Goal: Task Accomplishment & Management: Complete application form

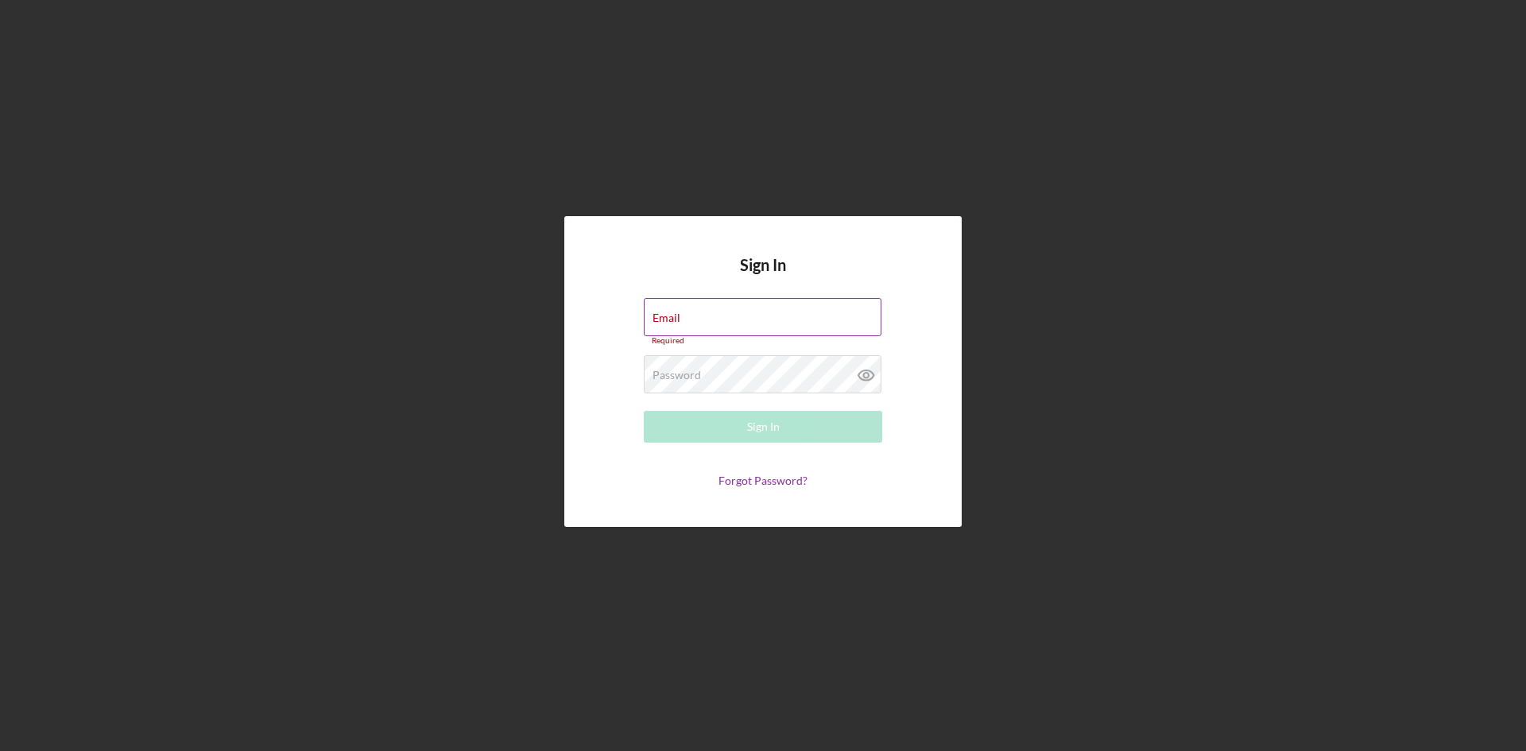
click at [717, 318] on div "Email Required" at bounding box center [763, 322] width 238 height 48
click at [735, 306] on div "Email Required" at bounding box center [763, 322] width 238 height 48
type input "[EMAIL_ADDRESS][DOMAIN_NAME]"
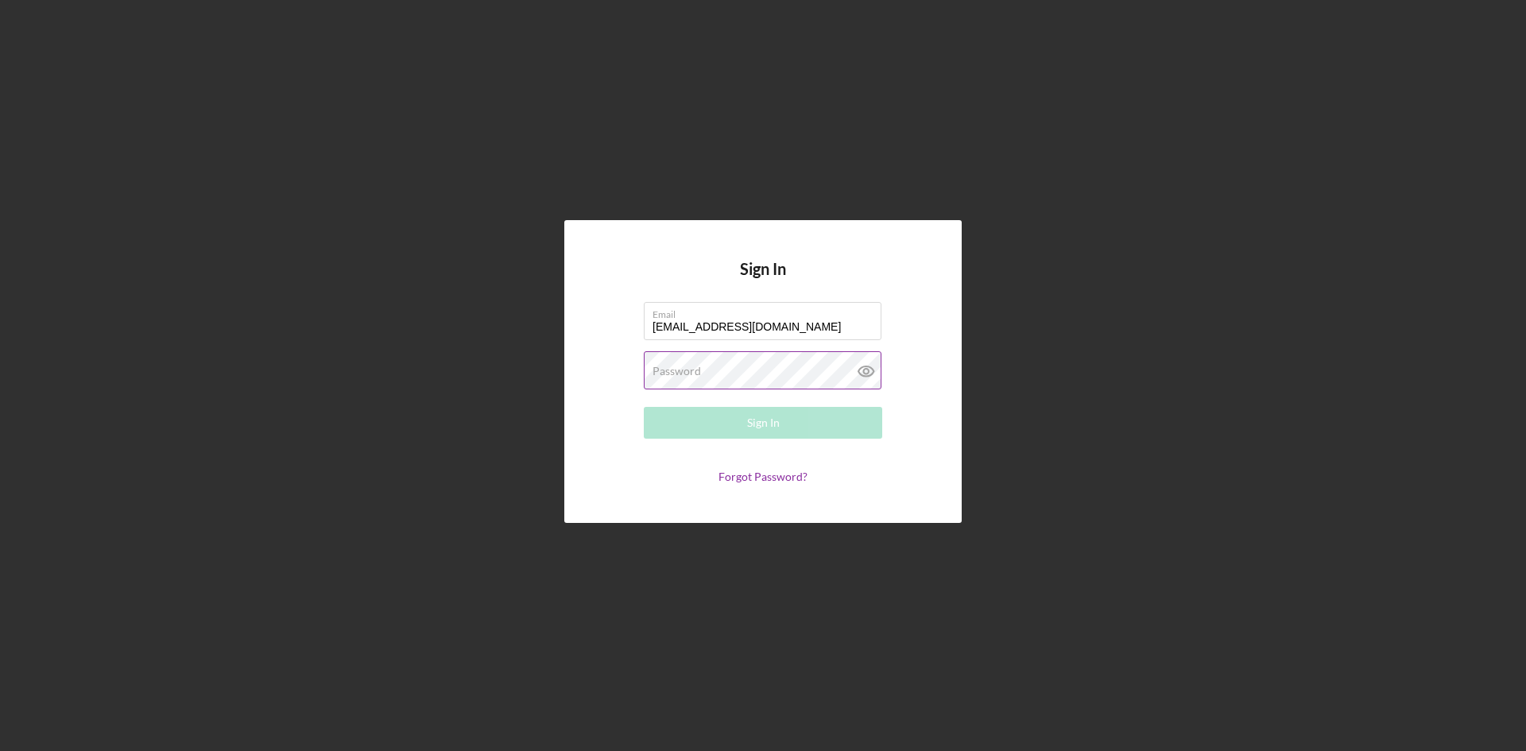
click at [739, 375] on div "Password Required" at bounding box center [763, 371] width 238 height 40
click at [644, 407] on button "Sign In" at bounding box center [763, 423] width 238 height 32
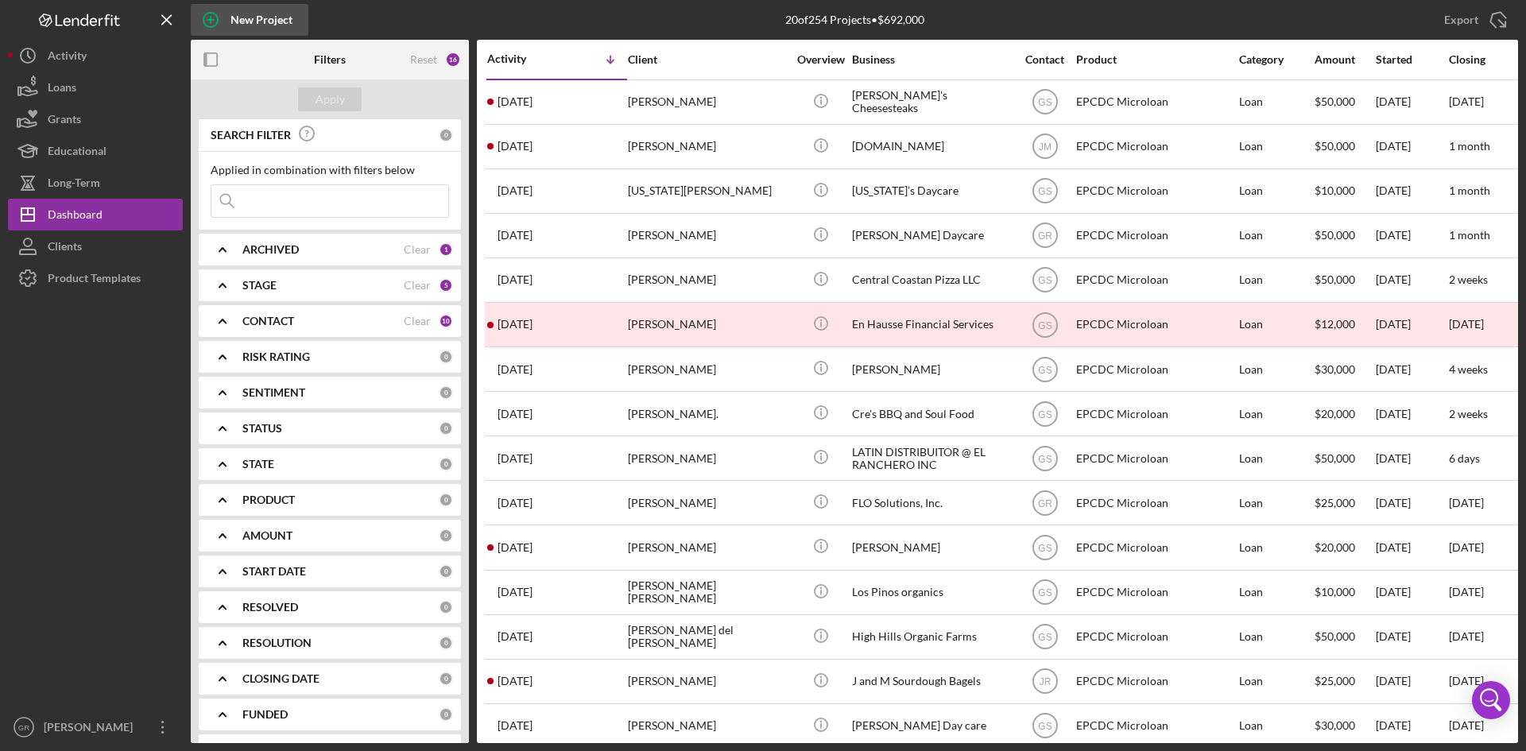
click at [237, 15] on div "New Project" at bounding box center [262, 20] width 62 height 32
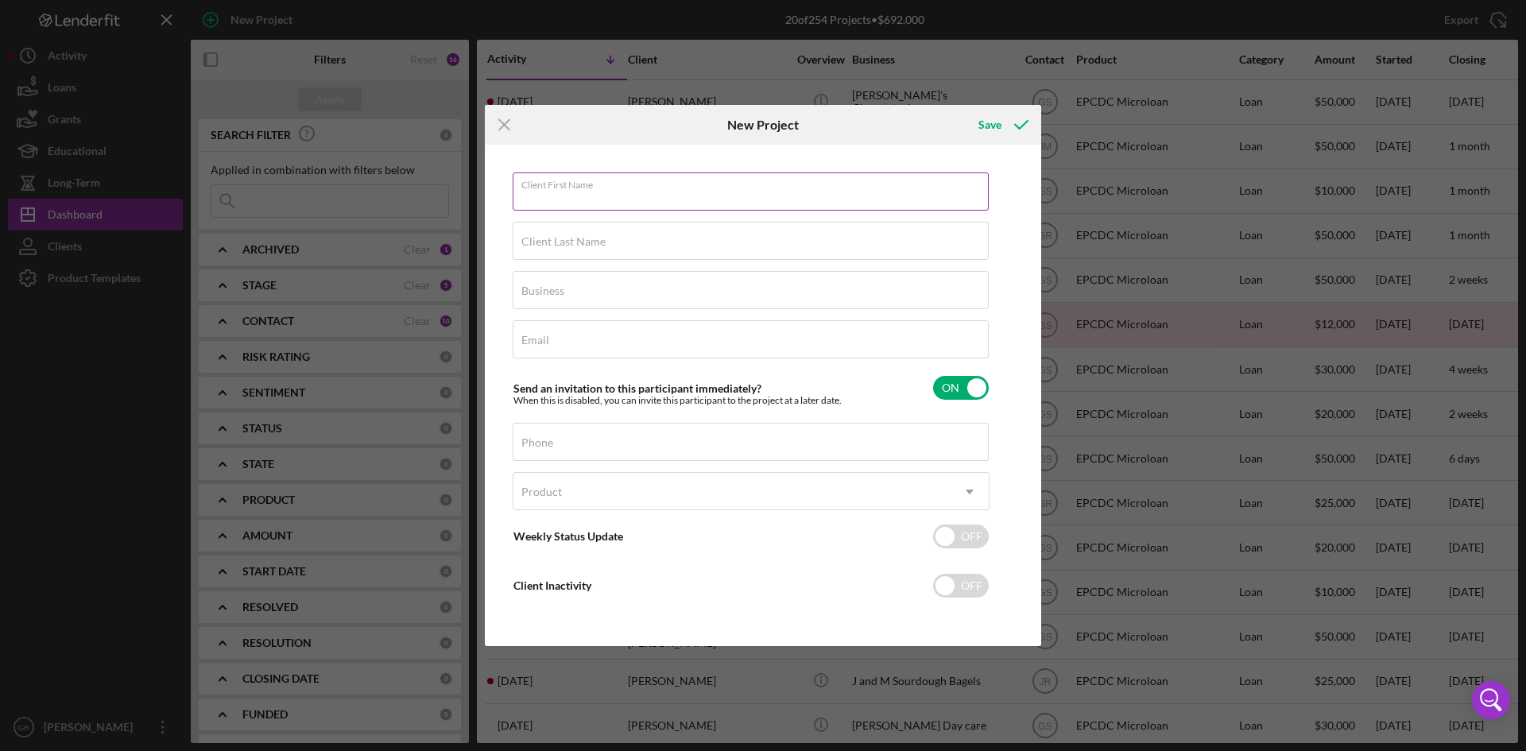
click at [615, 191] on input "Client First Name" at bounding box center [751, 192] width 476 height 38
click at [638, 192] on input "Client First Name" at bounding box center [751, 192] width 476 height 38
type input "[PERSON_NAME]"
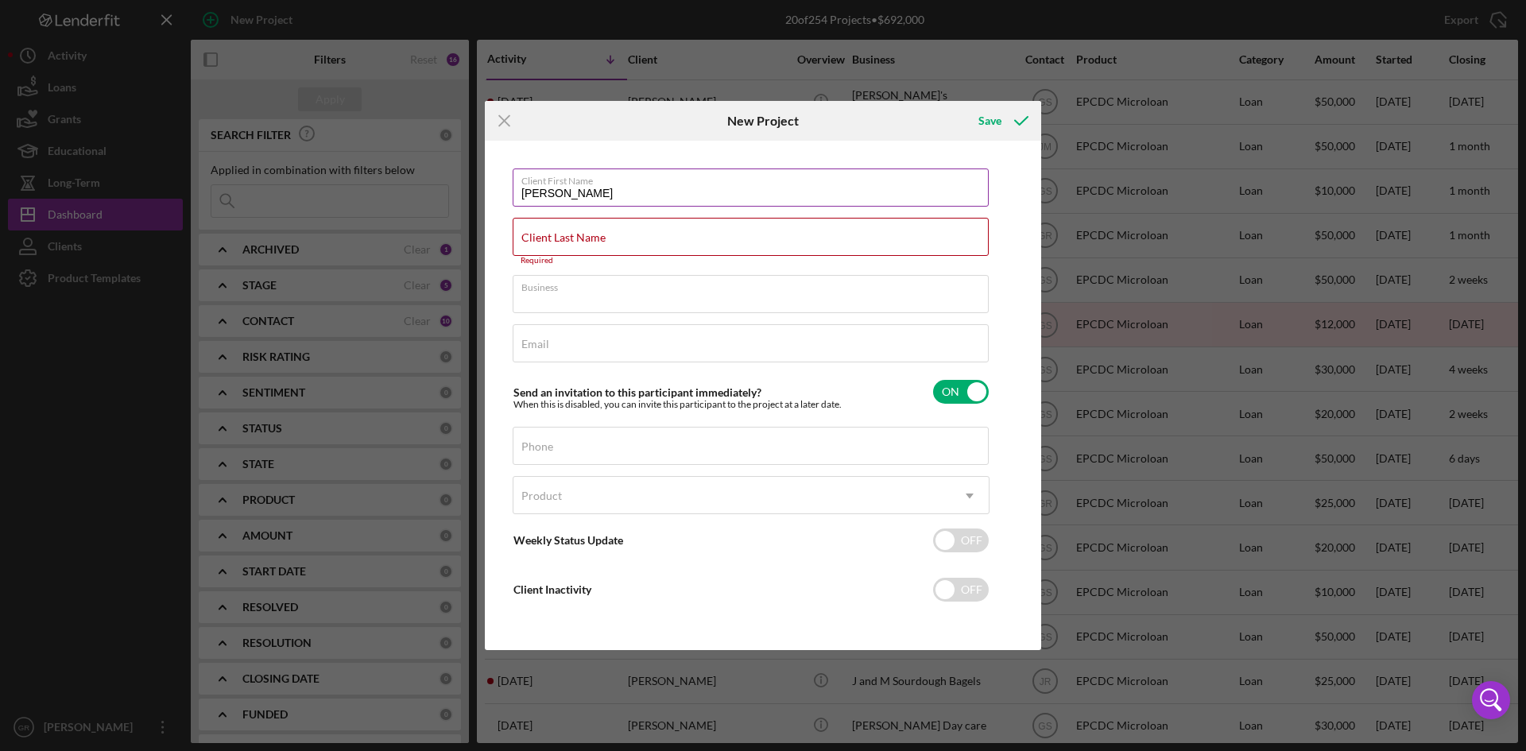
click at [638, 192] on input "[PERSON_NAME]" at bounding box center [751, 188] width 476 height 38
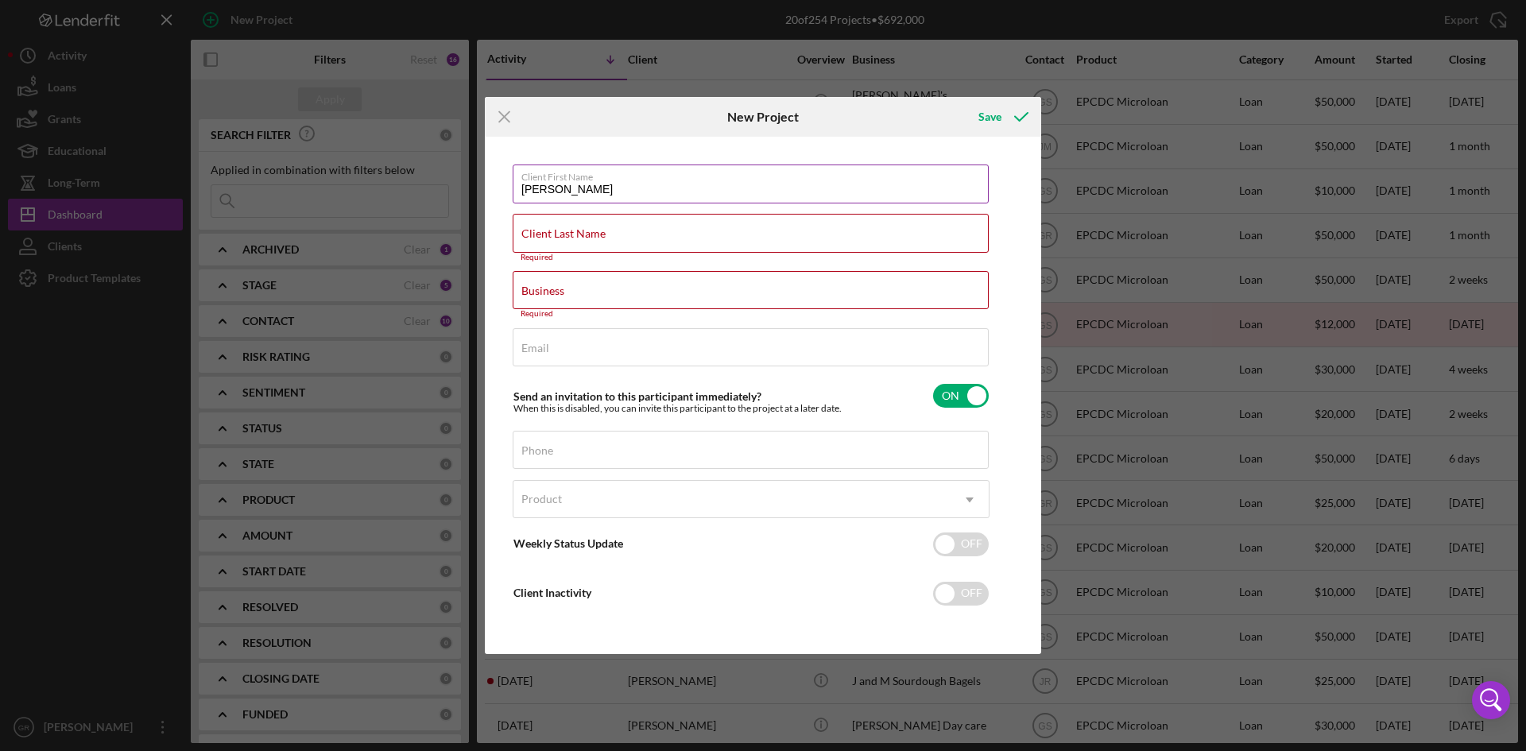
click at [638, 192] on input "[PERSON_NAME]" at bounding box center [751, 184] width 476 height 38
click at [654, 236] on input "Client Last Name" at bounding box center [751, 233] width 476 height 38
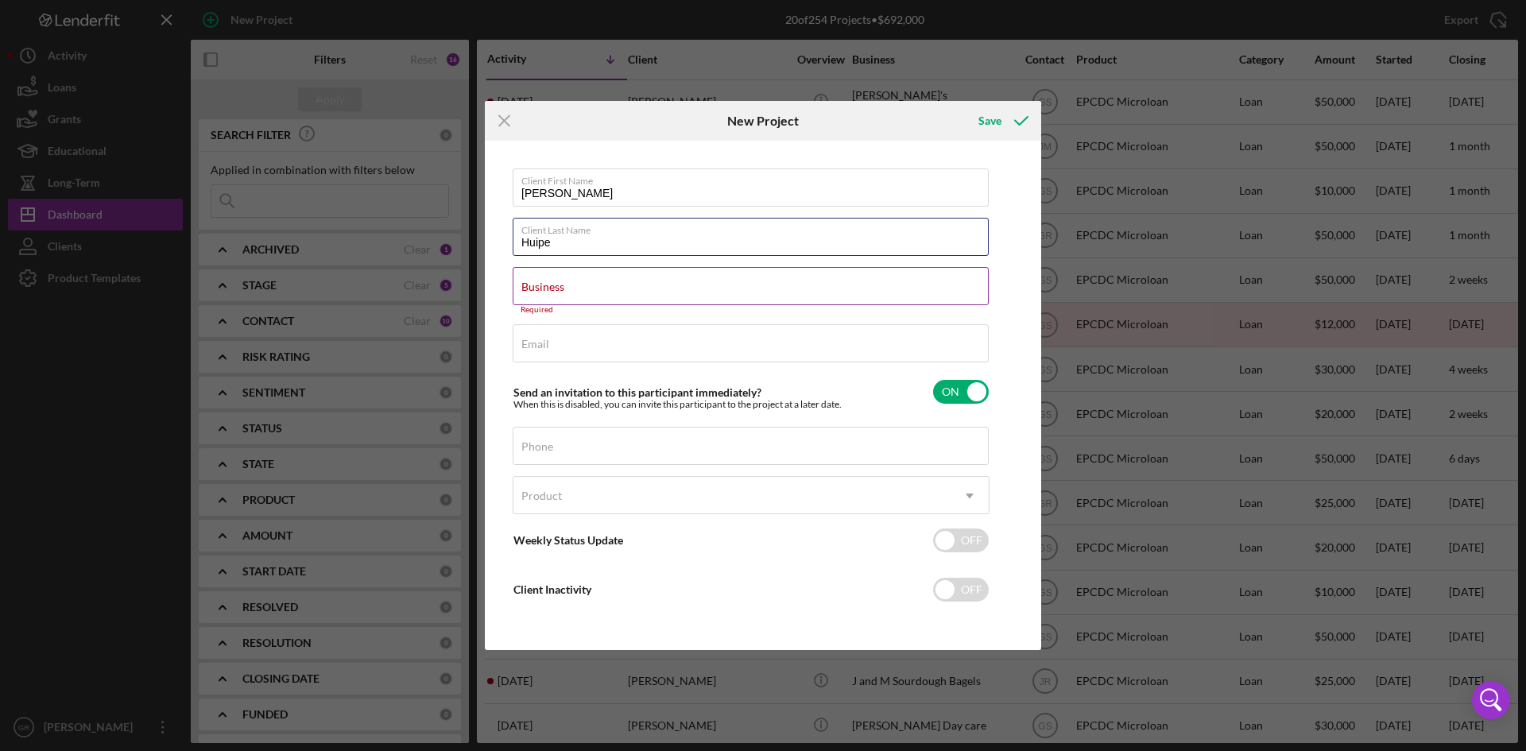
type input "Huipe"
click at [643, 281] on div "Business Required" at bounding box center [751, 291] width 477 height 48
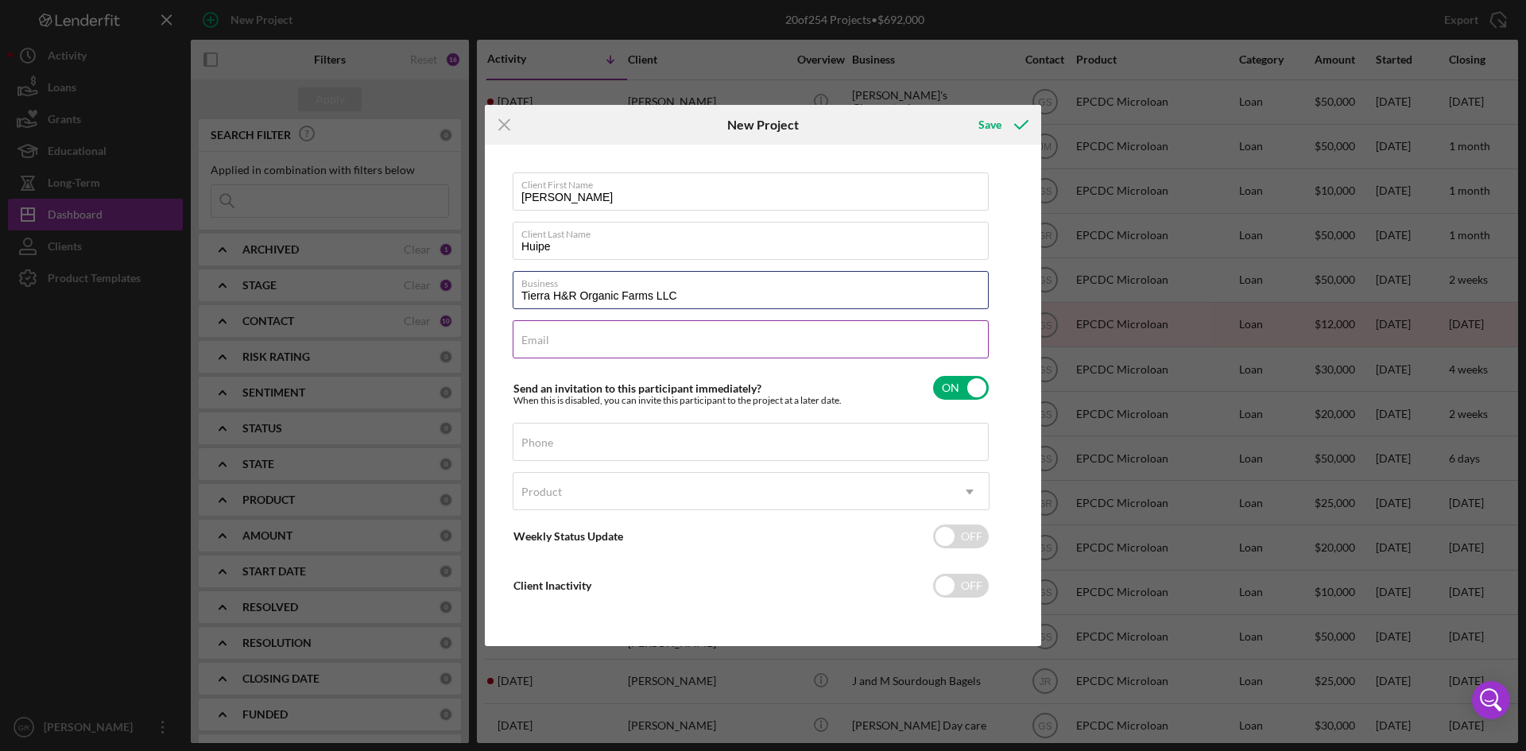
type input "Tierra H&R Organic Farms LLC"
click at [665, 329] on div "Email Required" at bounding box center [751, 340] width 477 height 40
click at [661, 334] on label "Email" at bounding box center [754, 329] width 467 height 17
click at [661, 334] on input "Email" at bounding box center [751, 339] width 476 height 38
type input "[EMAIL_ADDRESS][DOMAIN_NAME]"
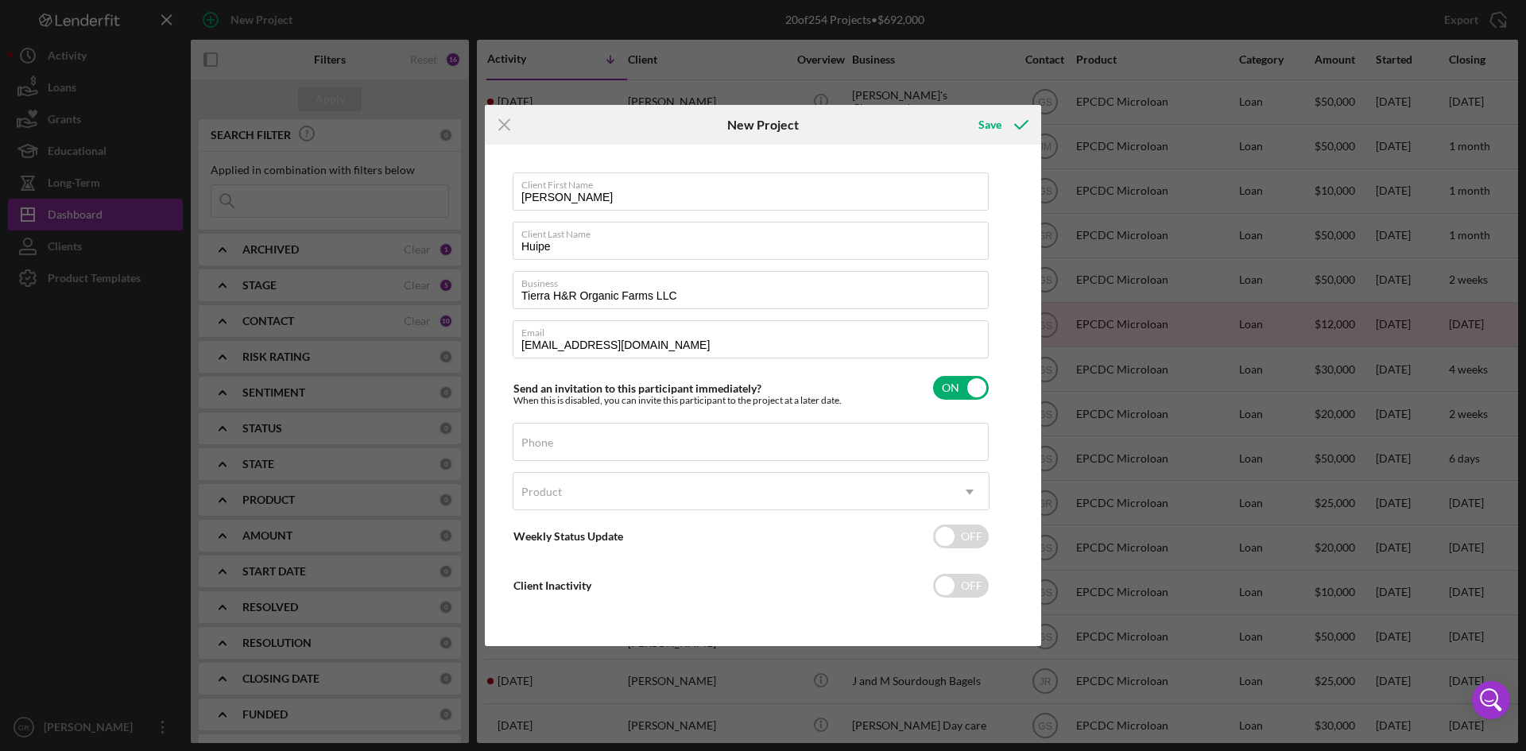
click at [614, 416] on div "Client First Name [PERSON_NAME] Client Last Name [PERSON_NAME] Business Tierra …" at bounding box center [751, 396] width 477 height 446
click at [598, 442] on input "Phone" at bounding box center [751, 442] width 476 height 38
type input "[PHONE_NUMBER]"
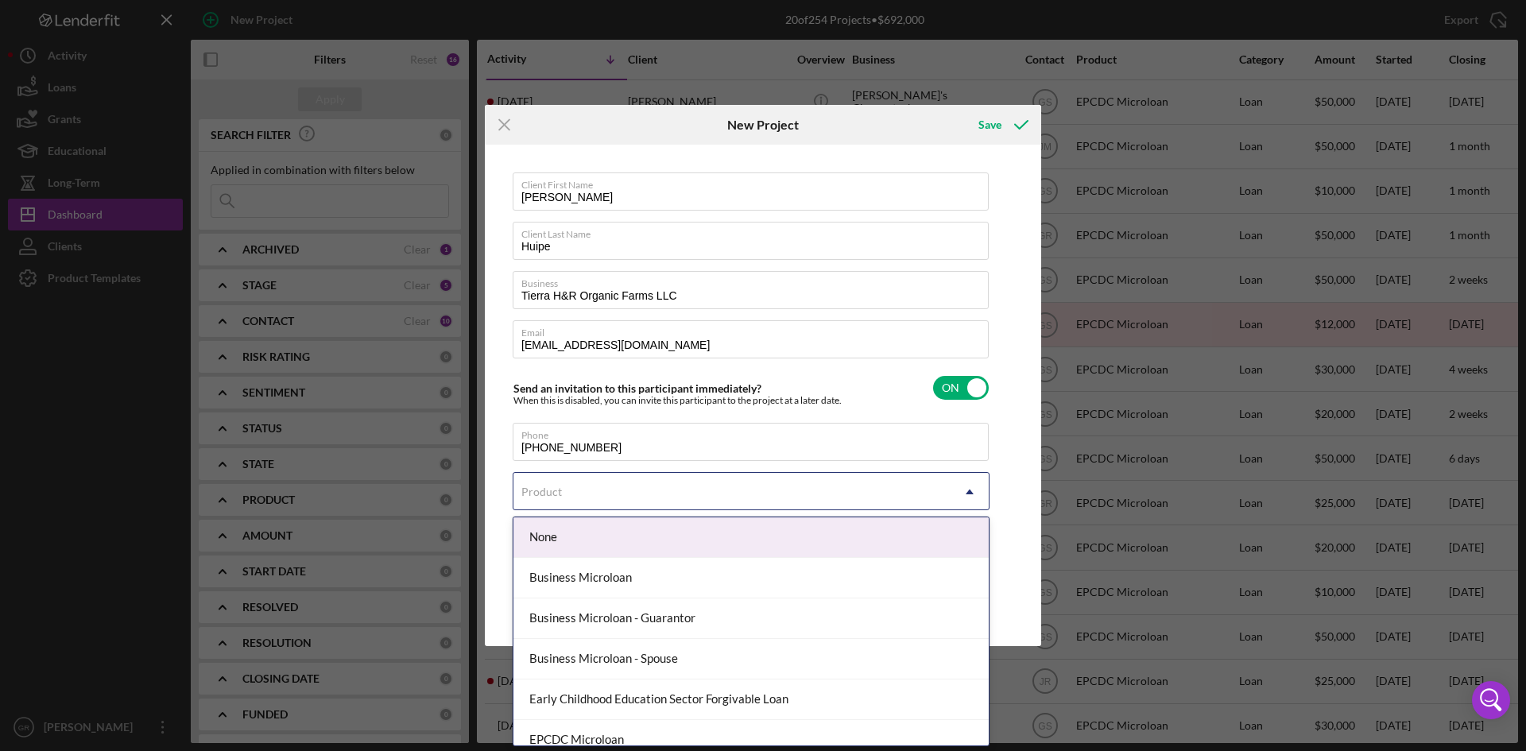
click at [631, 500] on div "Product" at bounding box center [732, 492] width 437 height 37
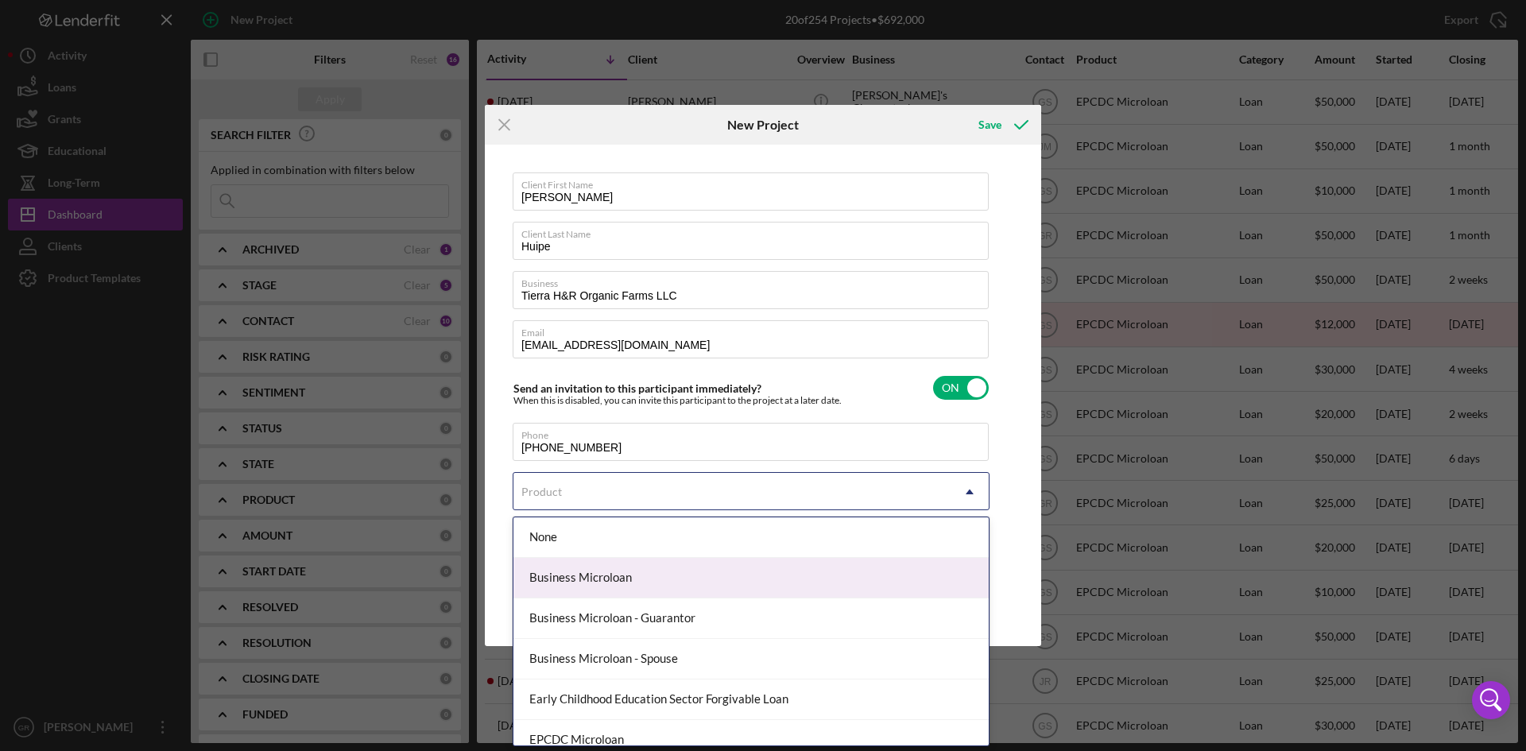
click at [612, 579] on div "Business Microloan" at bounding box center [751, 578] width 475 height 41
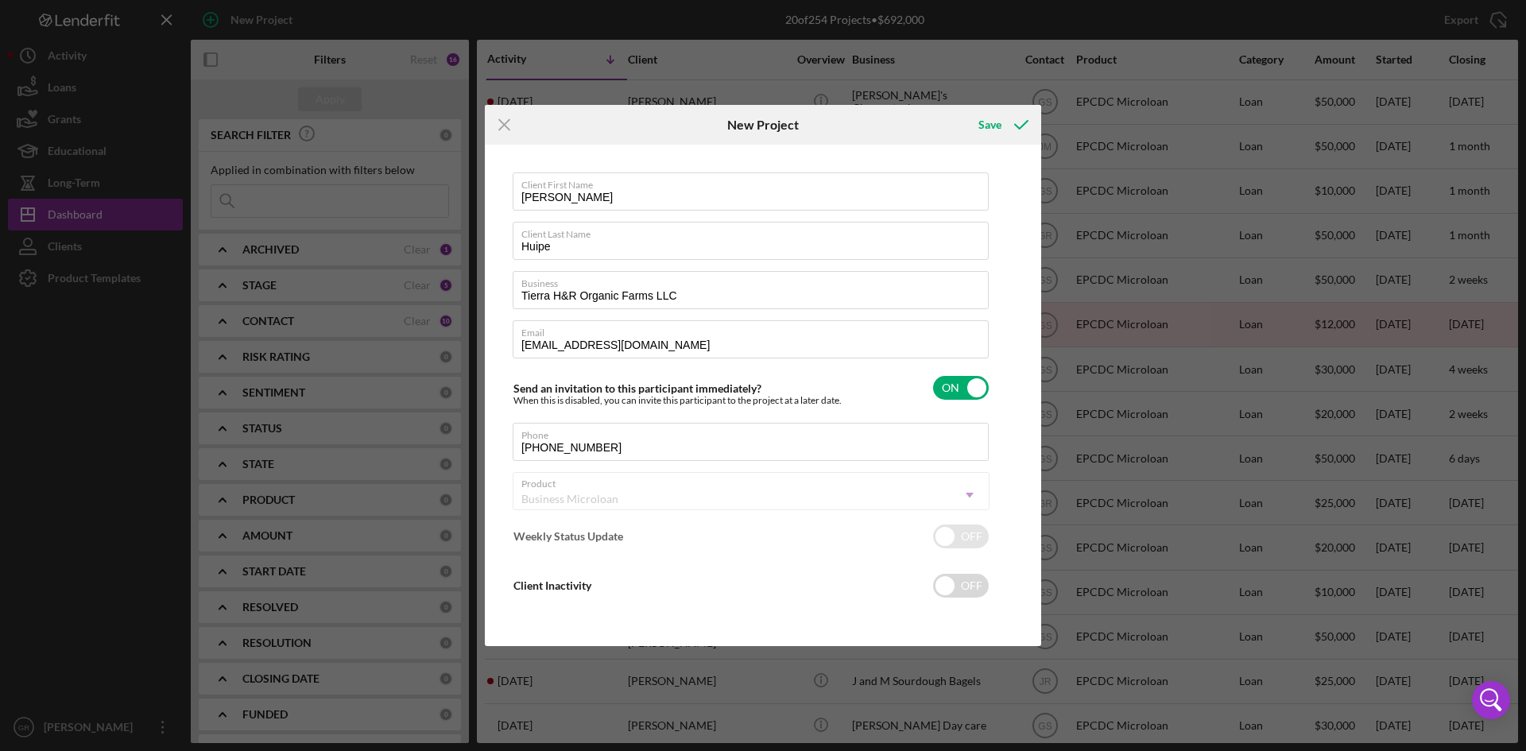
checkbox input "true"
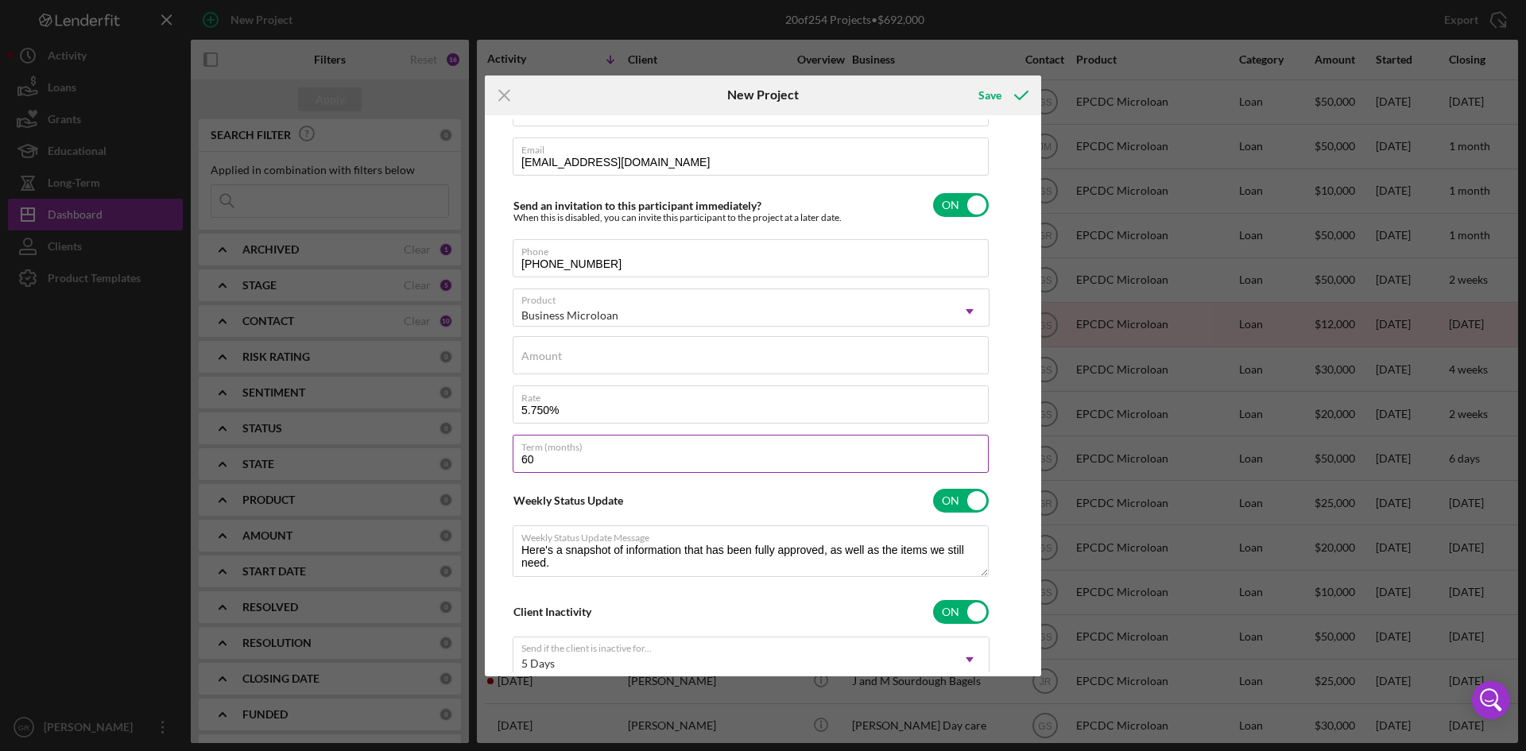
scroll to position [159, 0]
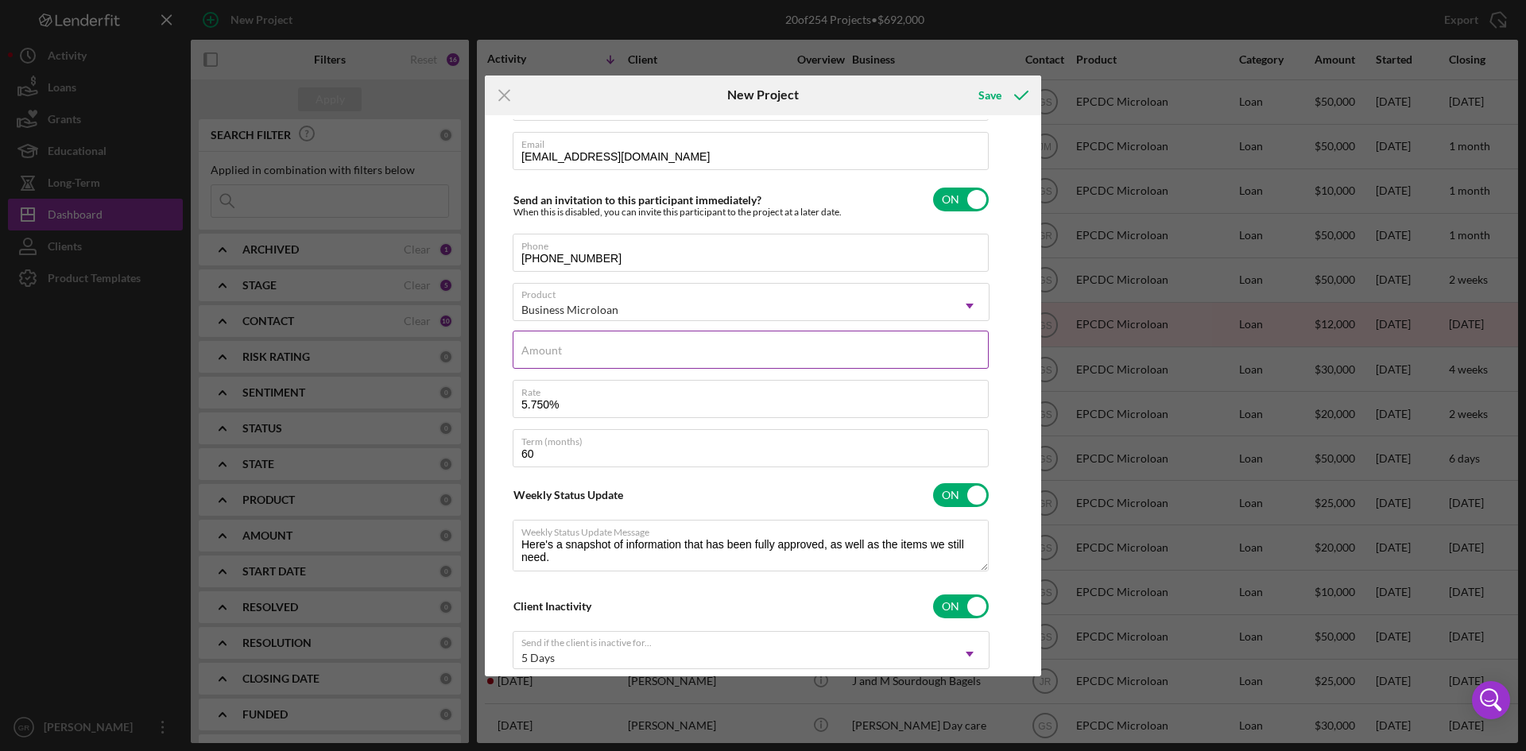
click at [607, 352] on input "Amount" at bounding box center [751, 350] width 476 height 38
type input "$3"
type textarea "Here's a snapshot of information that has been fully approved, as well as the i…"
type textarea "Hey there, we noticed you haven't made any progress on your application in the …"
type input "$30"
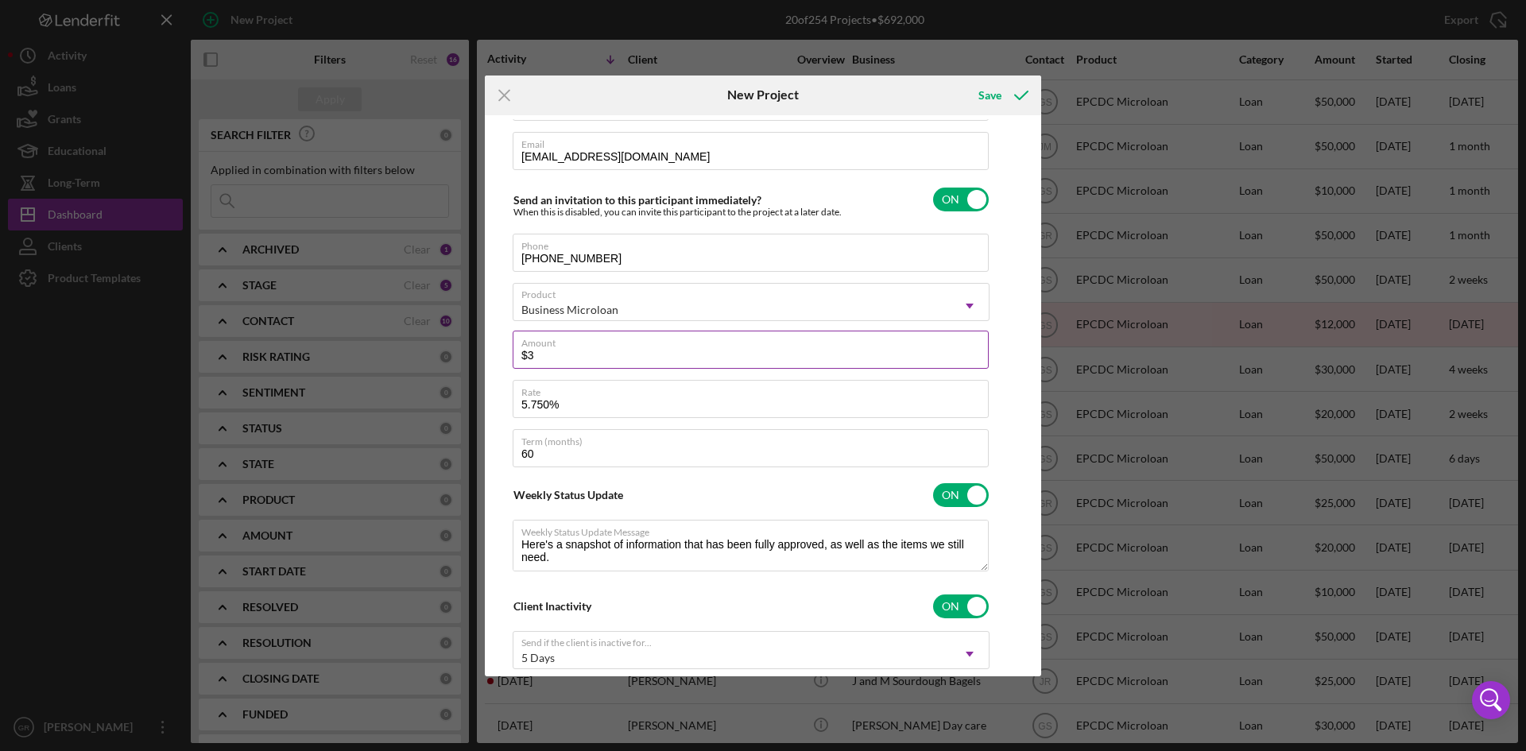
type textarea "Here's a snapshot of information that has been fully approved, as well as the i…"
type textarea "Hey there, we noticed you haven't made any progress on your application in the …"
type input "$300"
type textarea "Here's a snapshot of information that has been fully approved, as well as the i…"
type textarea "Hey there, we noticed you haven't made any progress on your application in the …"
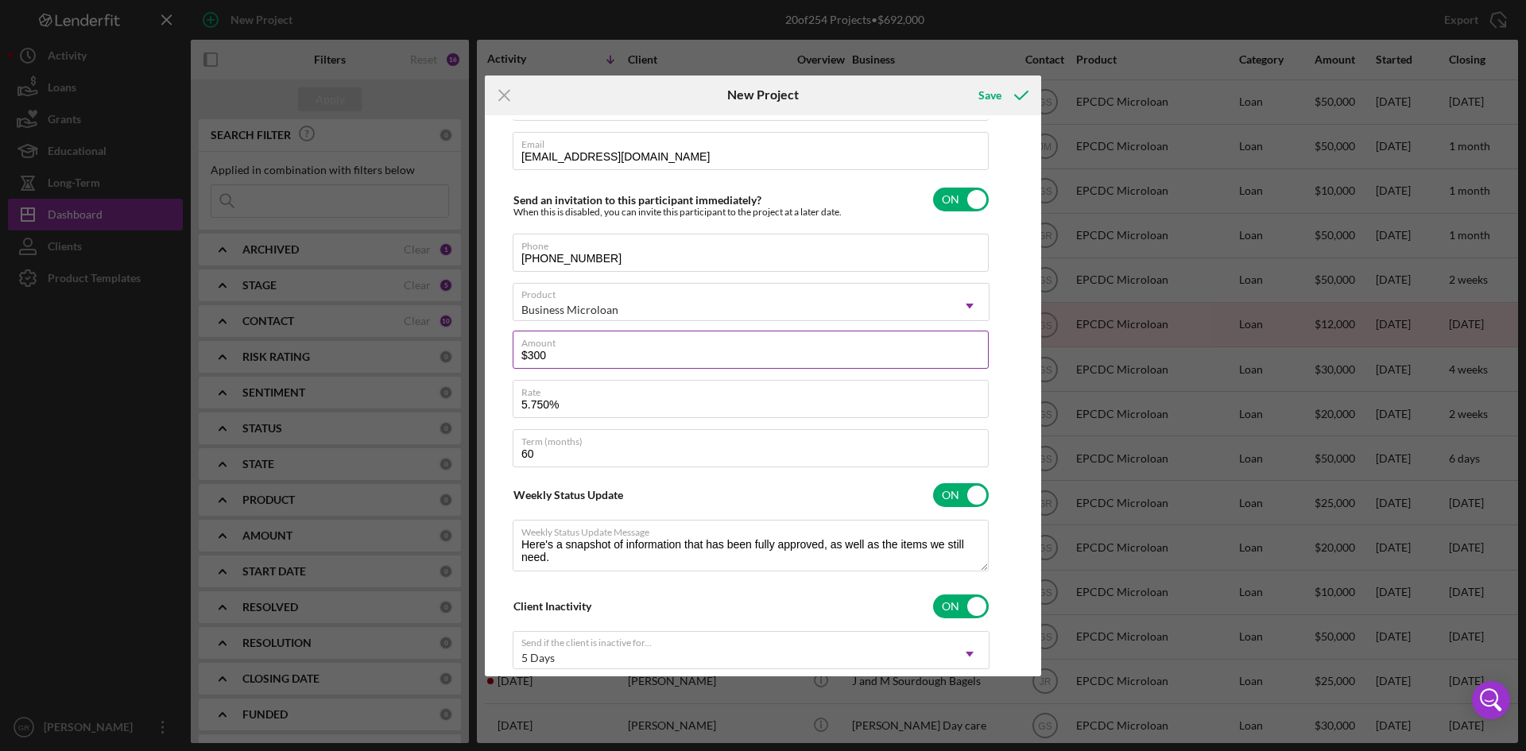
type input "$3,000"
type textarea "Here's a snapshot of information that has been fully approved, as well as the i…"
type textarea "Hey there, we noticed you haven't made any progress on your application in the …"
type input "$30,000"
type textarea "Here's a snapshot of information that has been fully approved, as well as the i…"
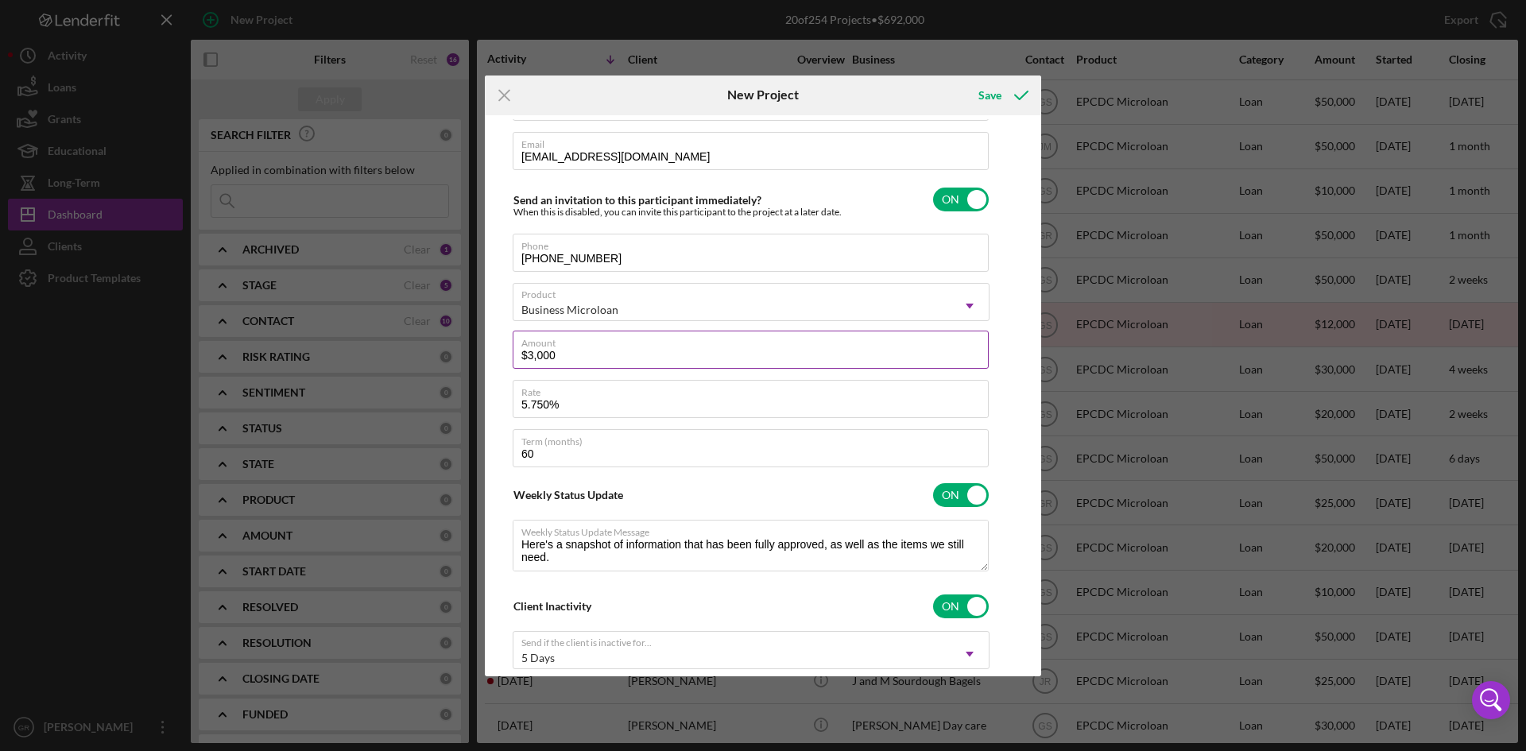
type textarea "Hey there, we noticed you haven't made any progress on your application in the …"
type input "$30,000"
type textarea "Here's a snapshot of information that has been fully approved, as well as the i…"
type textarea "Hey there, we noticed you haven't made any progress on your application in the …"
click at [552, 450] on input "60" at bounding box center [751, 448] width 476 height 38
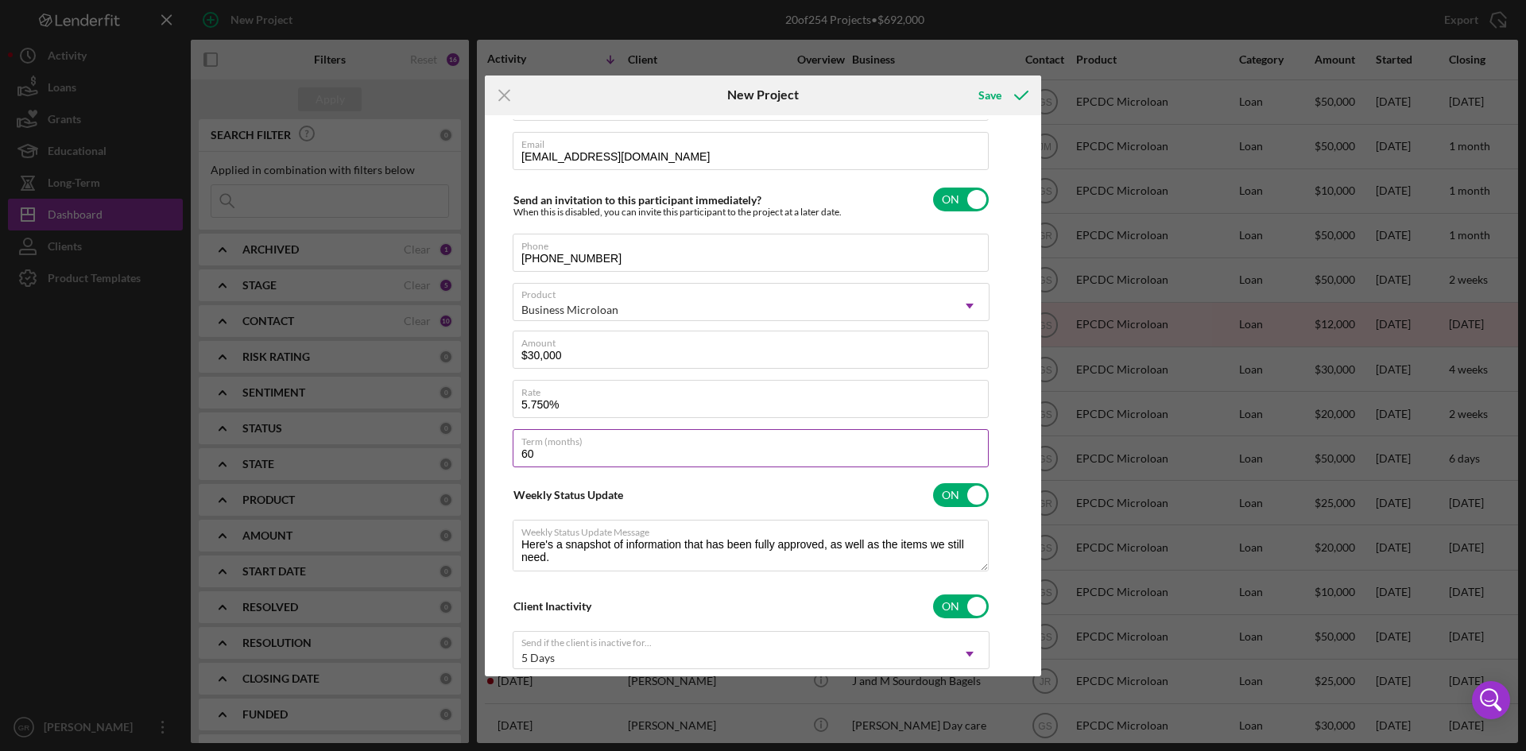
type input "6"
type textarea "Here's a snapshot of information that has been fully approved, as well as the i…"
type textarea "Hey there, we noticed you haven't made any progress on your application in the …"
type textarea "Here's a snapshot of information that has been fully approved, as well as the i…"
type textarea "Hey there, we noticed you haven't made any progress on your application in the …"
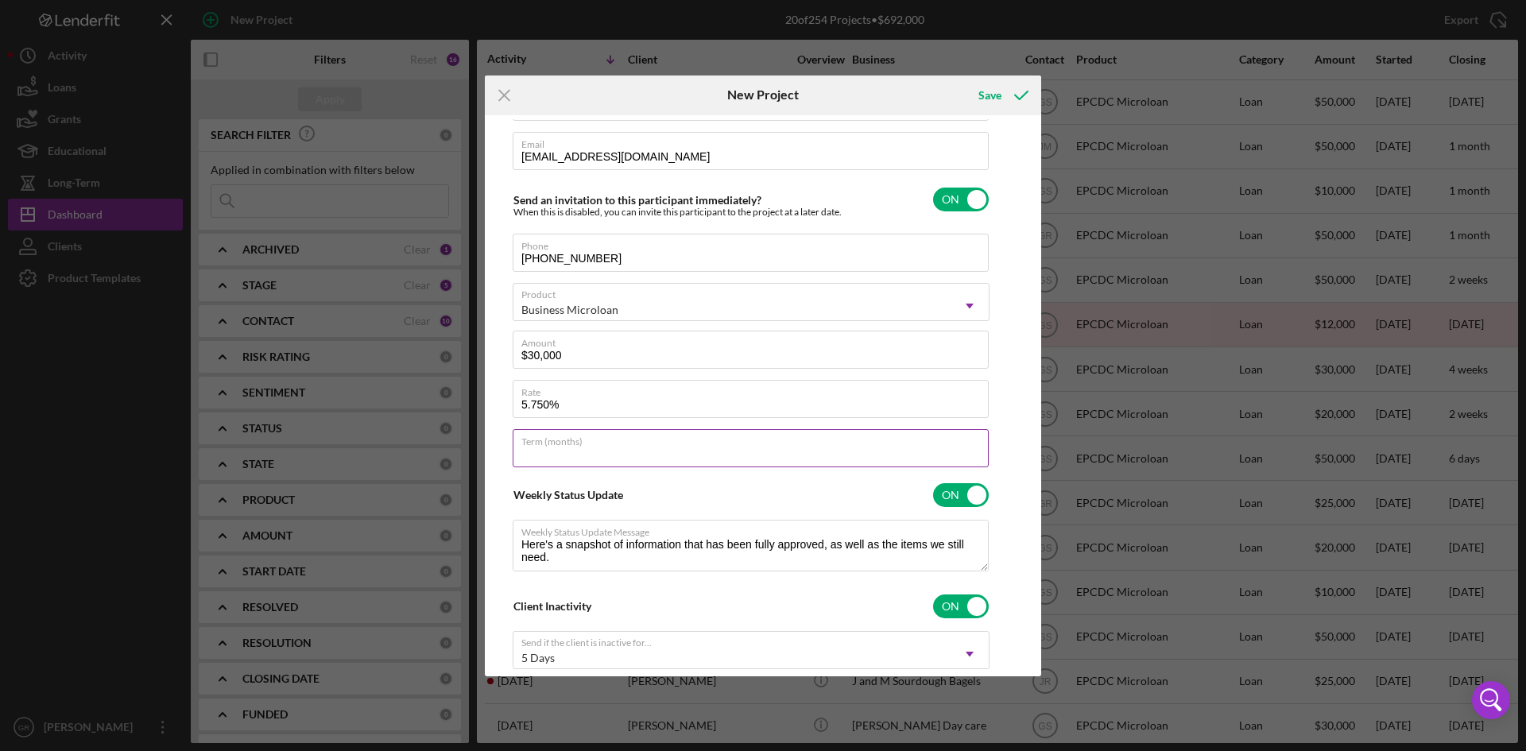
type input "4"
type textarea "Here's a snapshot of information that has been fully approved, as well as the i…"
type textarea "Hey there, we noticed you haven't made any progress on your application in the …"
type input "48"
type textarea "Here's a snapshot of information that has been fully approved, as well as the i…"
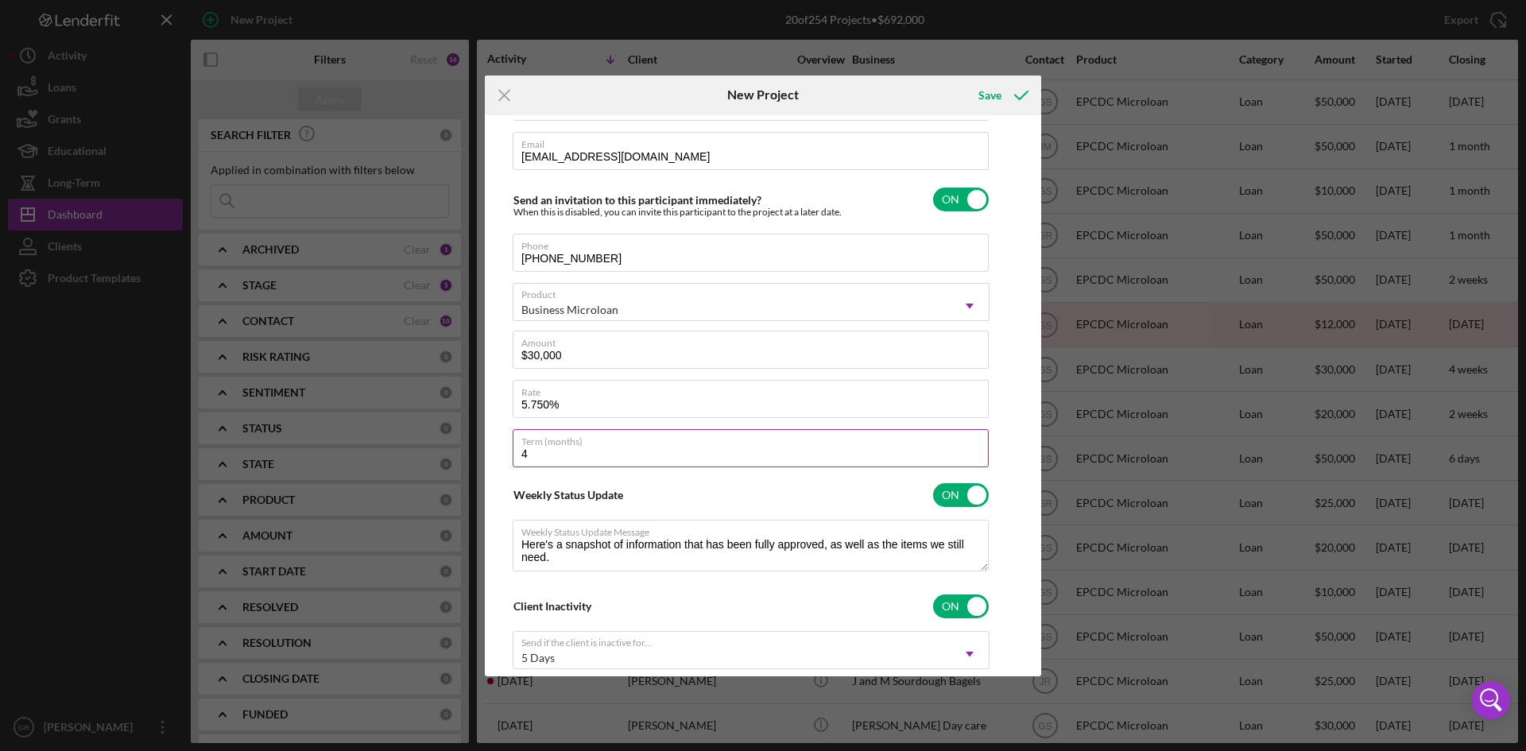
type textarea "Hey there, we noticed you haven't made any progress on your application in the …"
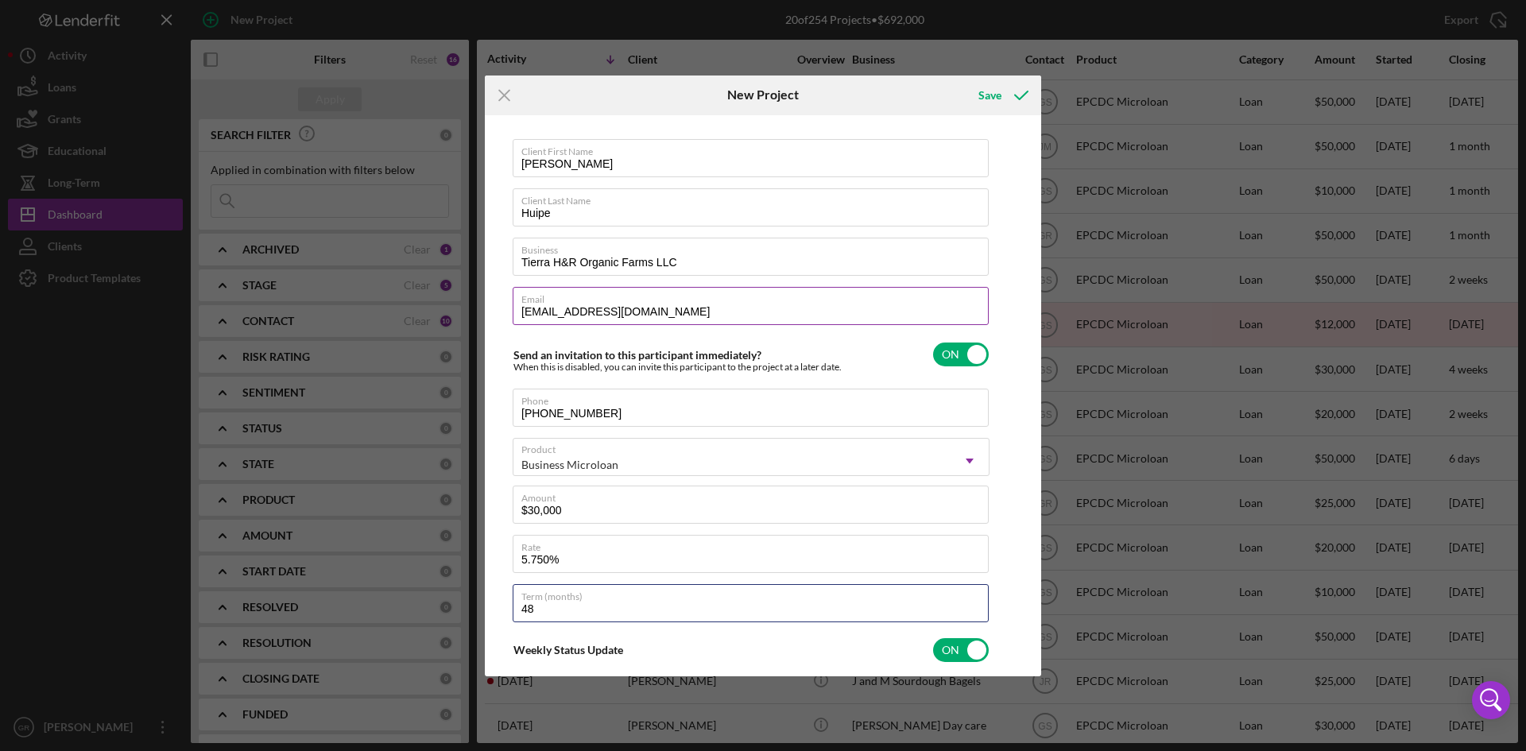
scroll to position [0, 0]
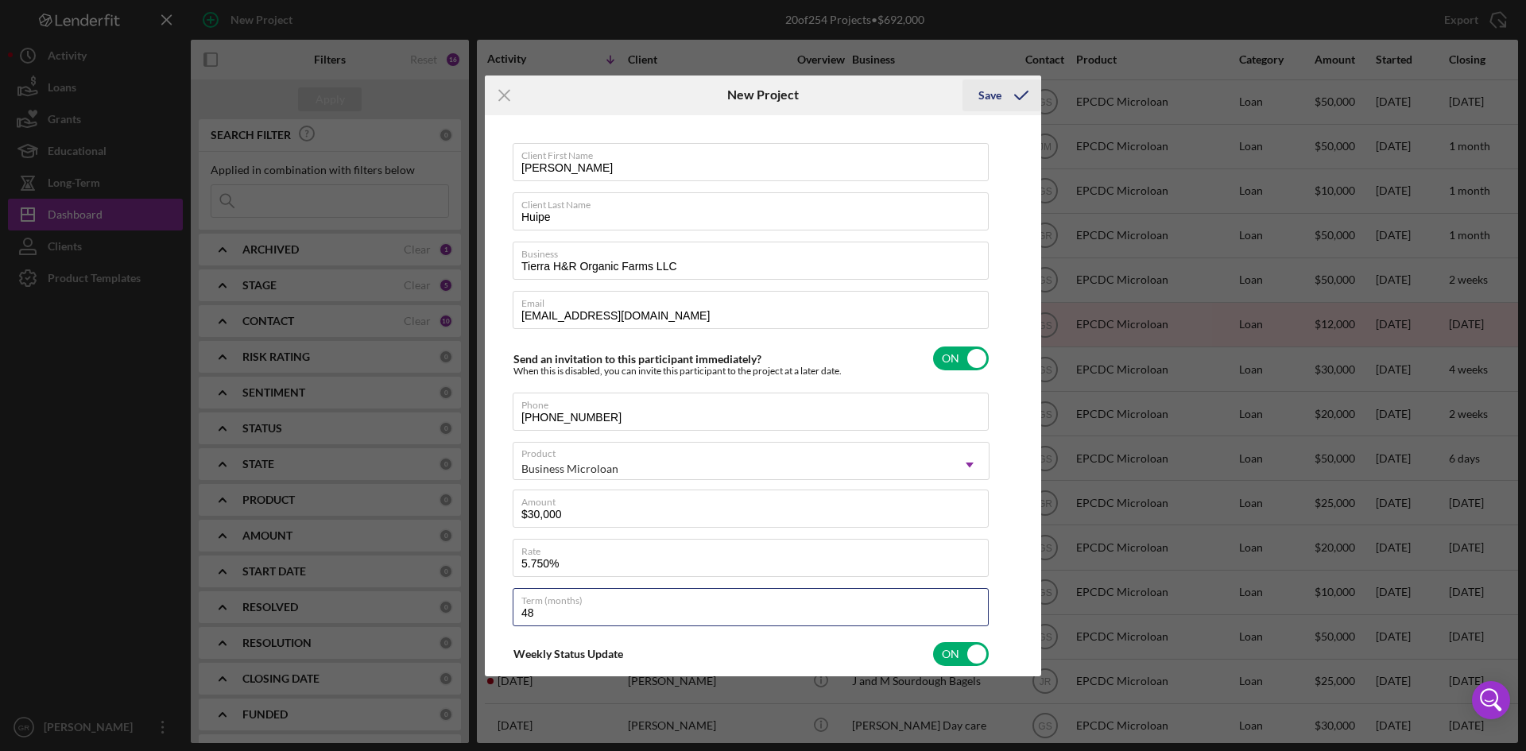
type input "48"
type textarea "Here's a snapshot of information that has been fully approved, as well as the i…"
type textarea "Hey there, we noticed you haven't made any progress on your application in the …"
click at [988, 83] on div "Save" at bounding box center [990, 95] width 23 height 32
type textarea "Here's a snapshot of information that has been fully approved, as well as the i…"
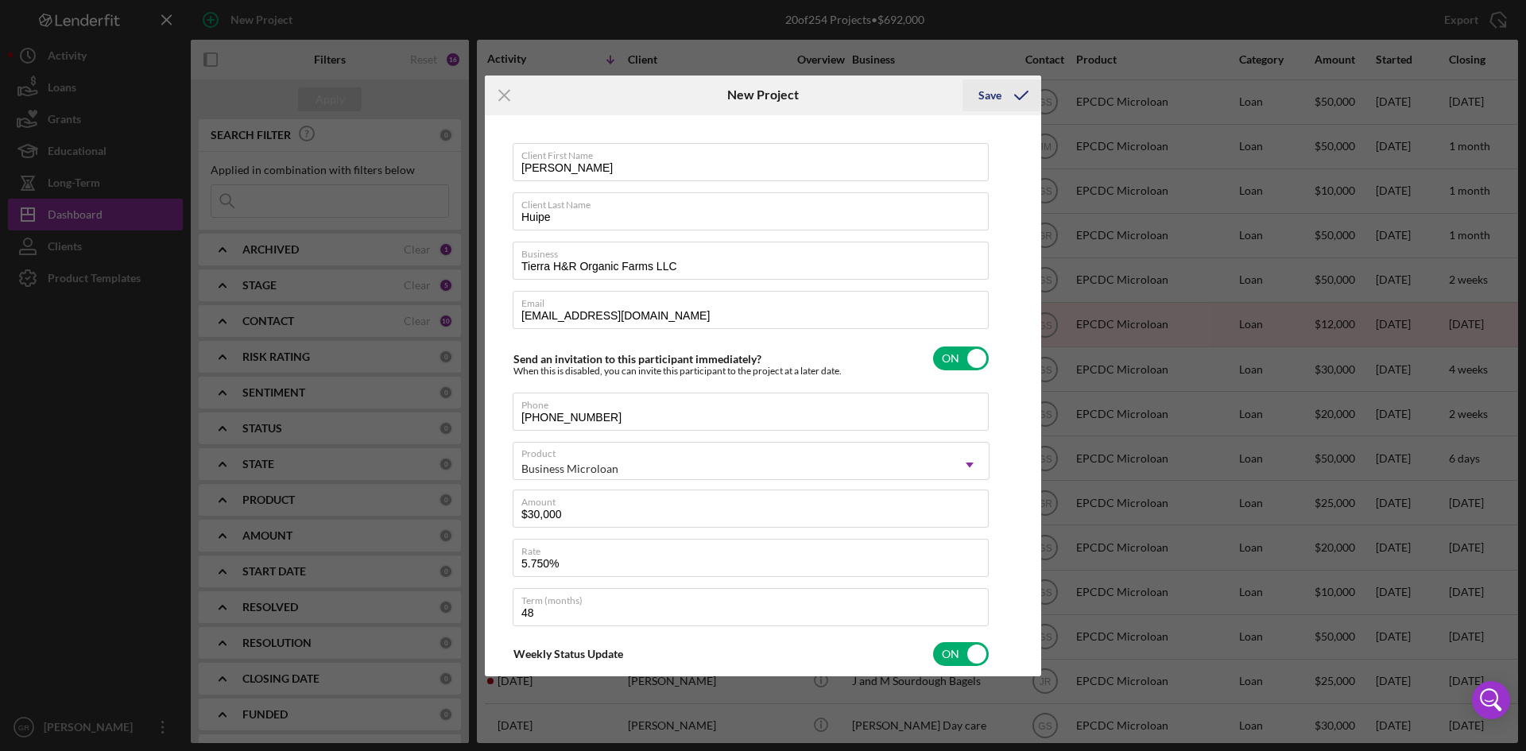
type textarea "Hey there, we noticed you haven't made any progress on your application in the …"
type textarea "Here's a snapshot of information that has been fully approved, as well as the i…"
type textarea "Hey there, we noticed you haven't made any progress on your application in the …"
checkbox input "false"
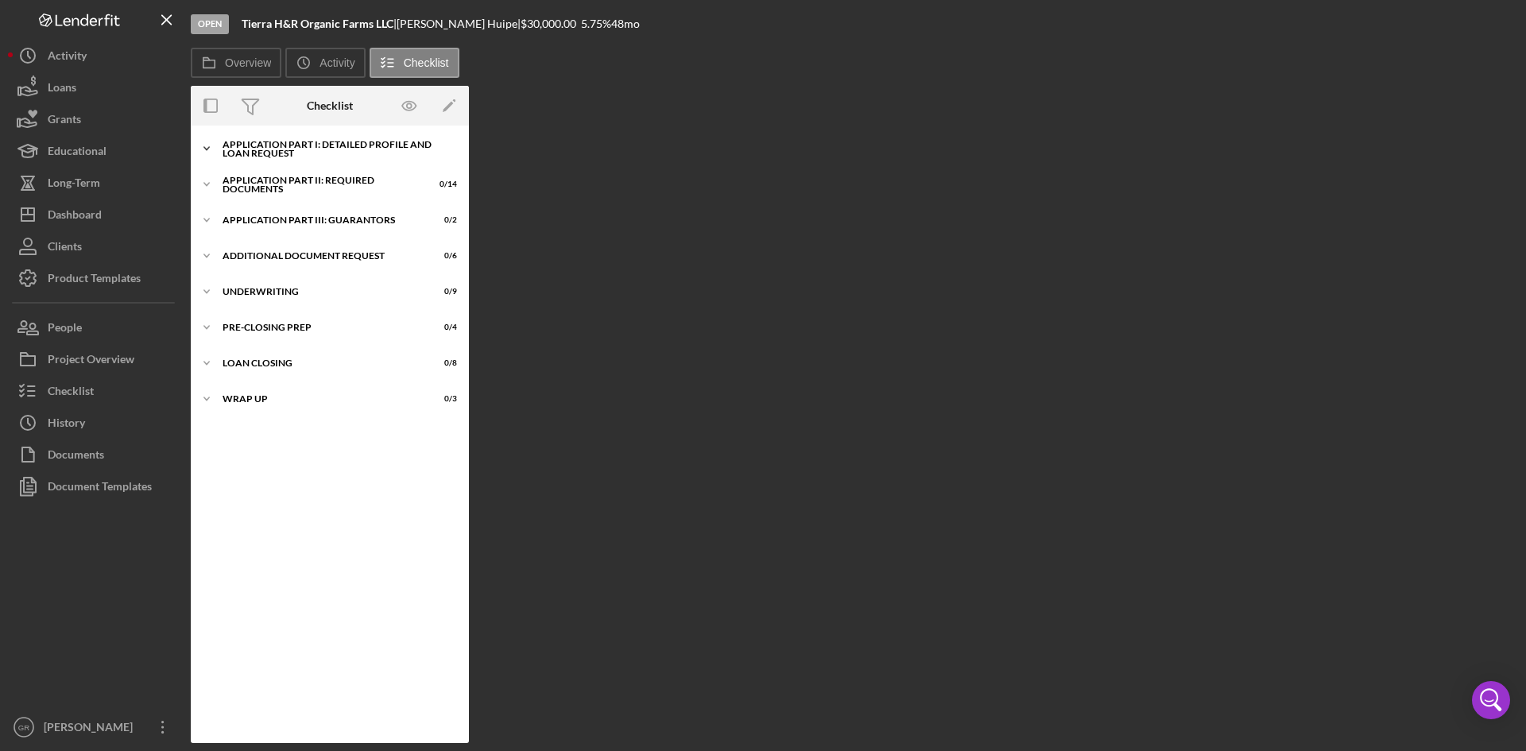
click at [284, 136] on div "Icon/Expander Application Part I: Detailed Profile and Loan Request 0 / 10" at bounding box center [330, 149] width 278 height 32
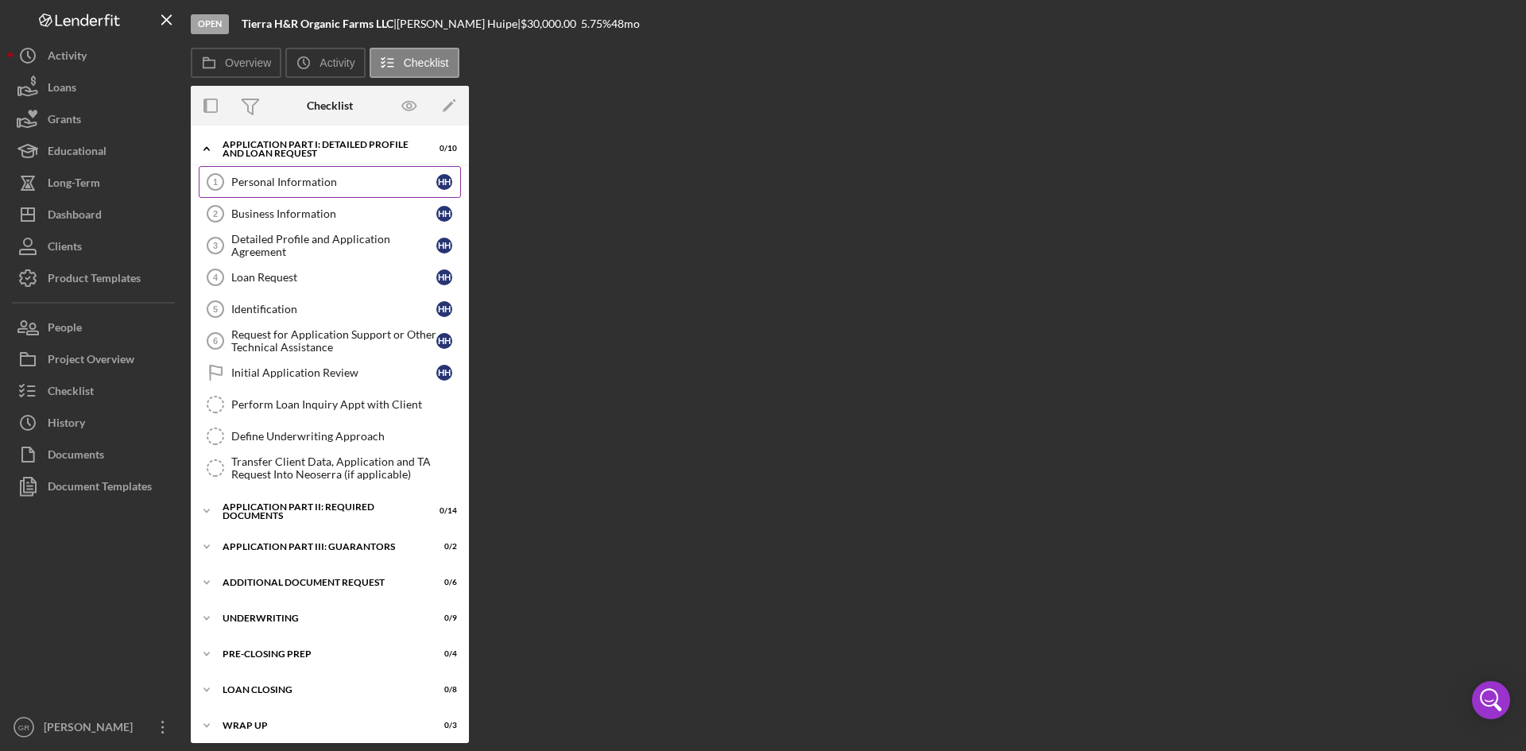
click at [278, 182] on div "Personal Information" at bounding box center [333, 182] width 205 height 13
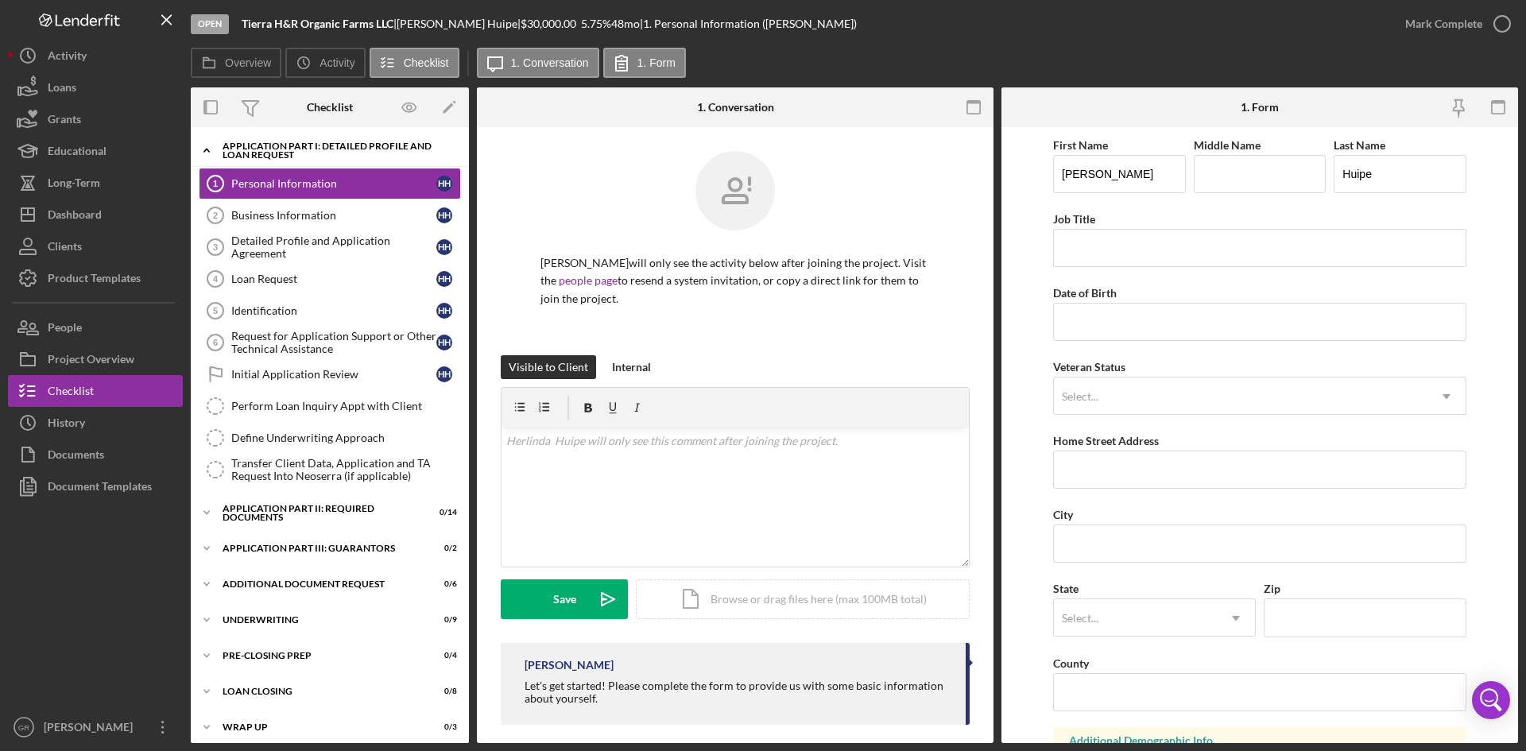
click at [254, 143] on div "Application Part I: Detailed Profile and Loan Request" at bounding box center [336, 151] width 227 height 18
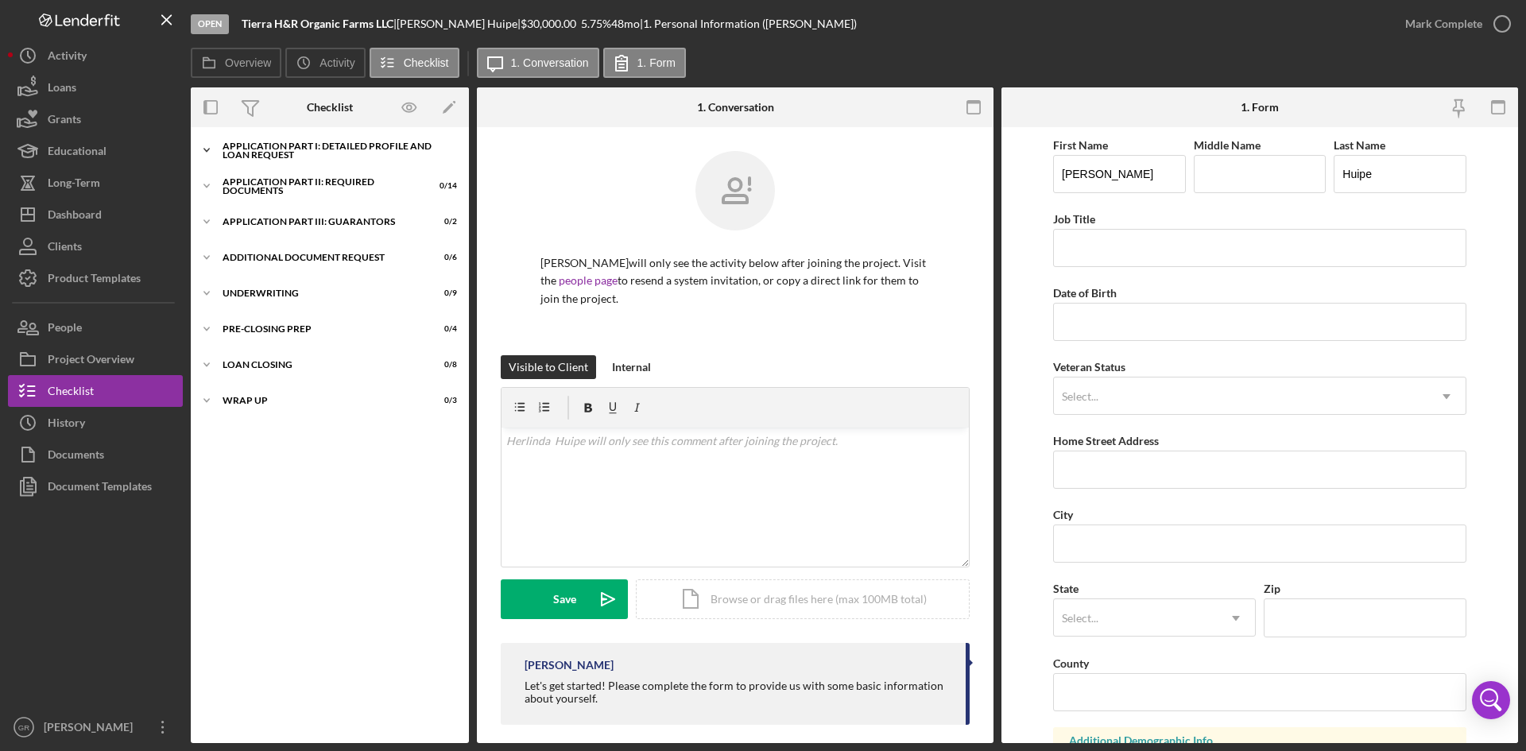
click at [261, 136] on div "Icon/Expander Application Part I: Detailed Profile and Loan Request 0 / 10" at bounding box center [330, 150] width 278 height 32
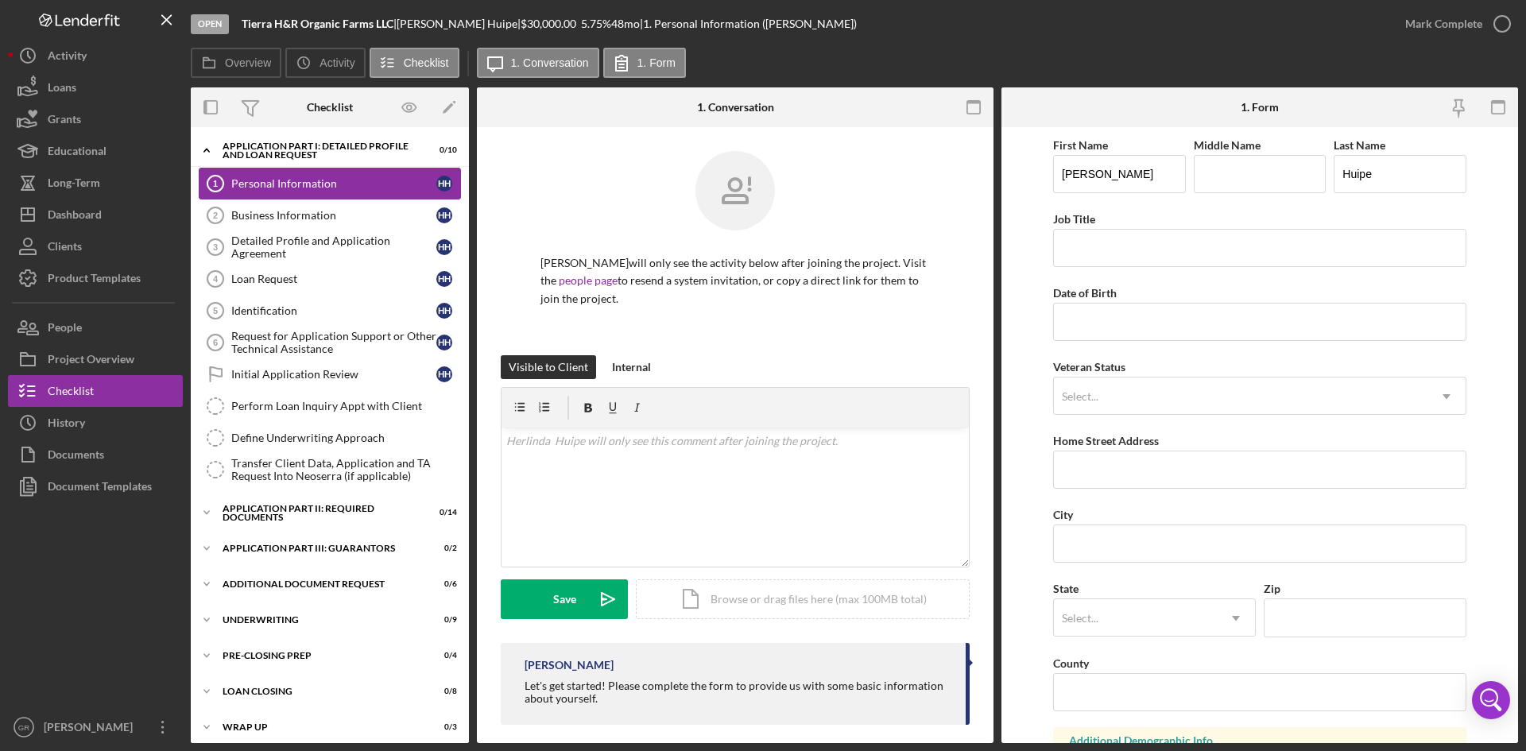
click at [263, 180] on div "Personal Information" at bounding box center [333, 183] width 205 height 13
click at [1119, 268] on div "First Name [PERSON_NAME] Middle Name Last Name [PERSON_NAME] Job Title Date of …" at bounding box center [1259, 640] width 413 height 1011
click at [1118, 250] on input "Job Title" at bounding box center [1259, 248] width 413 height 38
click at [1087, 248] on input "Job Title" at bounding box center [1259, 248] width 413 height 38
click at [1083, 245] on input "Job Title" at bounding box center [1259, 248] width 413 height 38
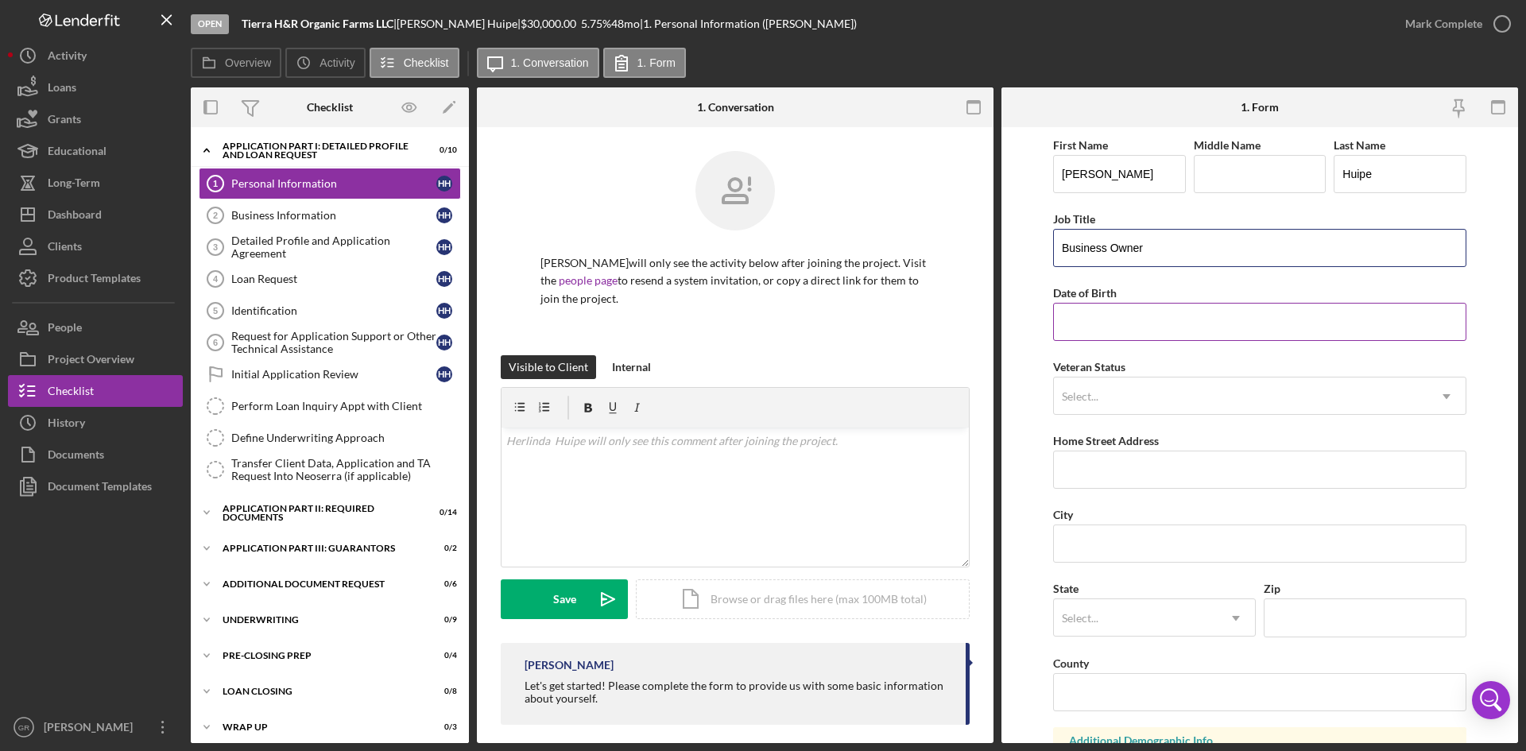
type input "Business Owner"
click at [1129, 301] on div "Date of Birth" at bounding box center [1259, 293] width 413 height 20
click at [1126, 317] on input "Date of Birth" at bounding box center [1259, 322] width 413 height 38
click at [1132, 323] on input "Date of Birth" at bounding box center [1259, 322] width 413 height 38
click at [1096, 324] on input "Date of Birth" at bounding box center [1259, 322] width 413 height 38
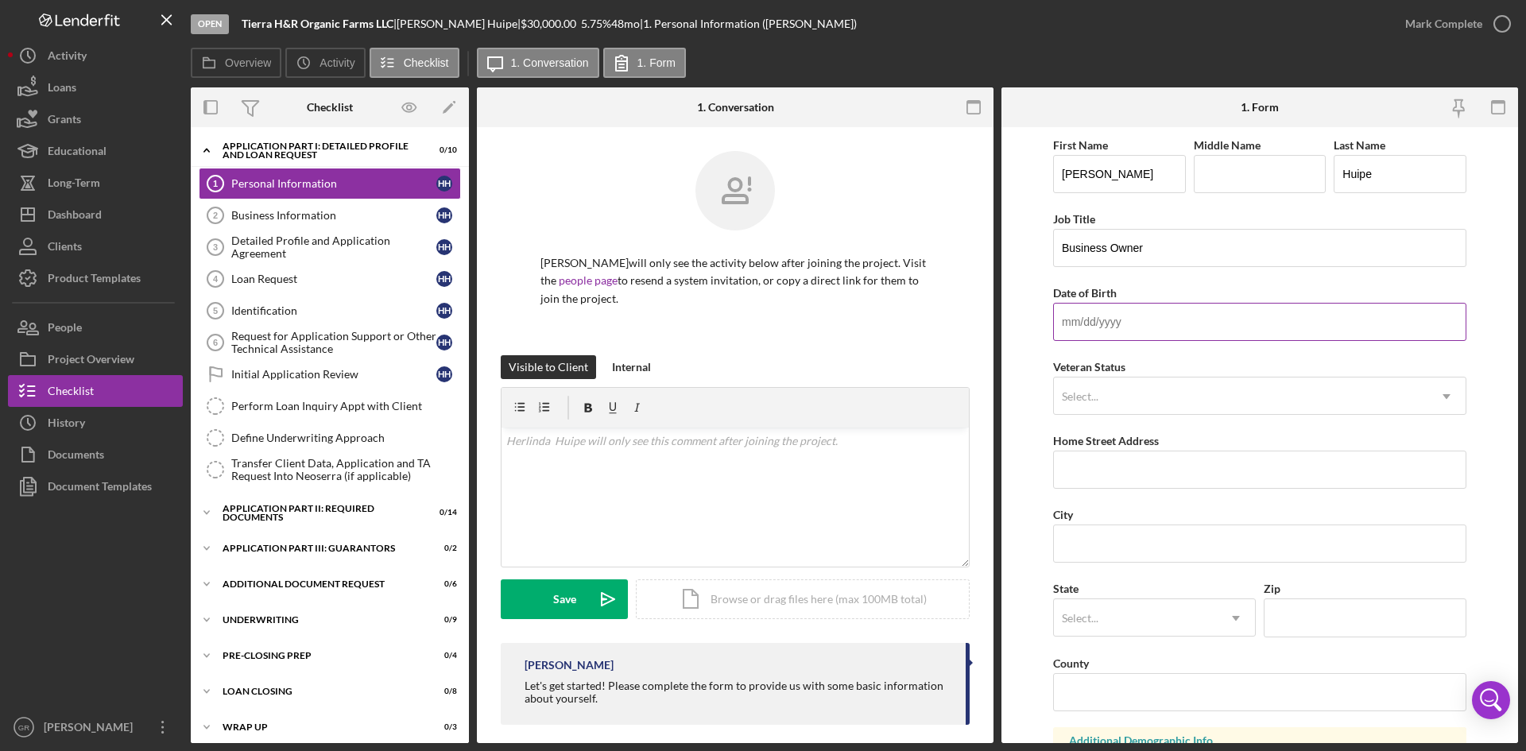
click at [1083, 328] on input "Date of Birth" at bounding box center [1259, 322] width 413 height 38
type input "[DATE]"
click at [1077, 397] on div "Select..." at bounding box center [1080, 396] width 37 height 13
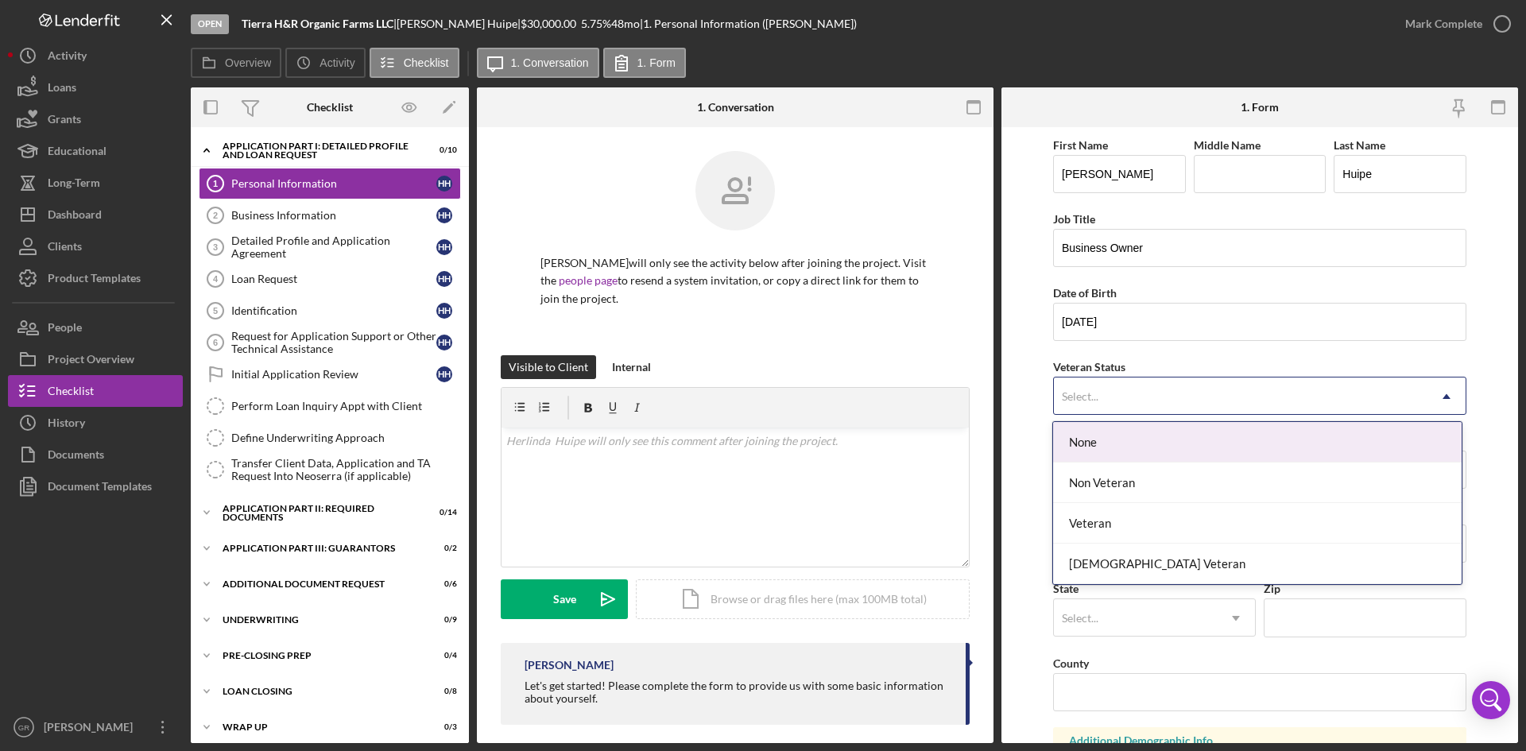
click at [1128, 432] on div "None" at bounding box center [1257, 442] width 408 height 41
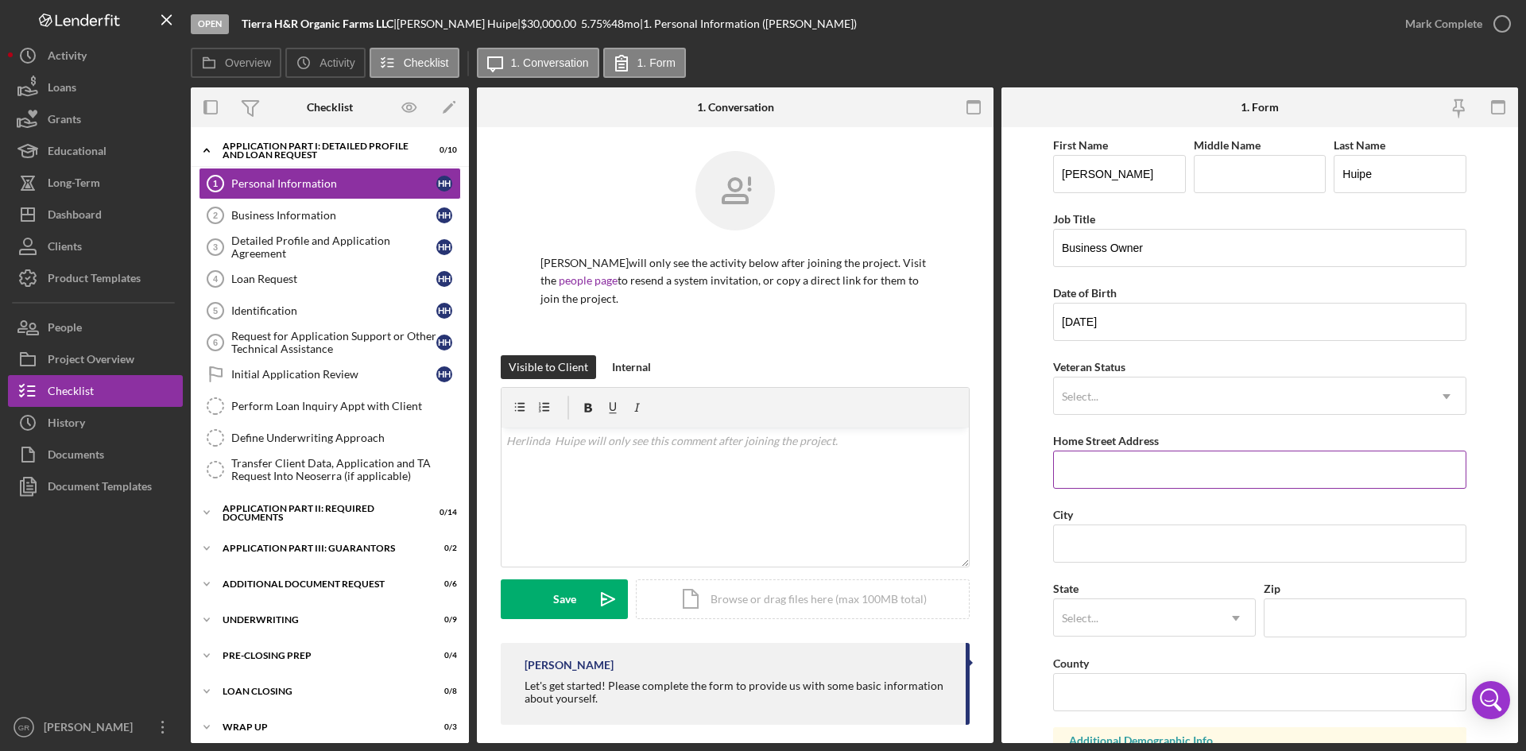
drag, startPoint x: 1109, startPoint y: 473, endPoint x: 1115, endPoint y: 466, distance: 9.1
click at [1109, 473] on input "Home Street Address" at bounding box center [1259, 470] width 413 height 38
click at [1127, 405] on div "Select..." at bounding box center [1241, 396] width 374 height 37
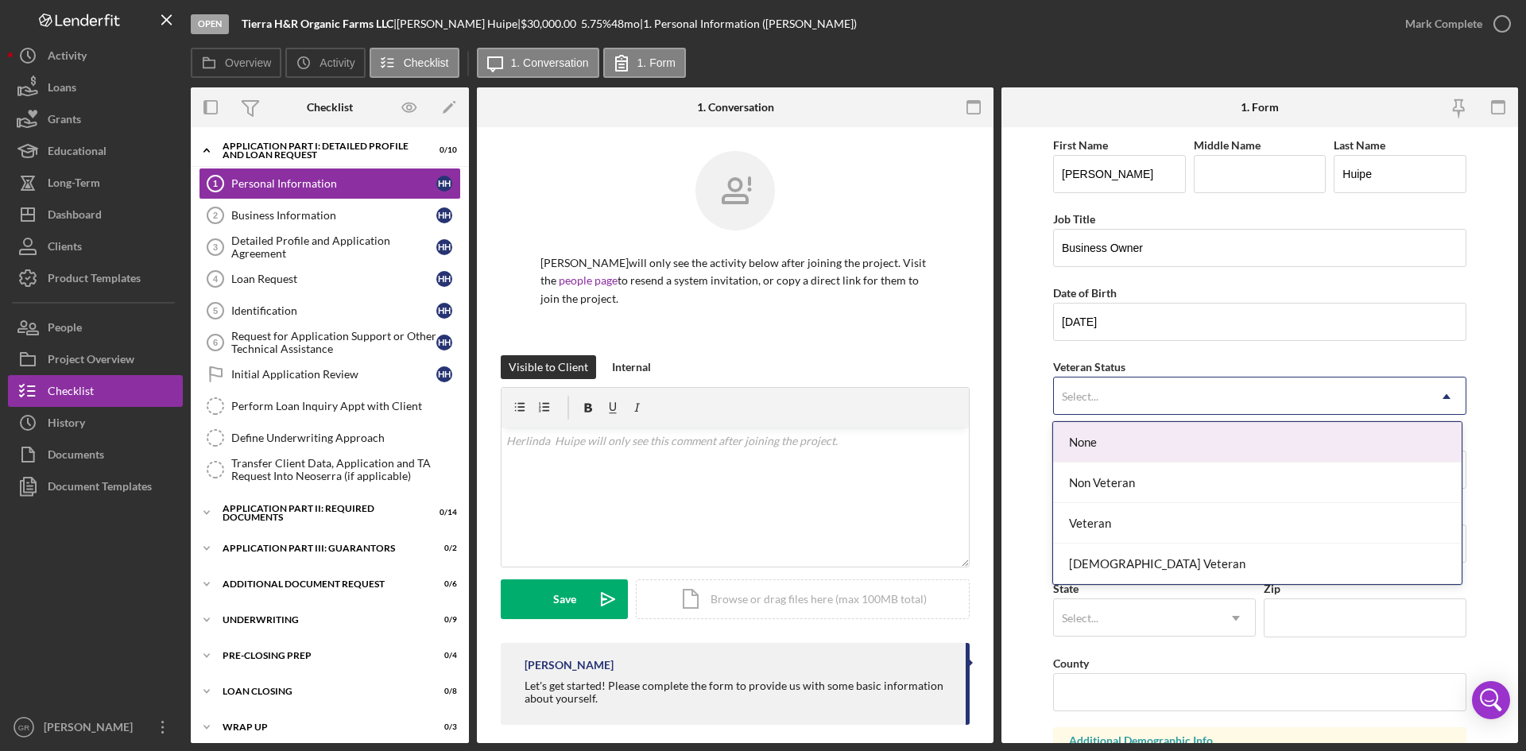
click at [1122, 431] on div "None" at bounding box center [1257, 442] width 408 height 41
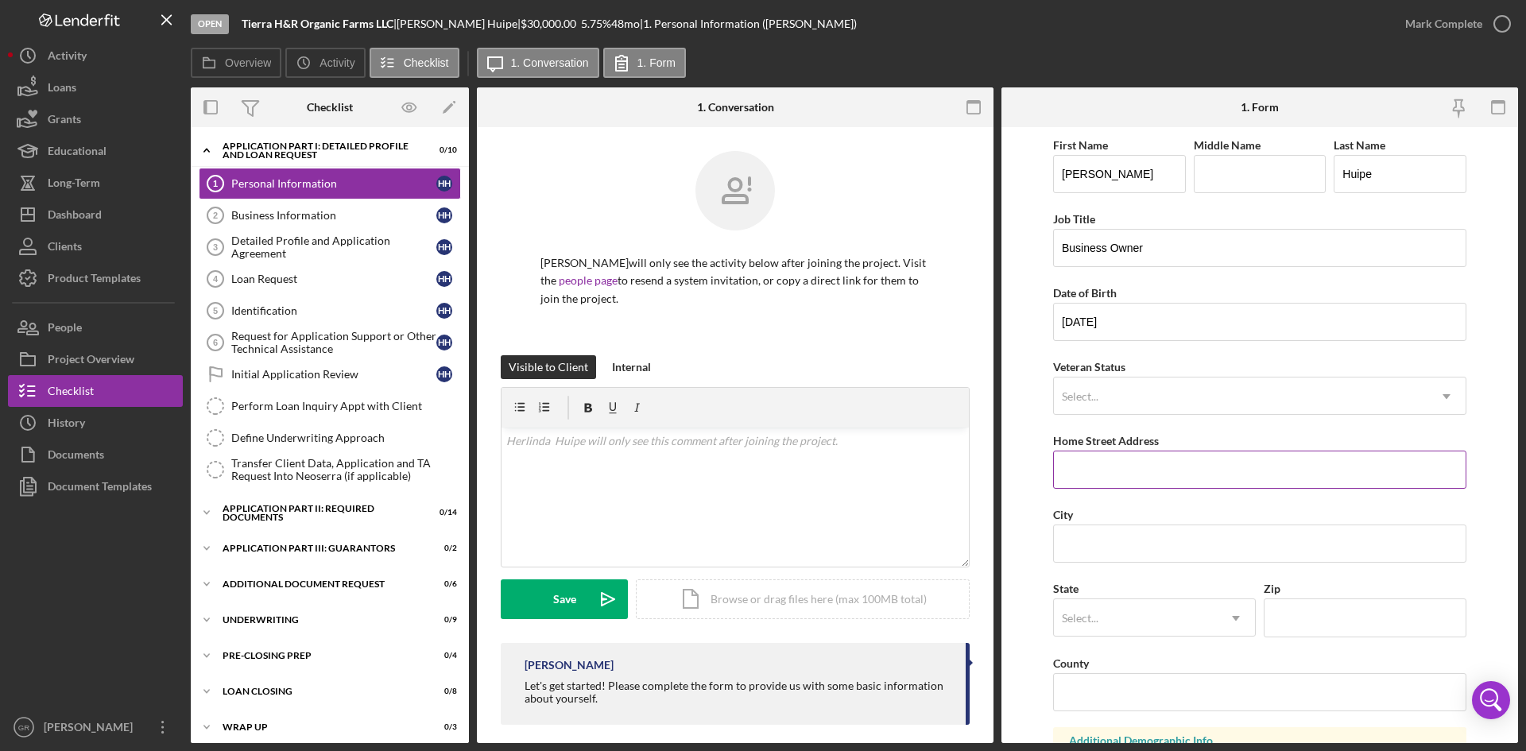
click at [1115, 465] on input "Home Street Address" at bounding box center [1259, 470] width 413 height 38
click at [1140, 409] on div "Select..." at bounding box center [1241, 396] width 374 height 37
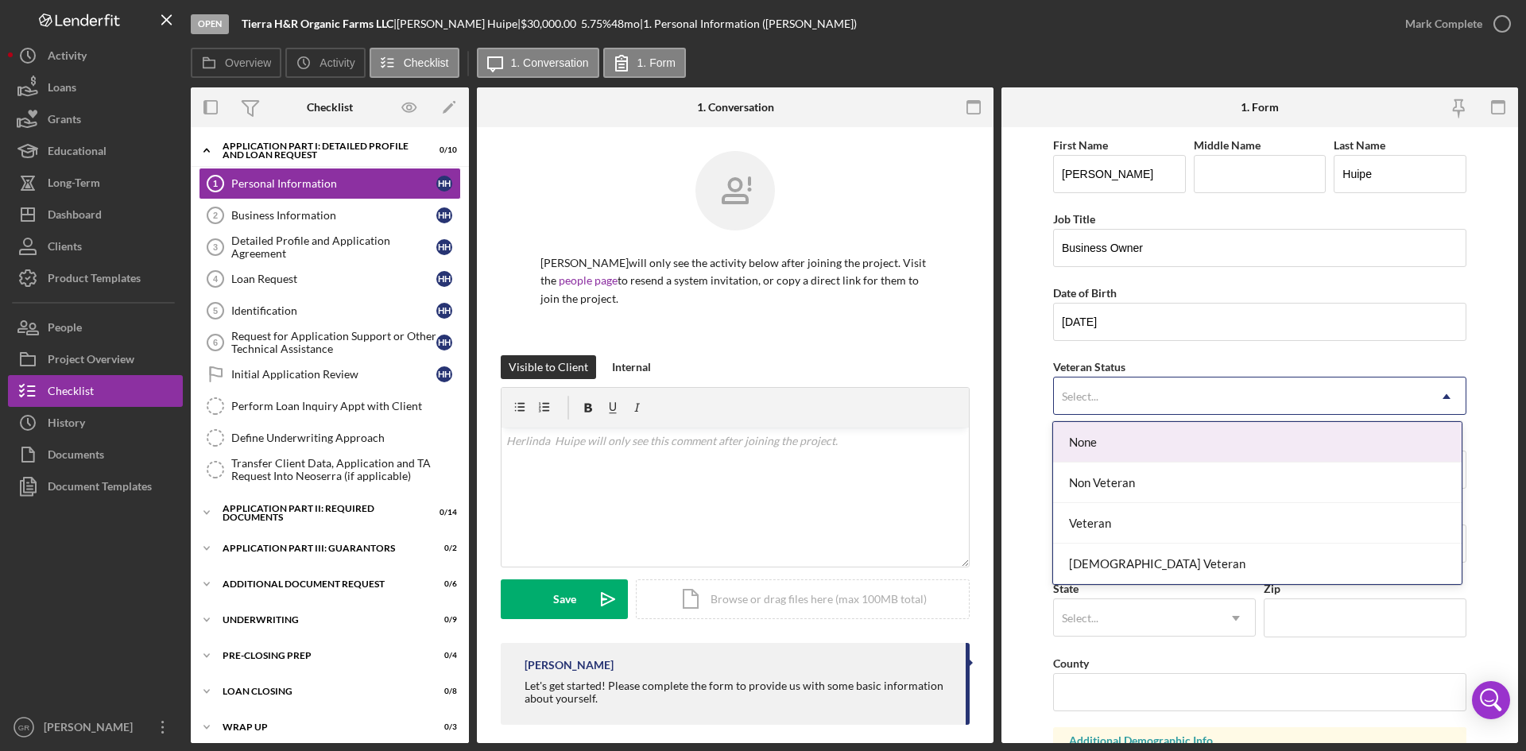
click at [1127, 450] on div "None" at bounding box center [1257, 442] width 408 height 41
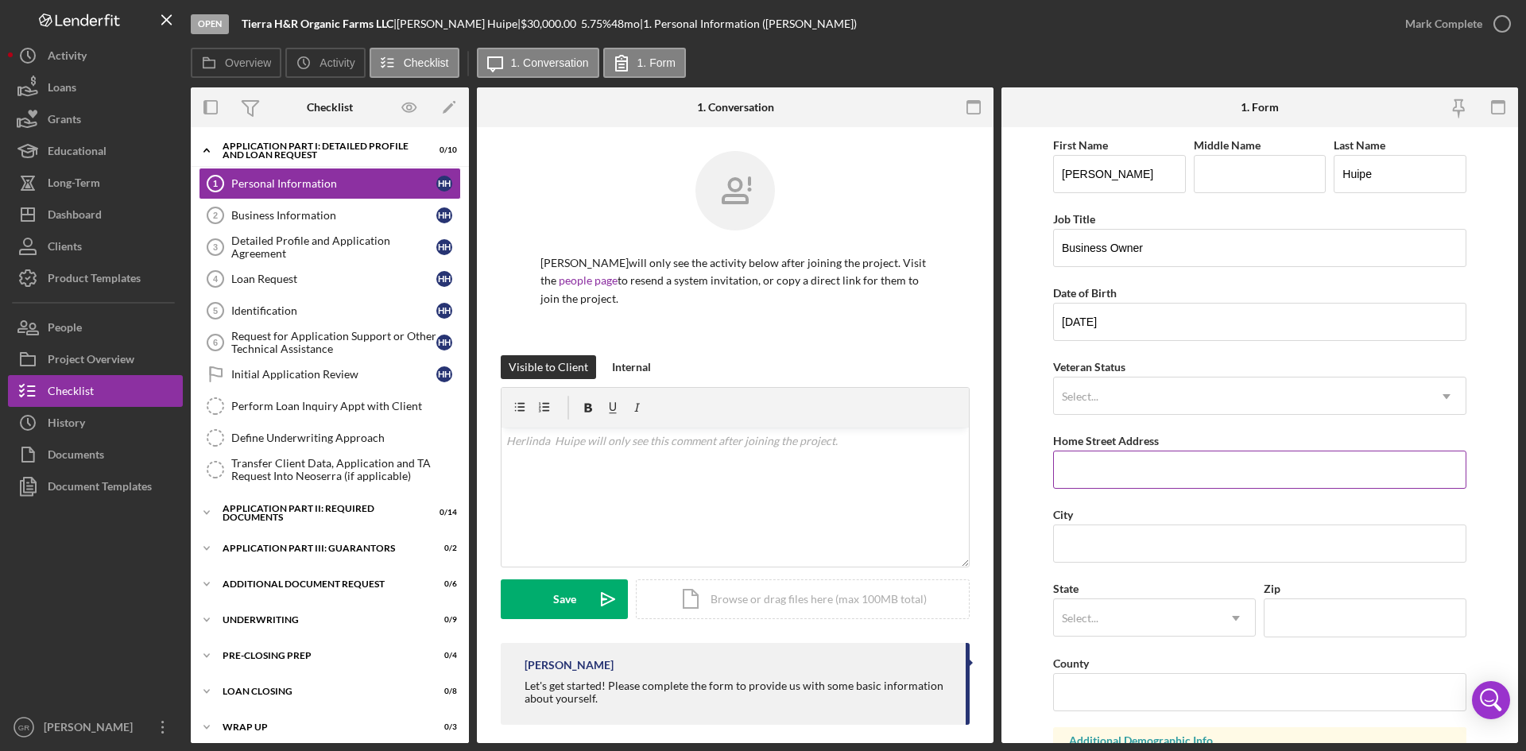
click at [1116, 462] on input "Home Street Address" at bounding box center [1259, 470] width 413 height 38
click at [1094, 560] on input "City" at bounding box center [1259, 544] width 413 height 38
click at [1142, 488] on input "726 [GEOGRAPHIC_DATA]" at bounding box center [1259, 470] width 413 height 38
type input "[STREET_ADDRESS] Apt. 1"
click at [1127, 550] on input "City" at bounding box center [1259, 544] width 413 height 38
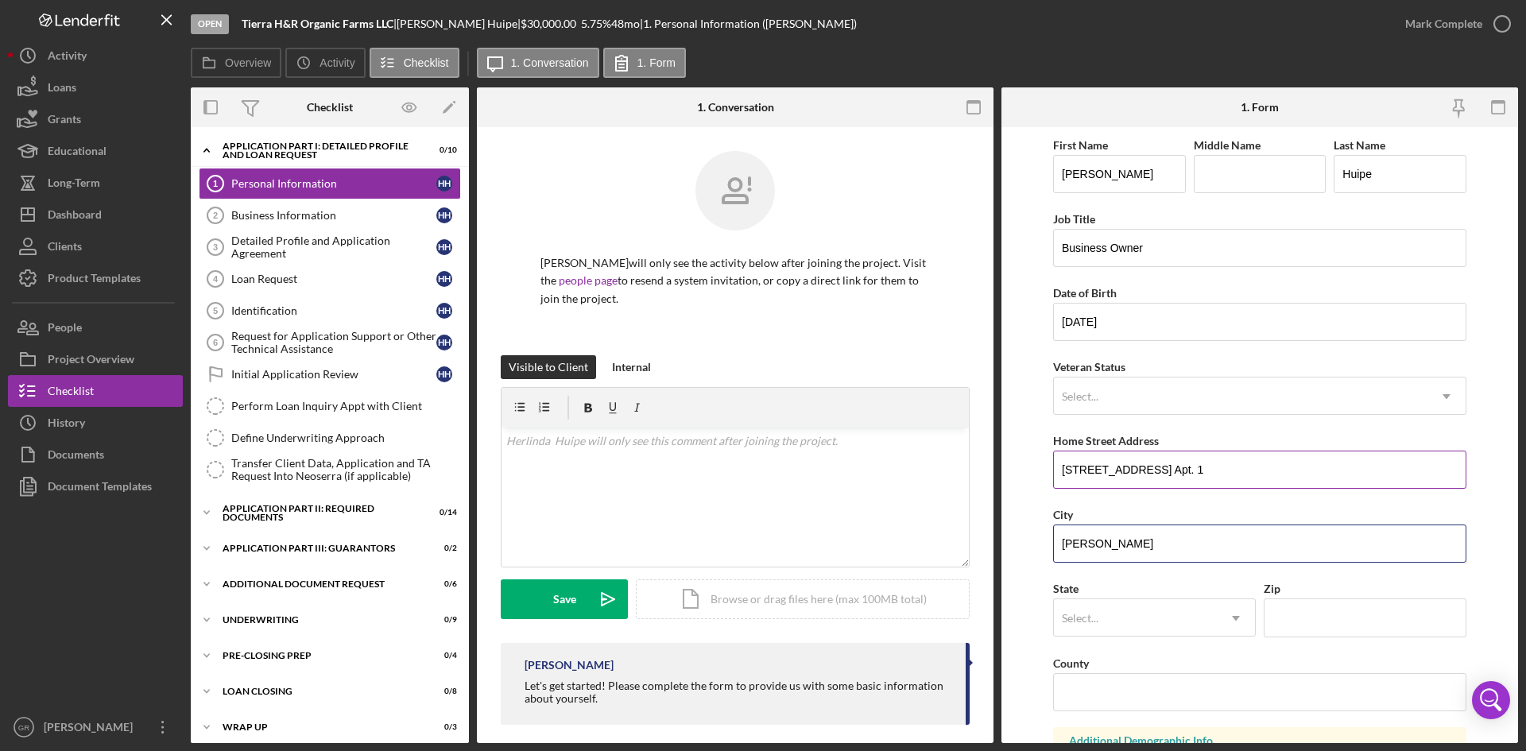
type input "[PERSON_NAME]"
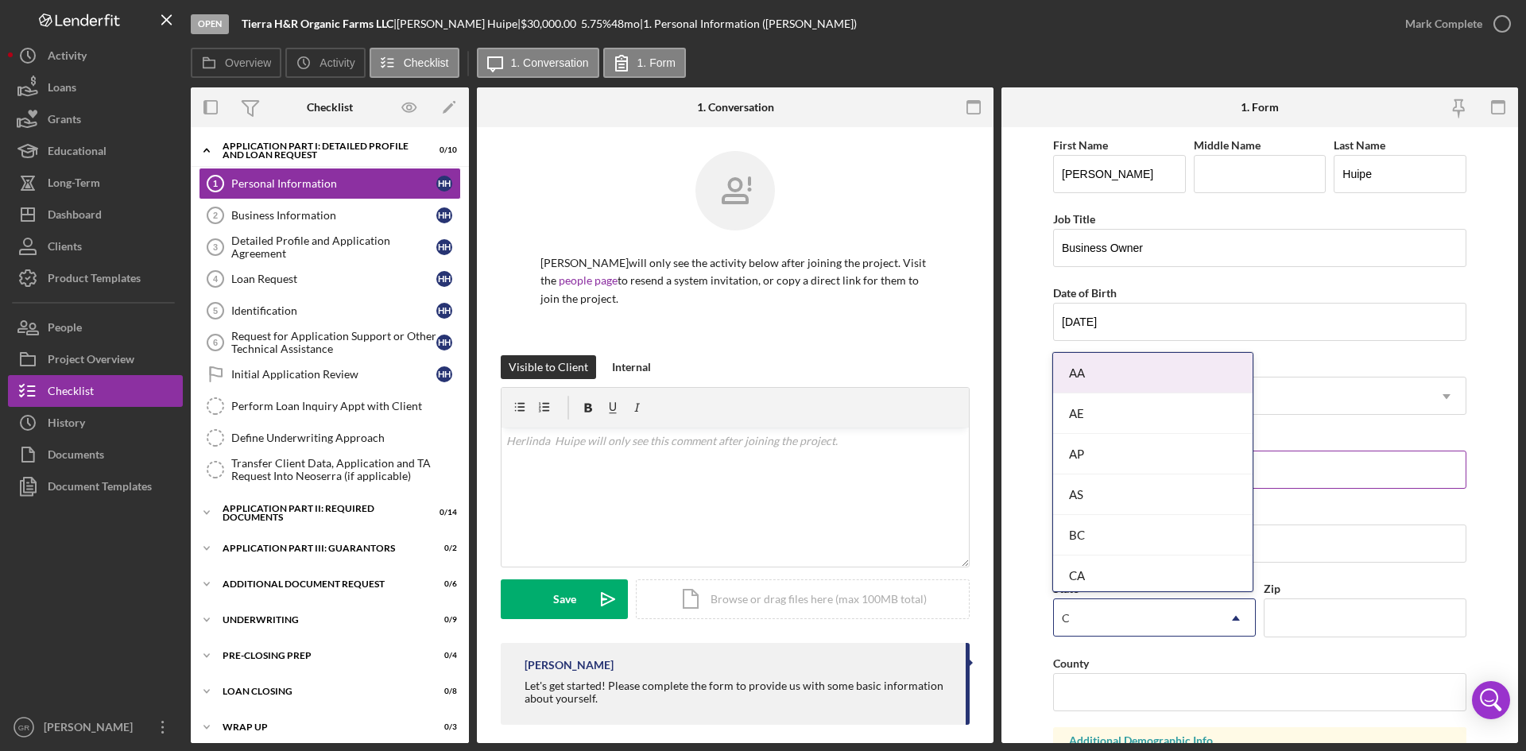
type input "CA"
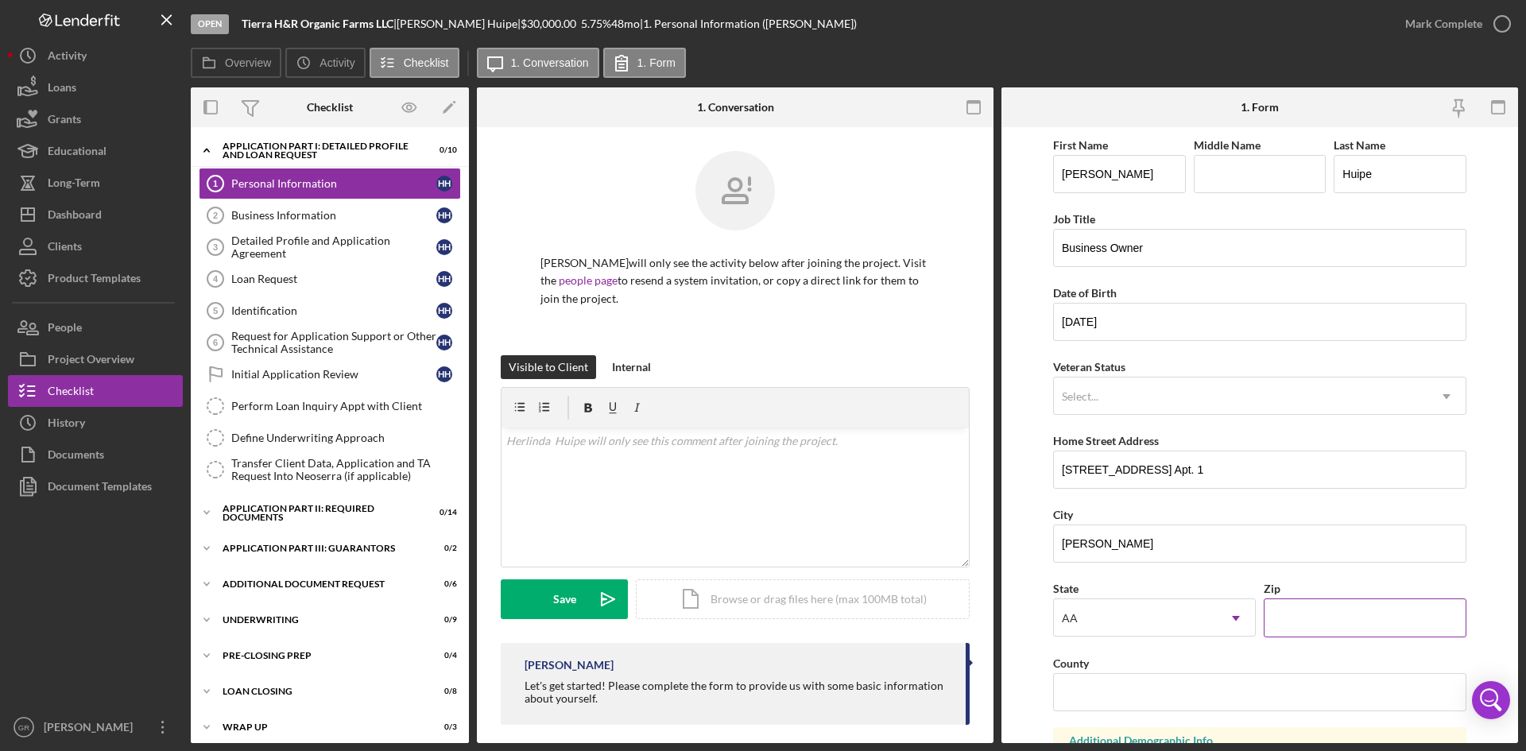
click at [1414, 623] on input "Zip" at bounding box center [1365, 618] width 203 height 38
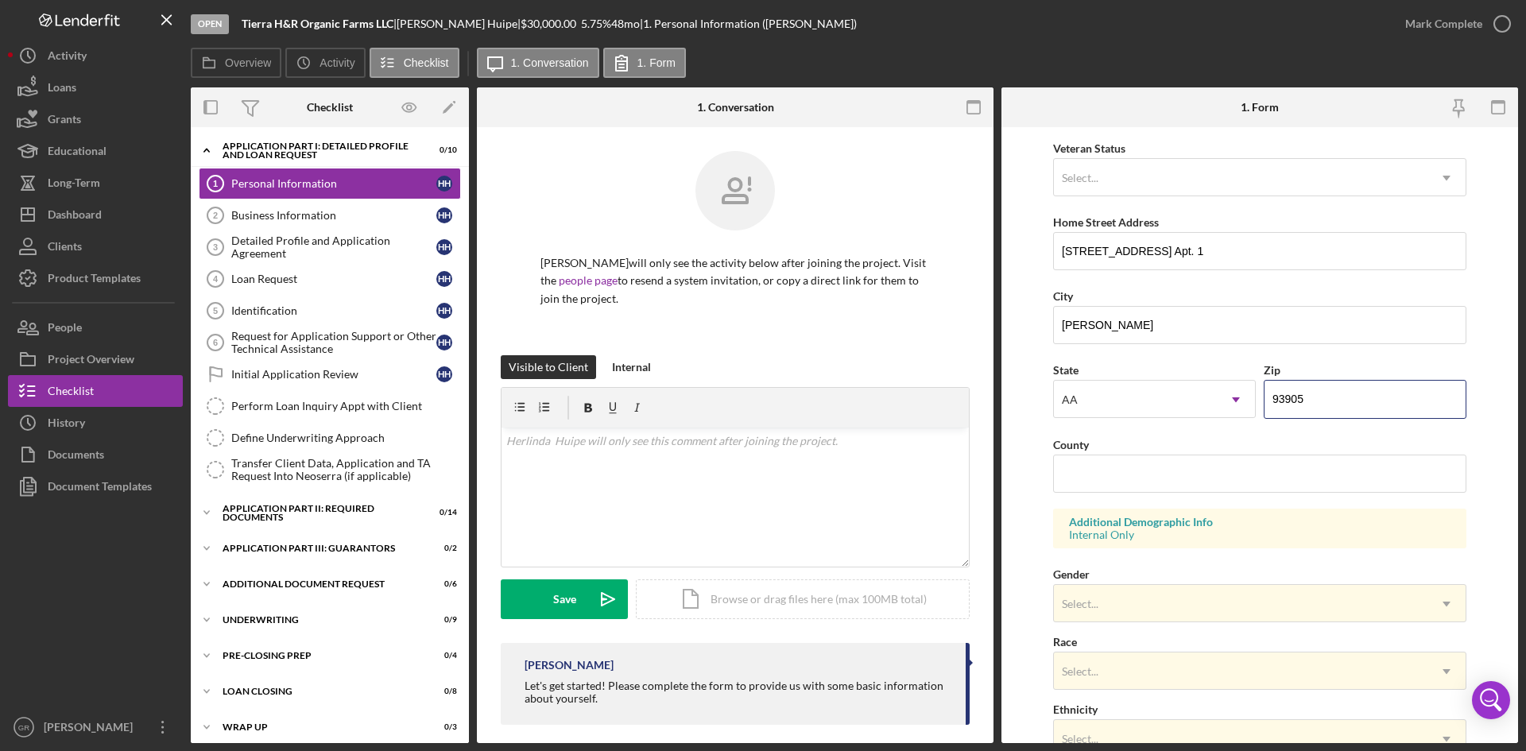
scroll to position [238, 0]
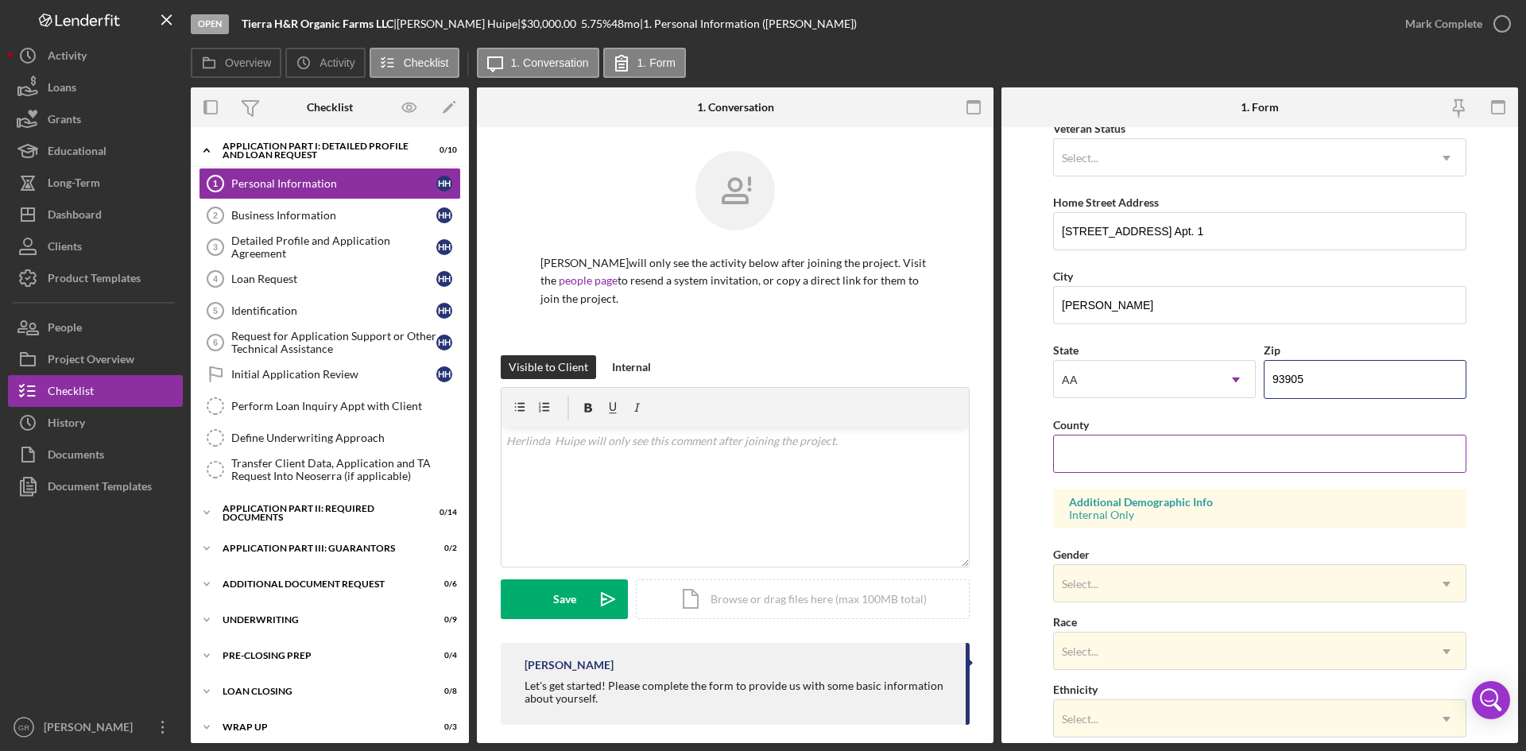
type input "93905"
click at [1223, 463] on input "County" at bounding box center [1259, 454] width 413 height 38
type input "Monterey"
click at [1219, 600] on div "Select..." at bounding box center [1241, 584] width 374 height 37
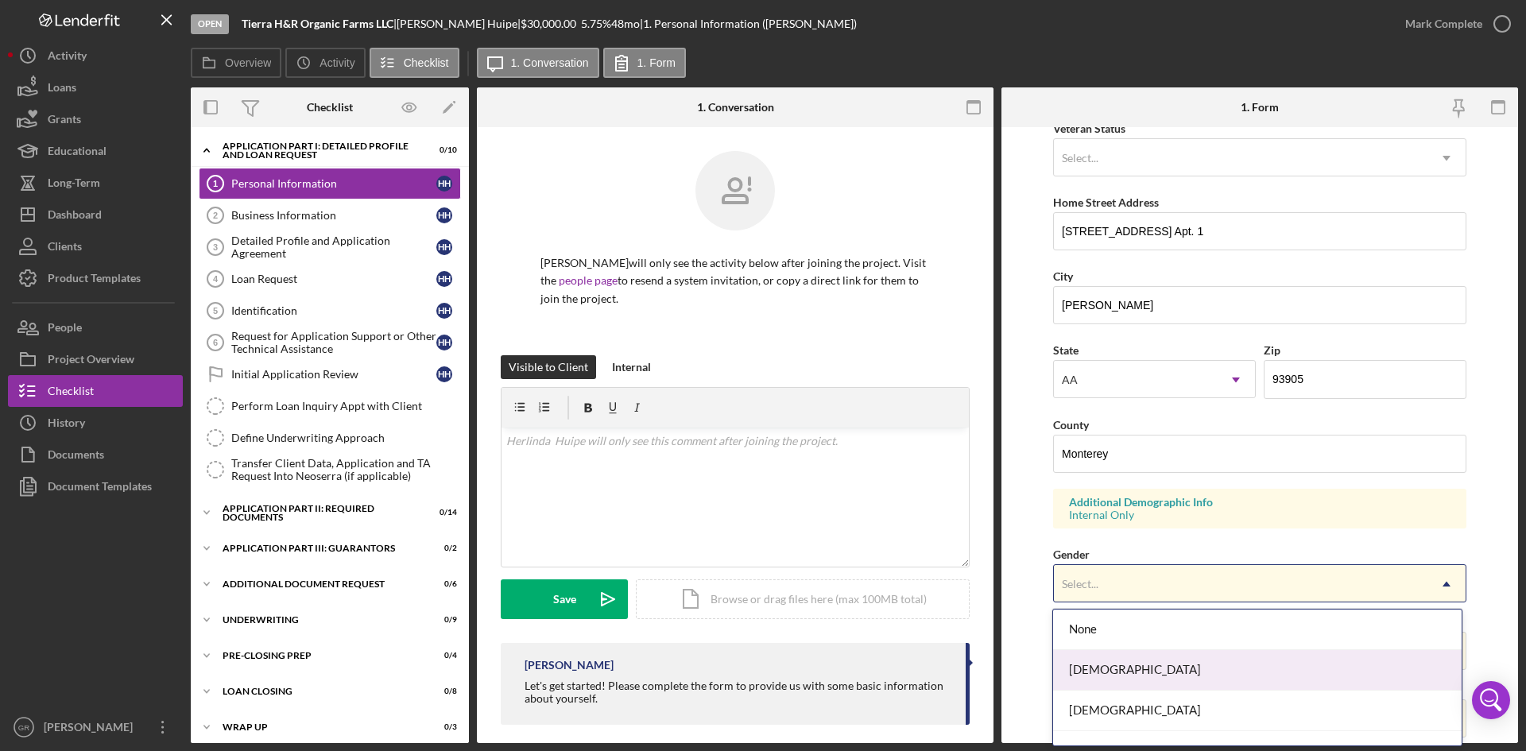
click at [1179, 670] on div "[DEMOGRAPHIC_DATA]" at bounding box center [1257, 670] width 408 height 41
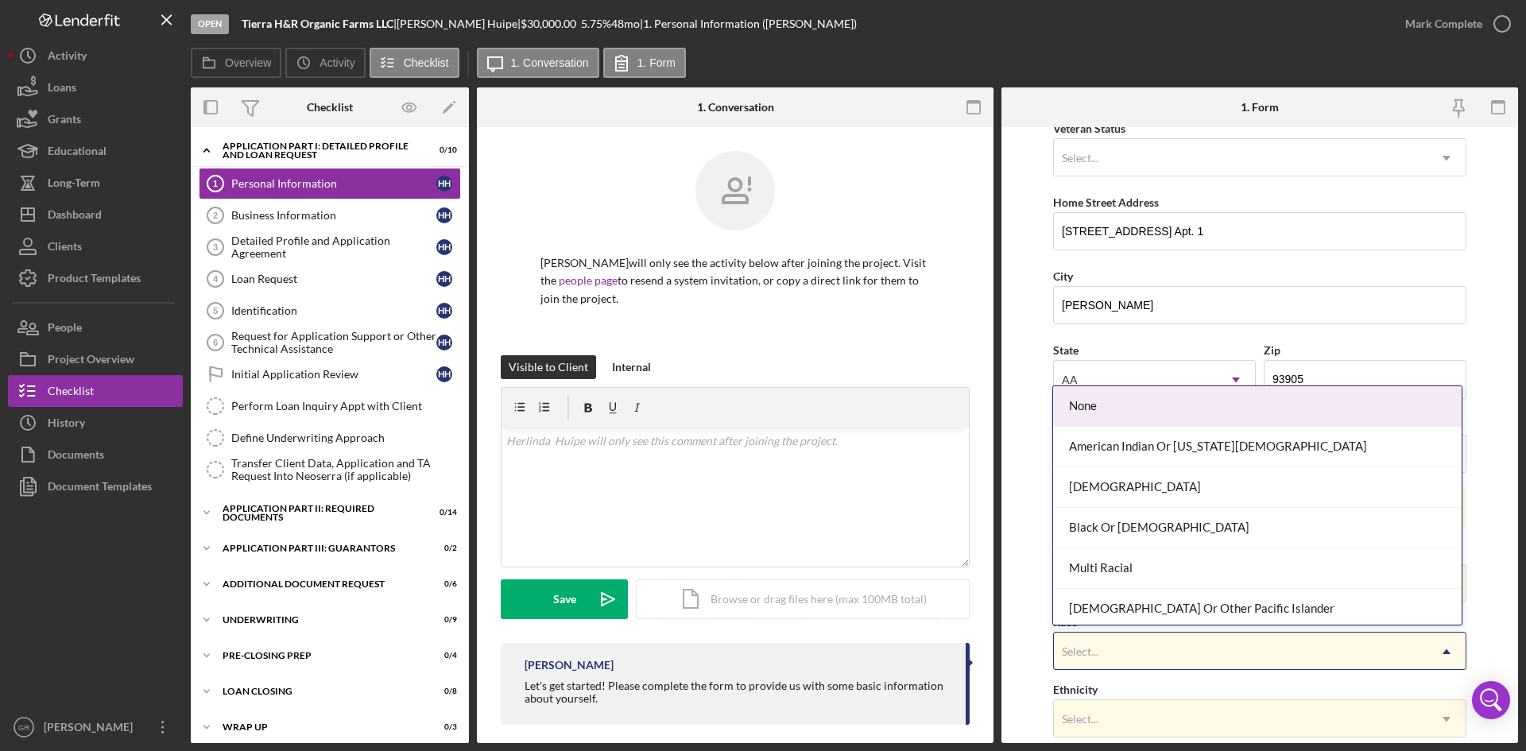
click at [1157, 657] on div "Select..." at bounding box center [1241, 652] width 374 height 37
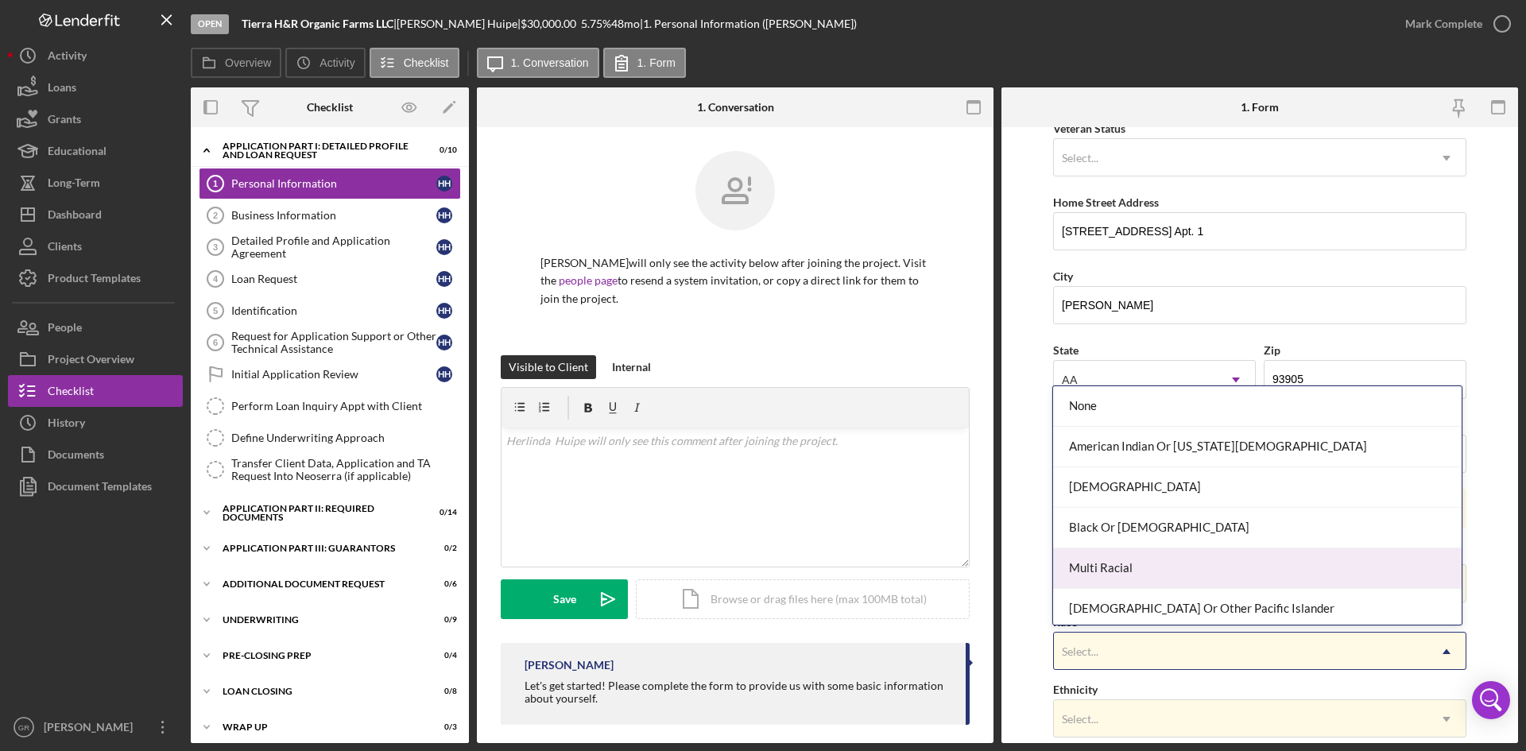
scroll to position [86, 0]
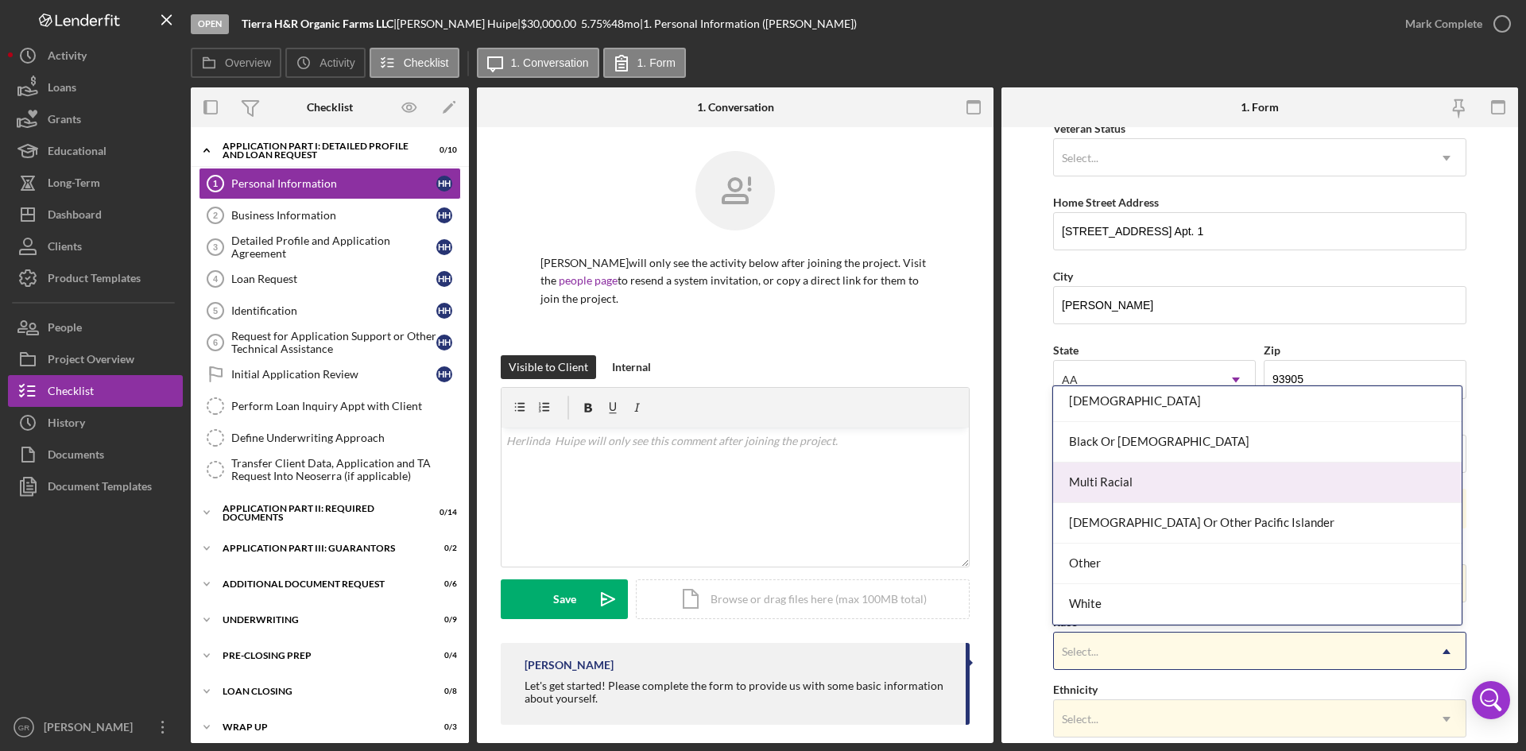
click at [1136, 490] on div "Multi Racial" at bounding box center [1257, 483] width 408 height 41
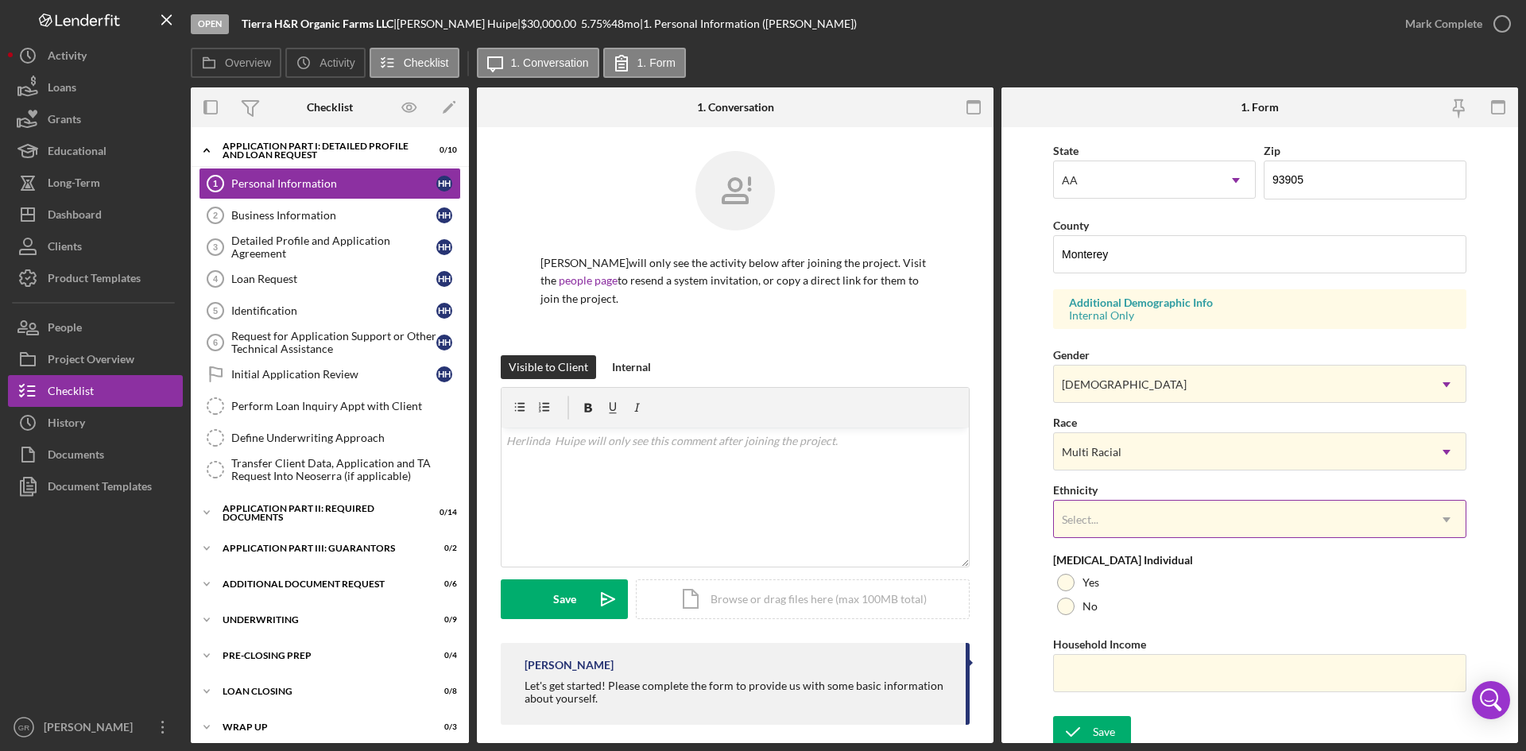
scroll to position [445, 0]
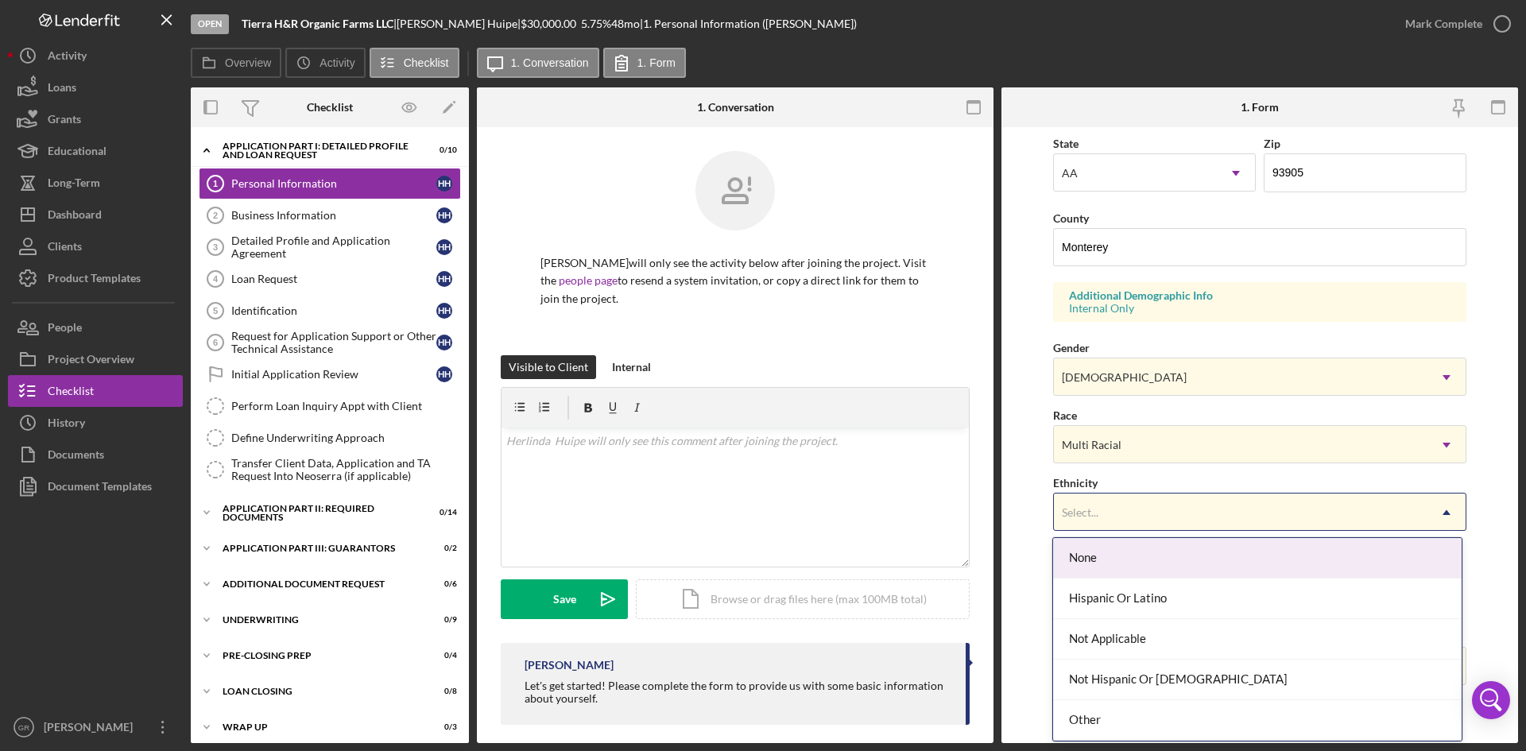
drag, startPoint x: 1109, startPoint y: 506, endPoint x: 1113, endPoint y: 514, distance: 8.2
click at [1112, 509] on div "Select..." at bounding box center [1241, 512] width 374 height 37
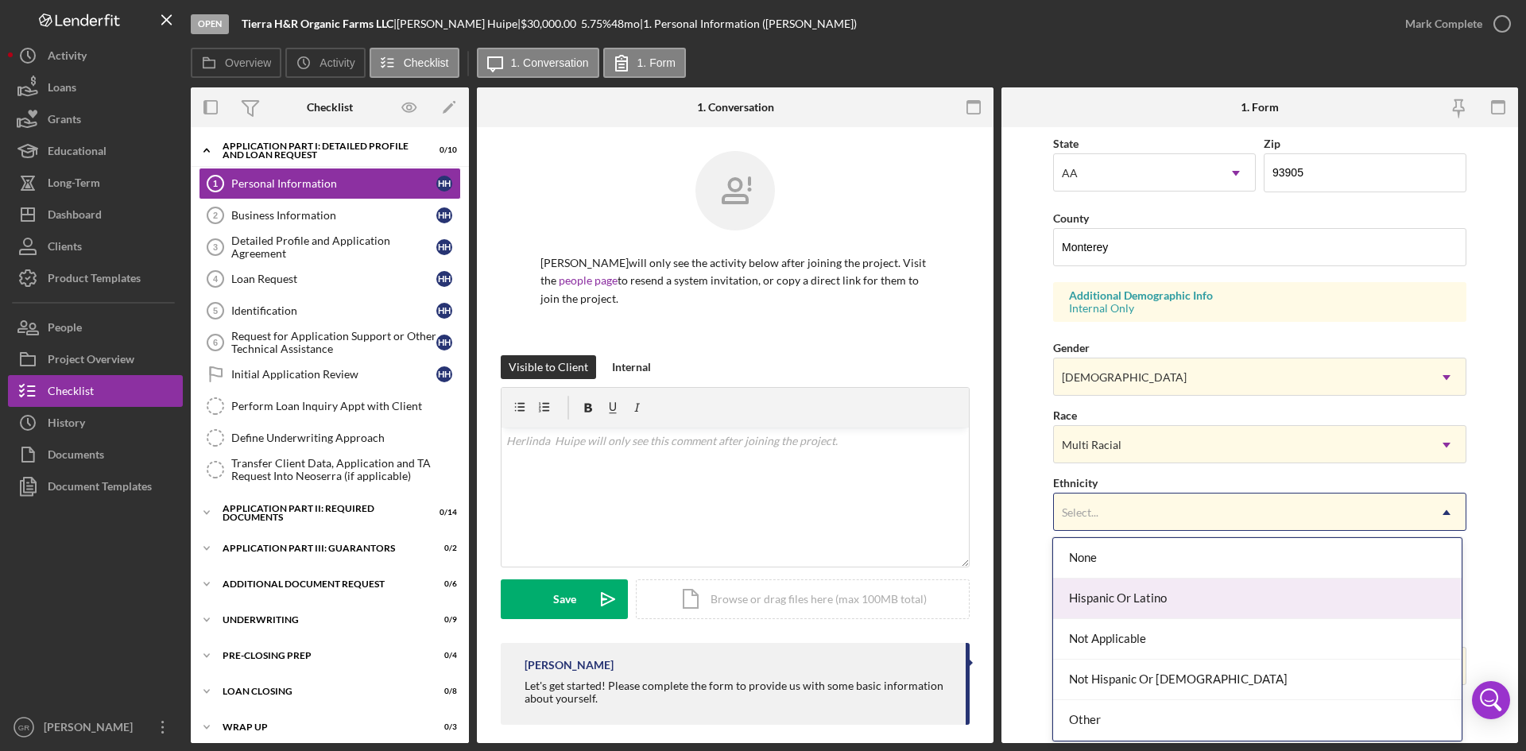
click at [1117, 596] on div "Hispanic Or Latino" at bounding box center [1257, 599] width 408 height 41
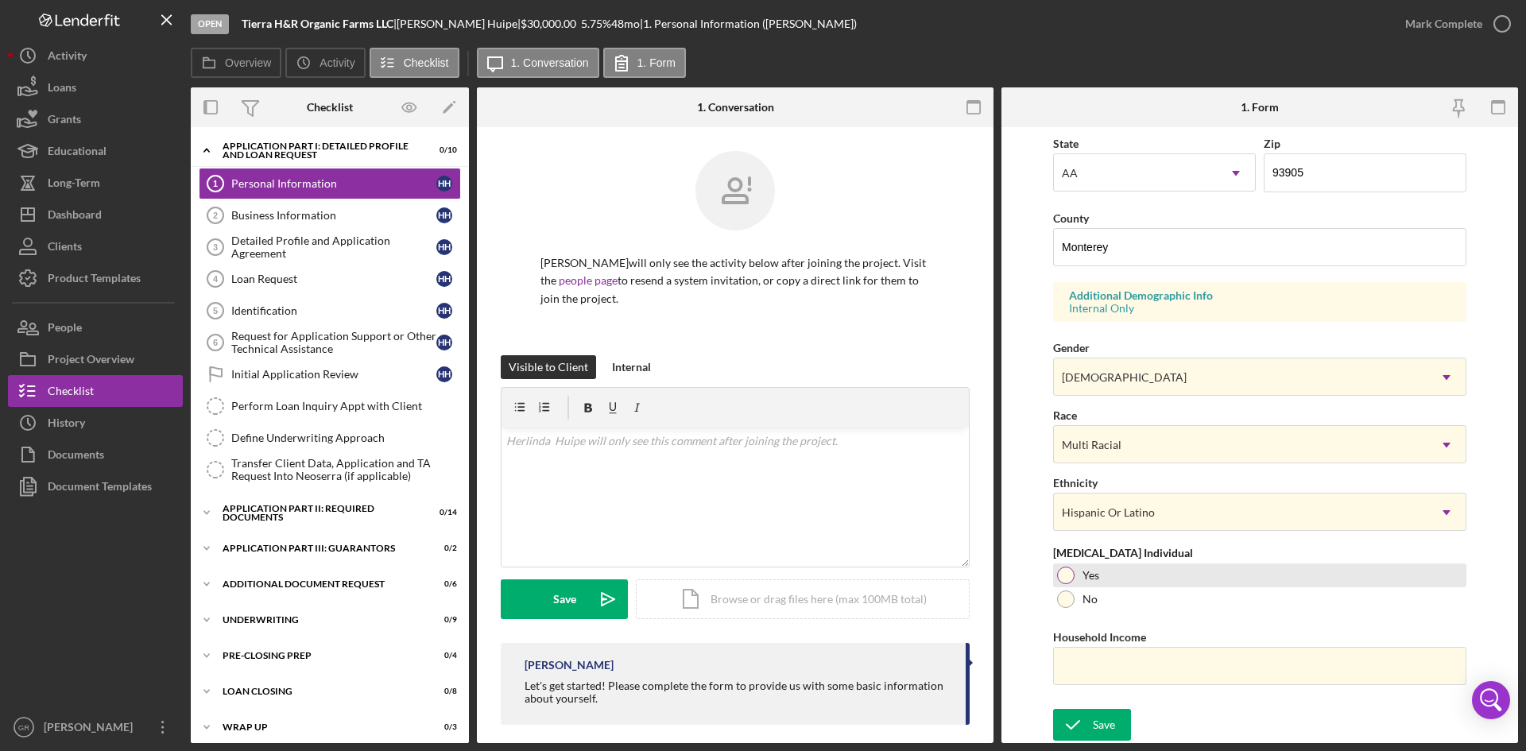
click at [1074, 577] on div "Yes" at bounding box center [1259, 576] width 413 height 24
click at [1118, 673] on input "Household Income" at bounding box center [1259, 666] width 413 height 38
type input "$3"
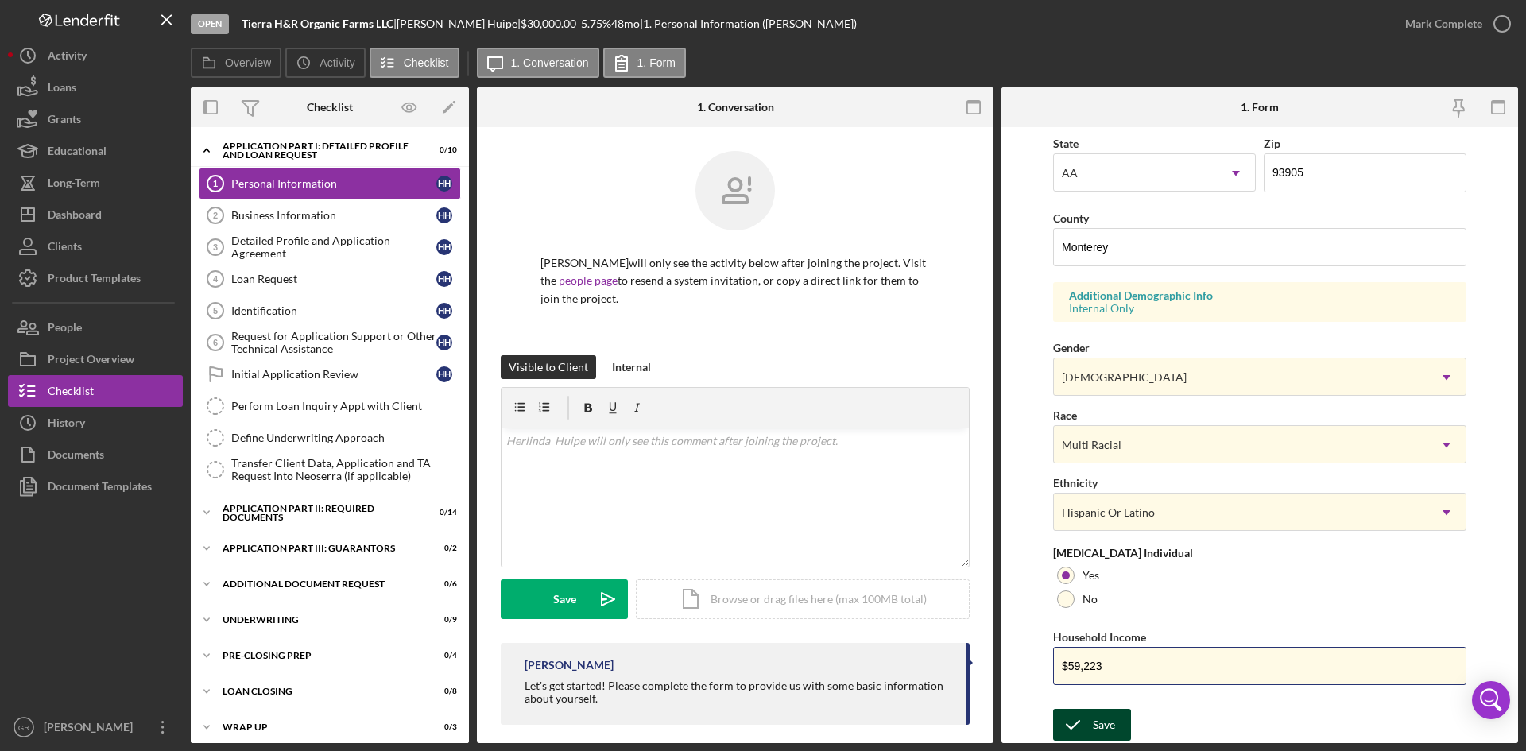
type input "$59,223"
click at [1123, 722] on button "Save" at bounding box center [1092, 725] width 78 height 32
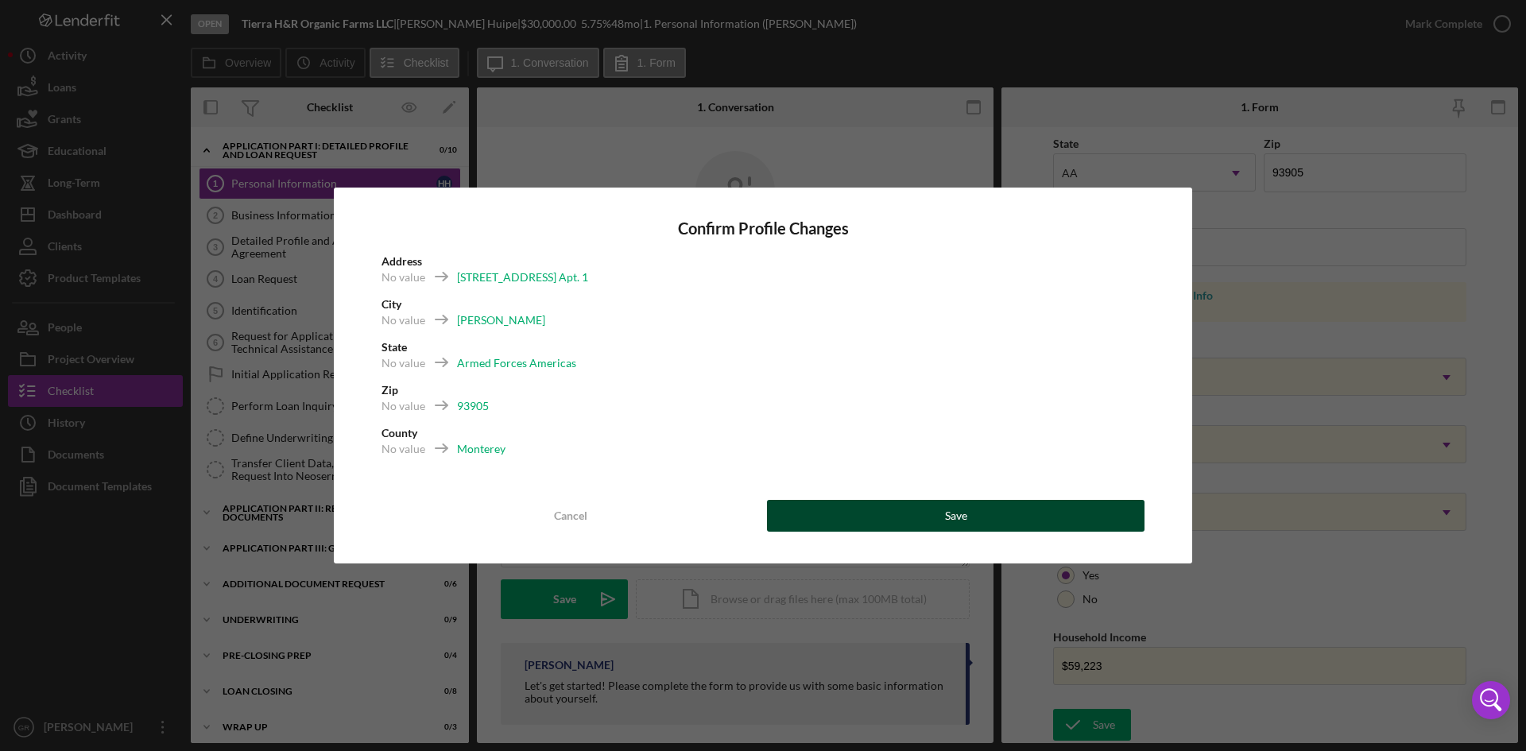
click at [1040, 512] on button "Save" at bounding box center [956, 516] width 378 height 32
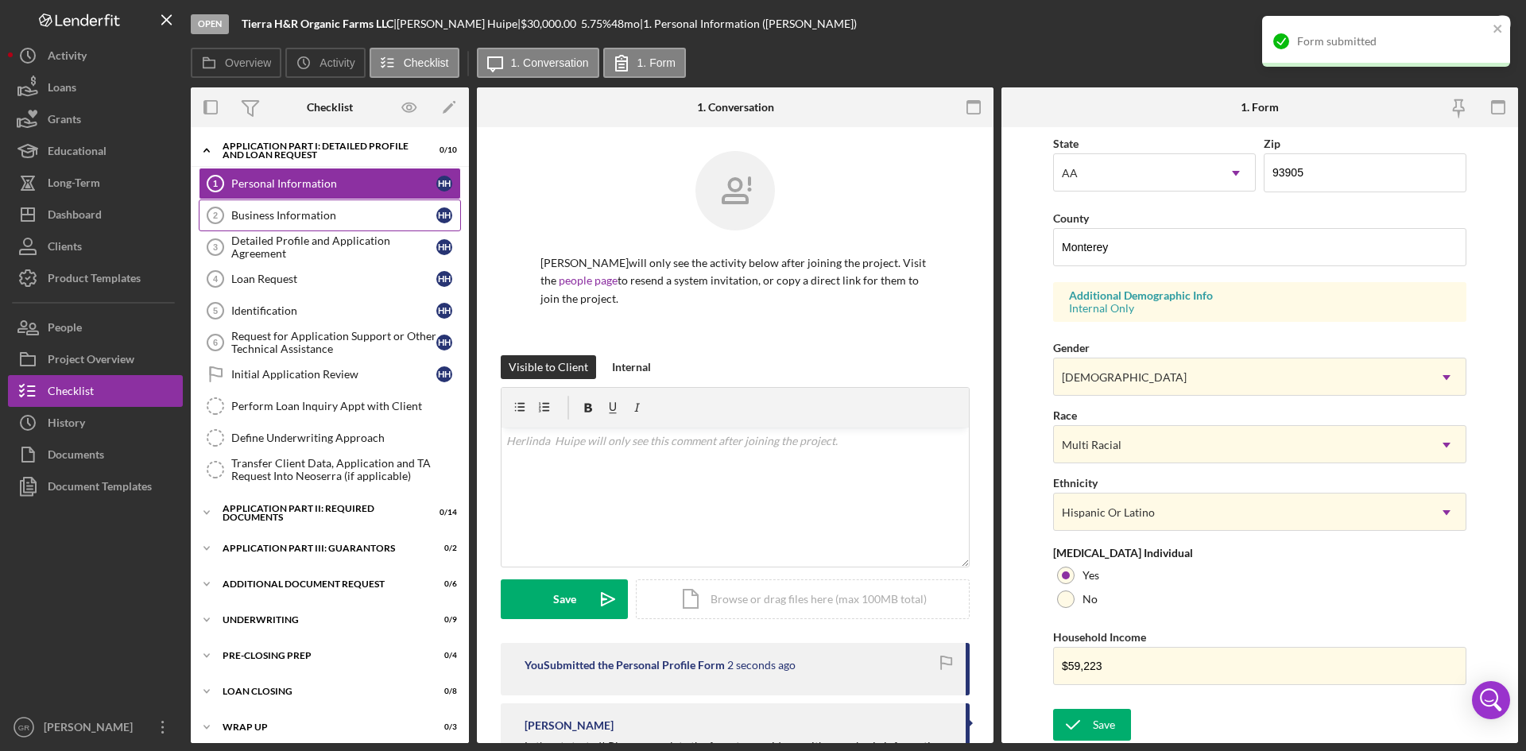
click at [344, 211] on div "Business Information" at bounding box center [333, 215] width 205 height 13
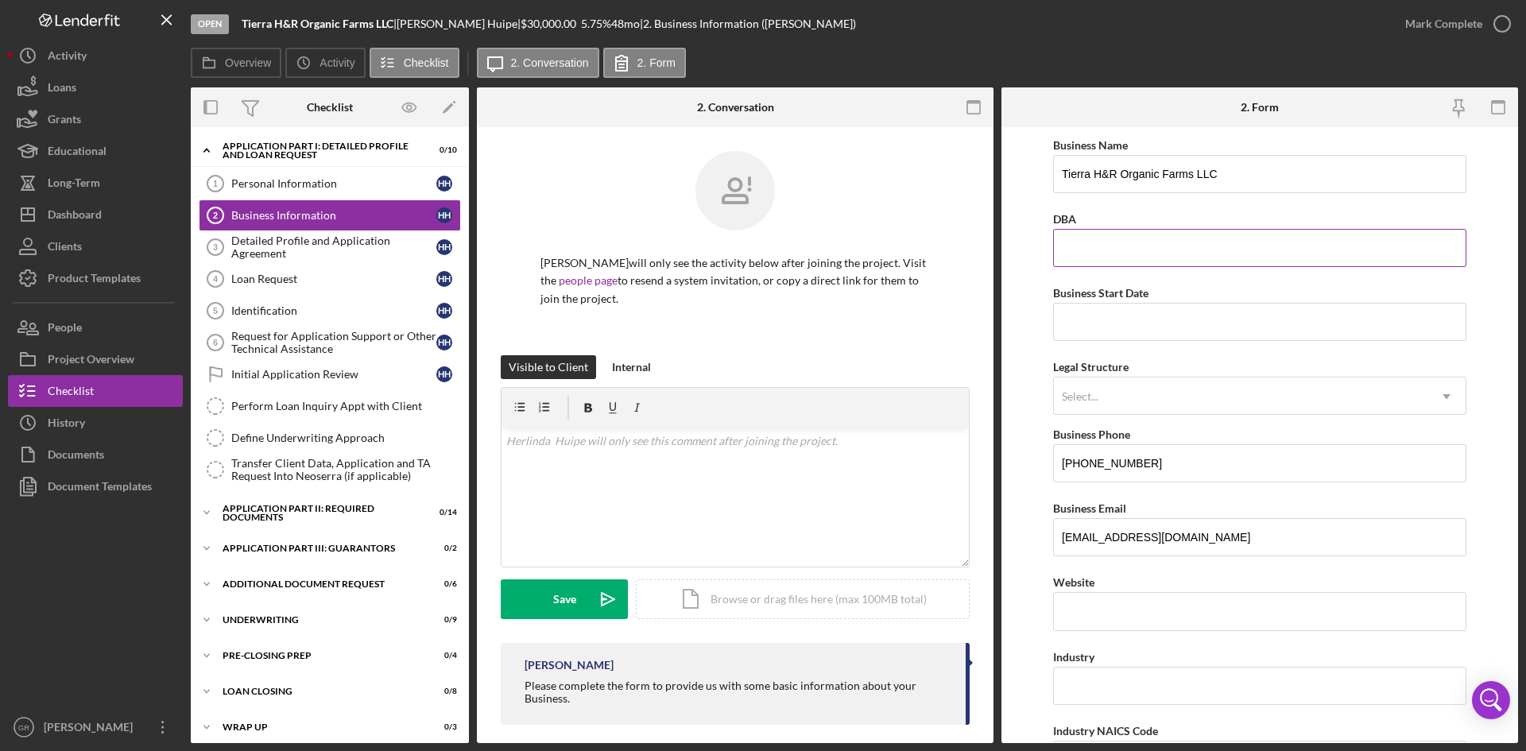
click at [1118, 255] on input "DBA" at bounding box center [1259, 248] width 413 height 38
click at [1224, 193] on input "Tierra H&R Organic Farms LLC" at bounding box center [1259, 174] width 413 height 38
click at [1123, 257] on input "DBA" at bounding box center [1259, 248] width 413 height 38
drag, startPoint x: 1195, startPoint y: 231, endPoint x: 1195, endPoint y: 248, distance: 17.5
click at [1195, 231] on input "DBA" at bounding box center [1259, 248] width 413 height 38
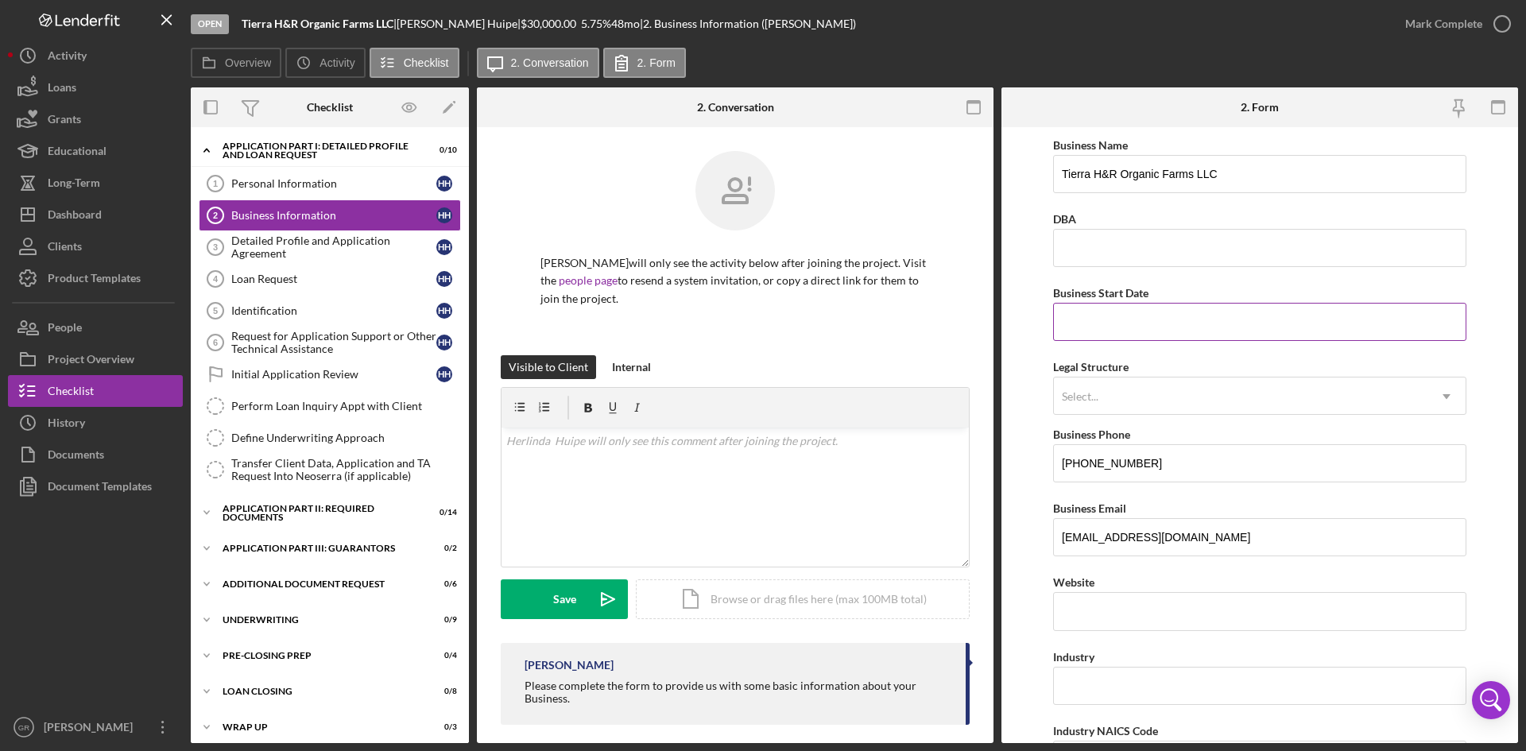
click at [1073, 321] on input "Business Start Date" at bounding box center [1259, 322] width 413 height 38
click at [1109, 326] on input "Business Start Date" at bounding box center [1259, 322] width 413 height 38
click at [1077, 324] on input "Business Start Date" at bounding box center [1259, 322] width 413 height 38
click at [1064, 238] on input "DBA" at bounding box center [1259, 248] width 413 height 38
click at [1061, 301] on div "Business Start Date" at bounding box center [1259, 293] width 413 height 20
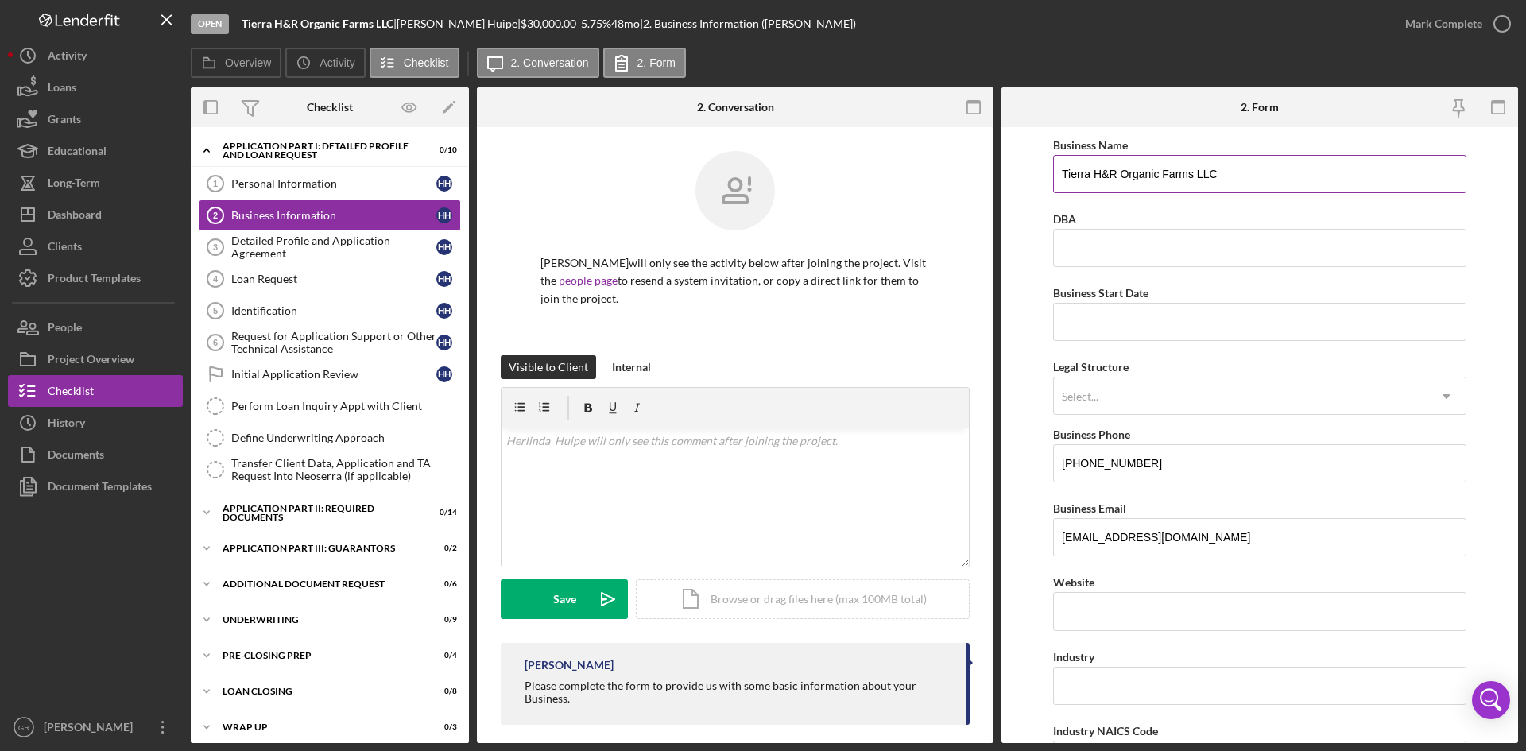
click at [1250, 170] on input "Tierra H&R Organic Farms LLC" at bounding box center [1259, 174] width 413 height 38
type input "Tierra H&R Organic Farms"
click at [1158, 305] on input "Business Start Date" at bounding box center [1259, 322] width 413 height 38
click at [1148, 324] on input "Business Start Date" at bounding box center [1259, 322] width 413 height 38
type input "[DATE]"
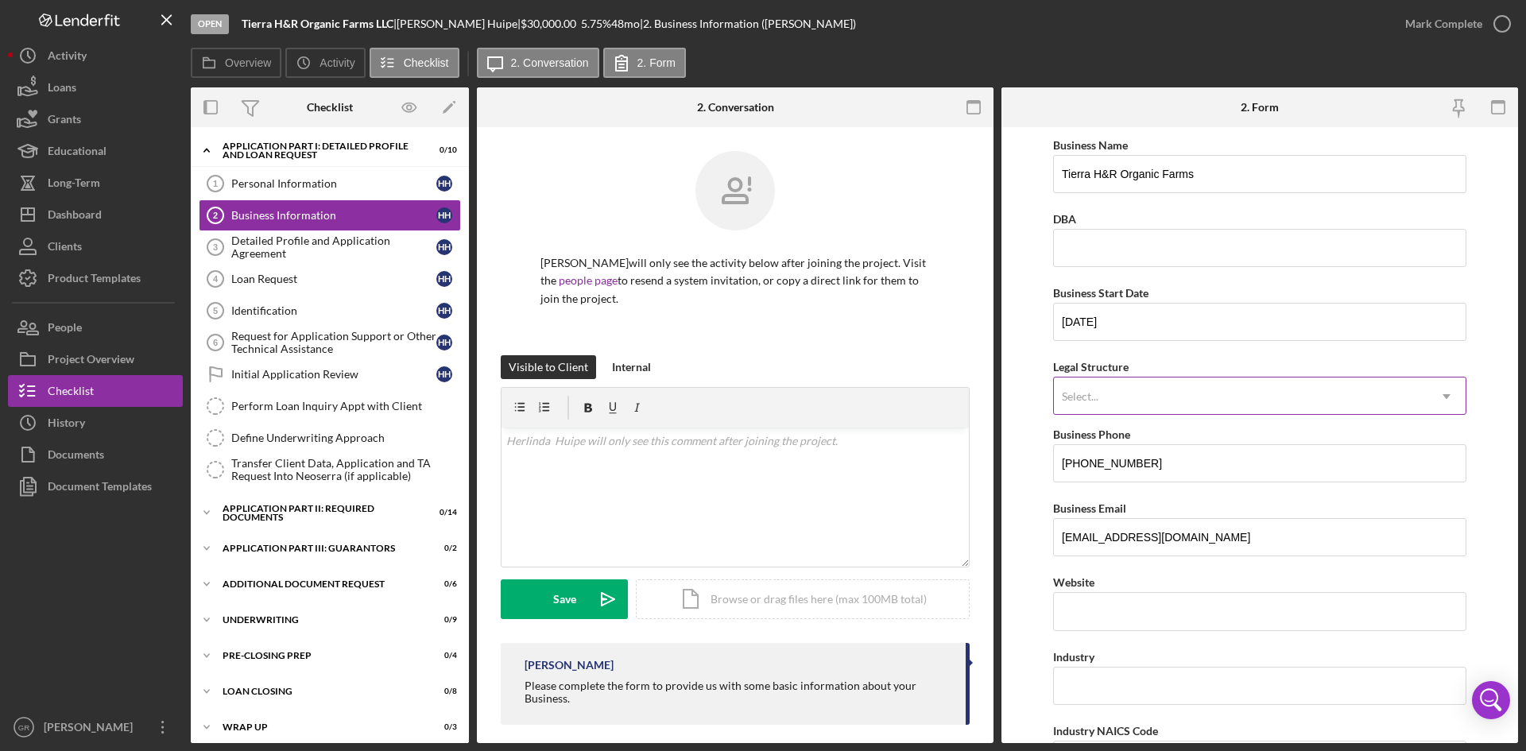
click at [1182, 399] on div "Select..." at bounding box center [1241, 396] width 374 height 37
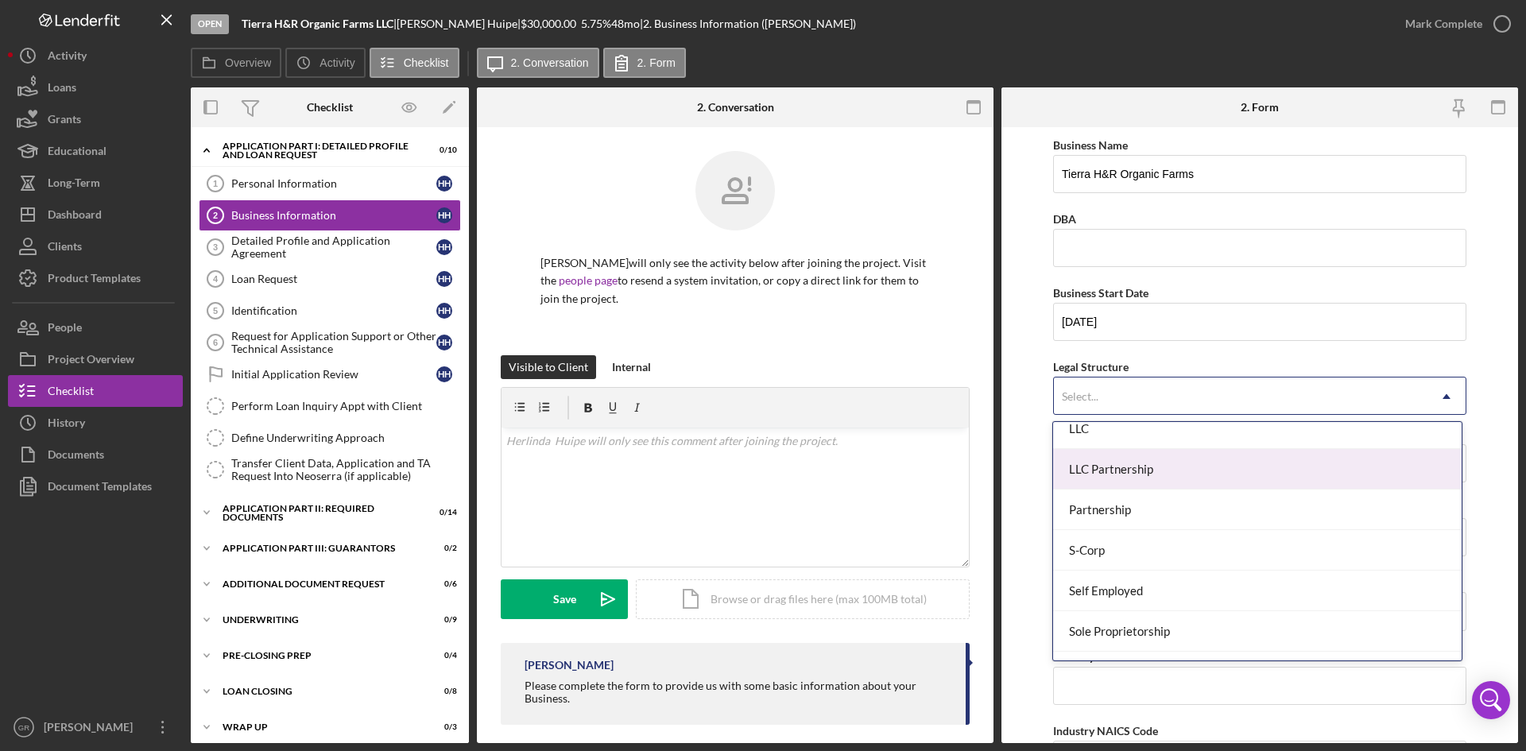
scroll to position [318, 0]
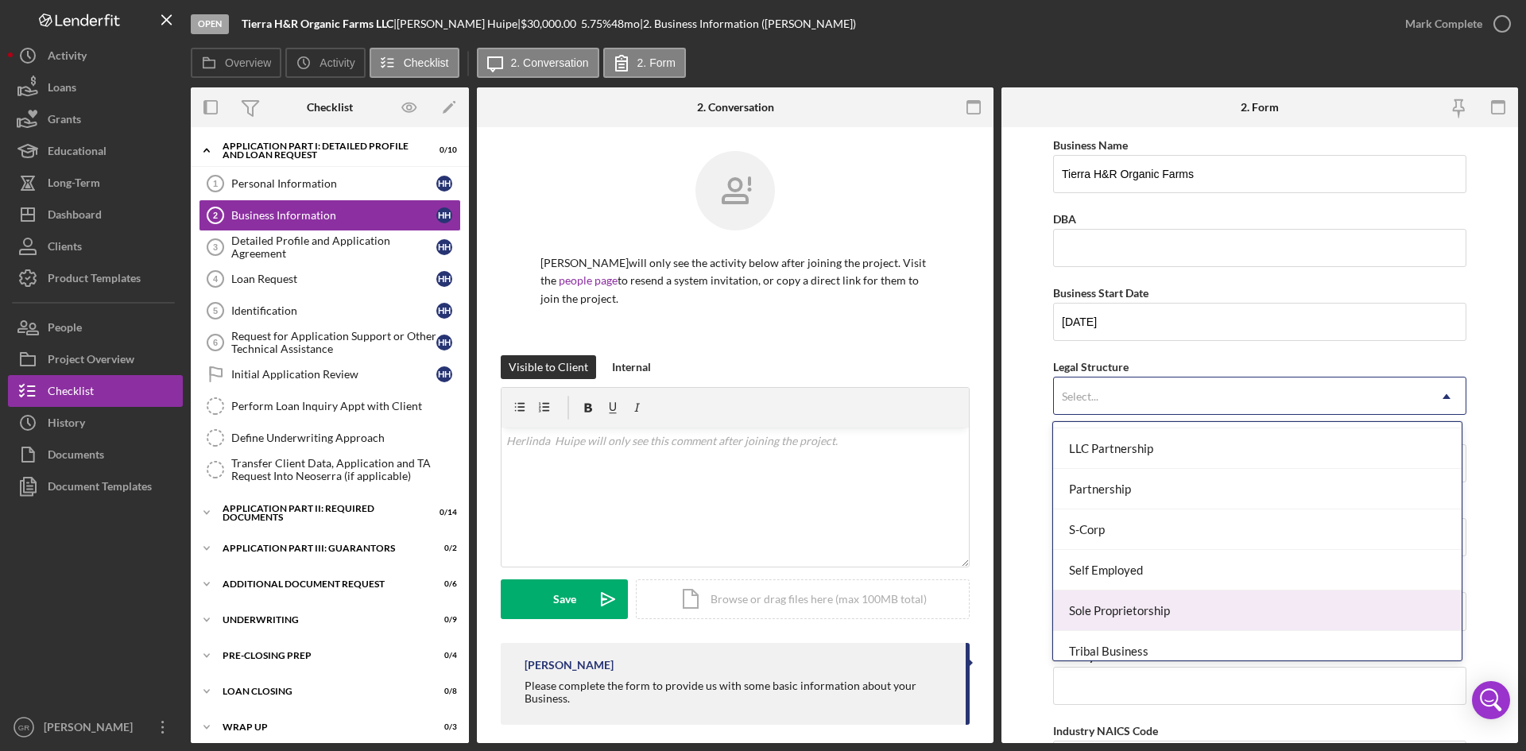
click at [1142, 614] on div "Sole Proprietorship" at bounding box center [1257, 611] width 408 height 41
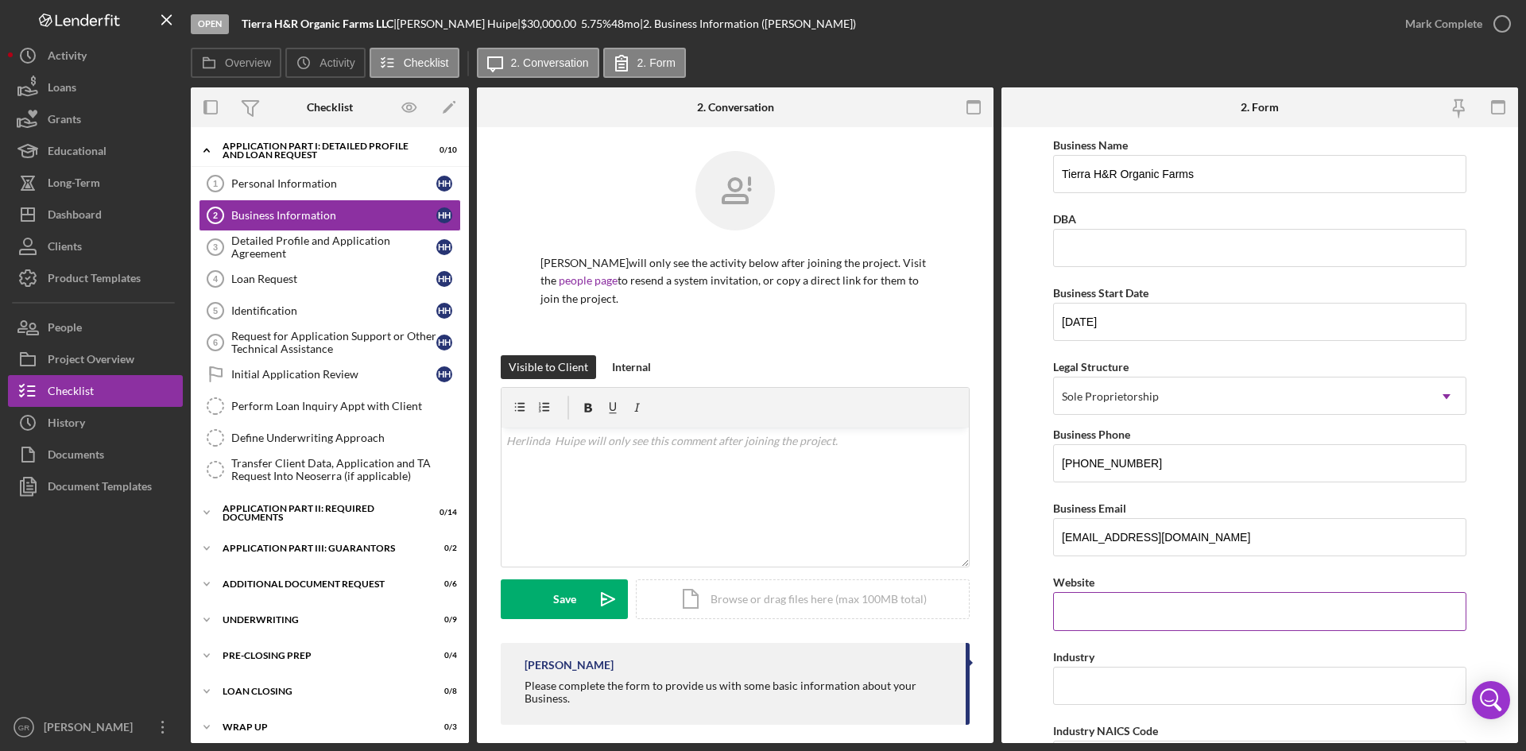
click at [1146, 616] on input "Website" at bounding box center [1259, 611] width 413 height 38
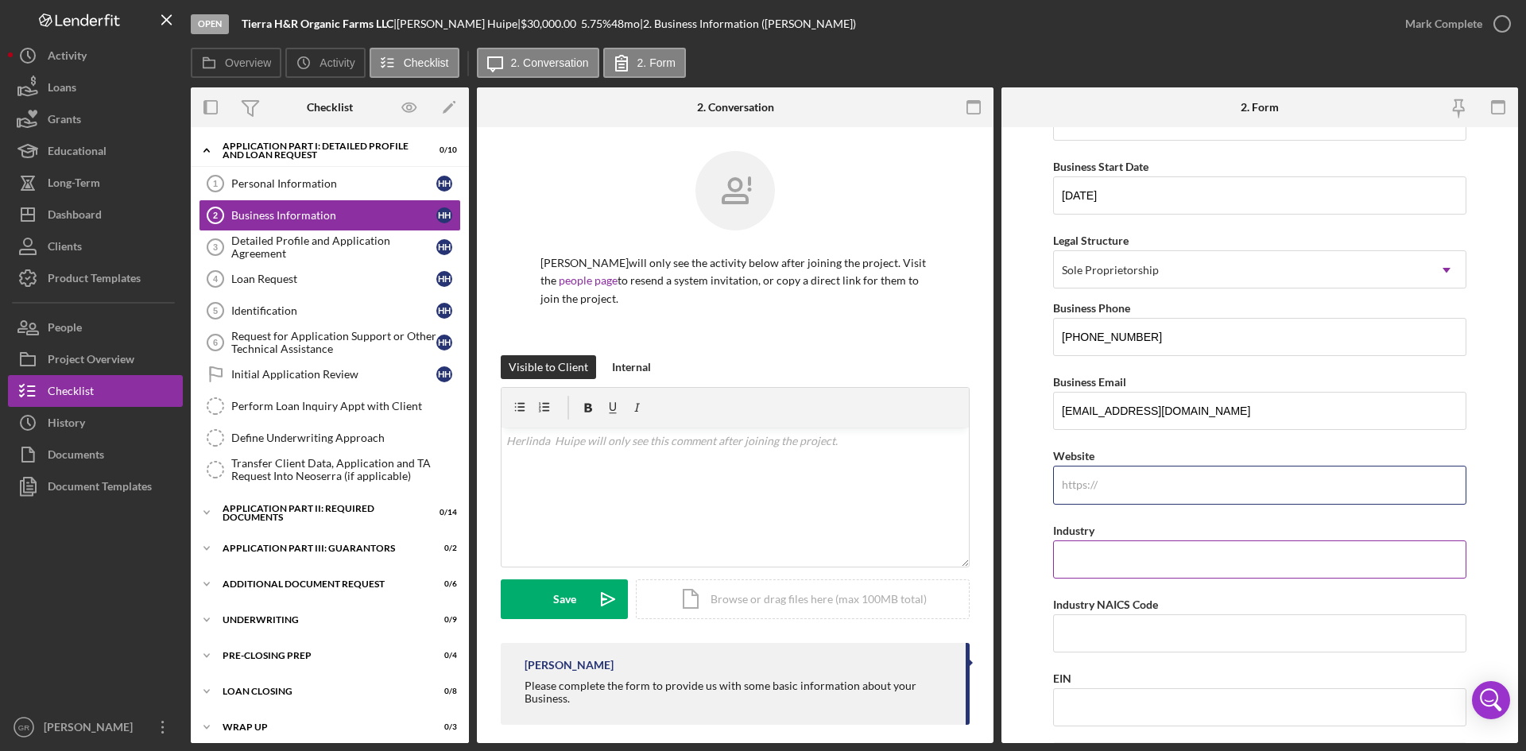
scroll to position [159, 0]
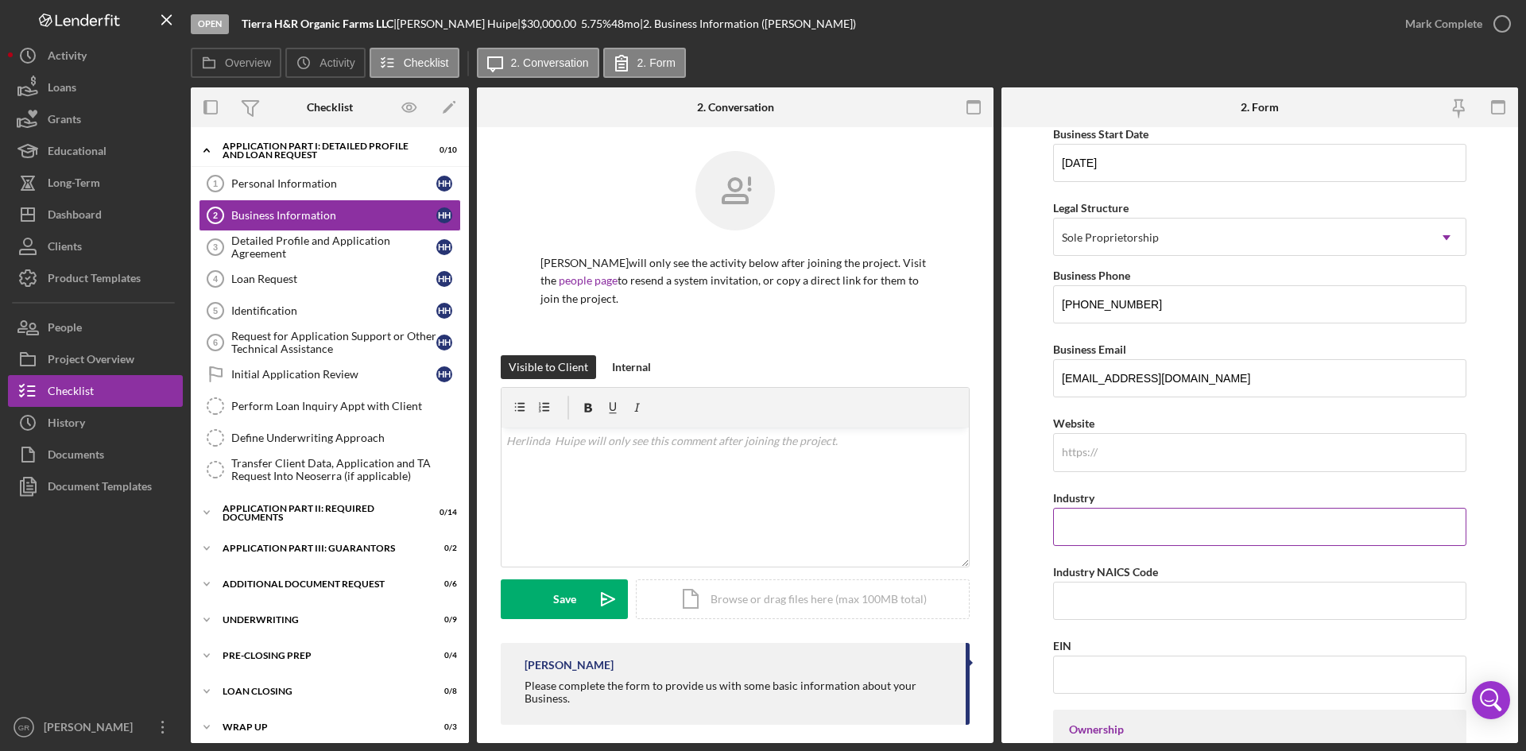
click at [1074, 533] on input "Industry" at bounding box center [1259, 527] width 413 height 38
type input "Agriculture"
click at [1088, 457] on div "Website" at bounding box center [1259, 442] width 413 height 58
click at [1094, 614] on input "Industry NAICS Code" at bounding box center [1259, 601] width 413 height 38
click at [1067, 668] on input "EIN" at bounding box center [1259, 675] width 413 height 38
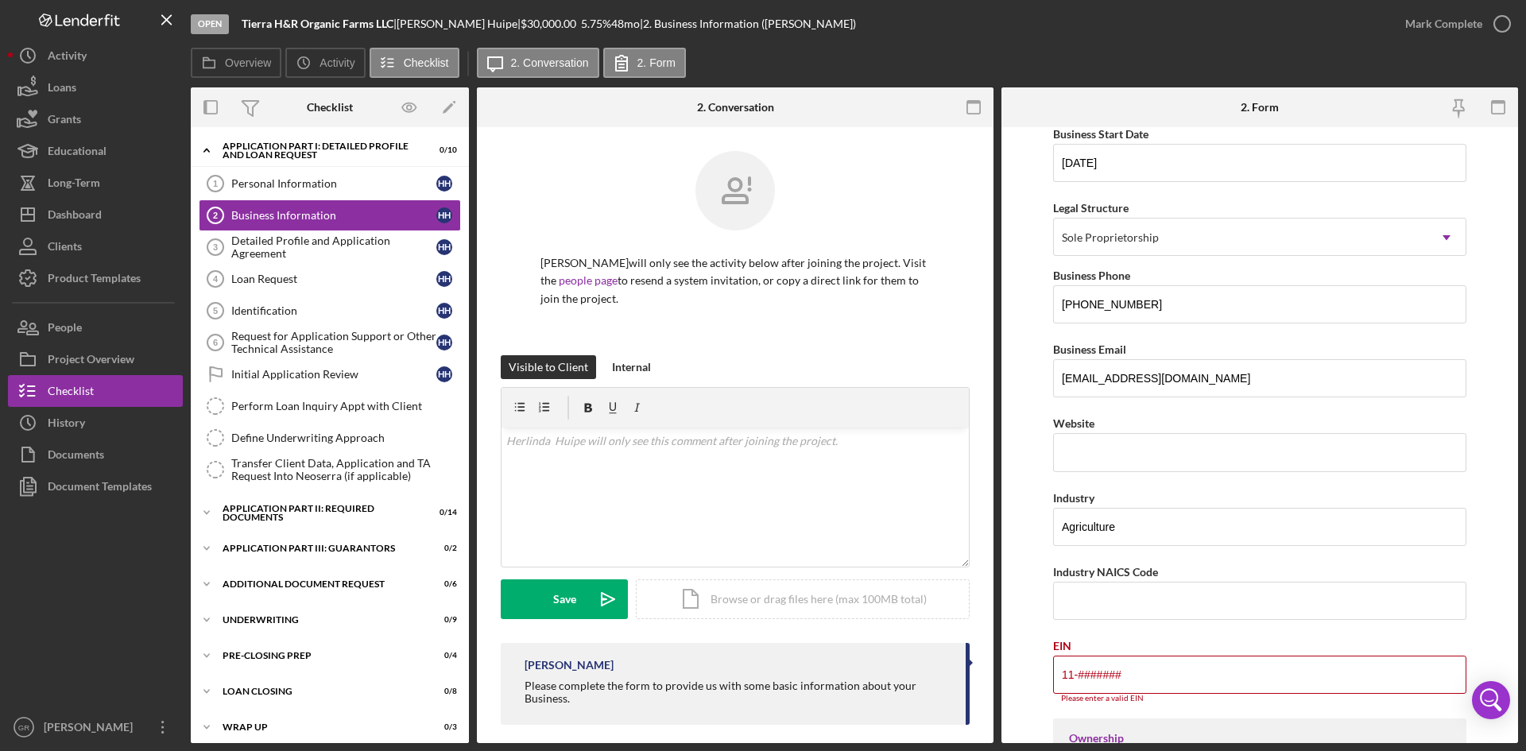
click at [1026, 600] on form "Business Name Tierra H&R Organic Farms DBA Business Start Date [DATE] Legal Str…" at bounding box center [1260, 435] width 517 height 616
click at [1140, 670] on input "11-#######" at bounding box center [1259, 675] width 413 height 38
type input "1#-#######"
click at [1276, 604] on input "Industry NAICS Code" at bounding box center [1259, 601] width 413 height 38
click at [1080, 594] on input "11119" at bounding box center [1259, 601] width 413 height 38
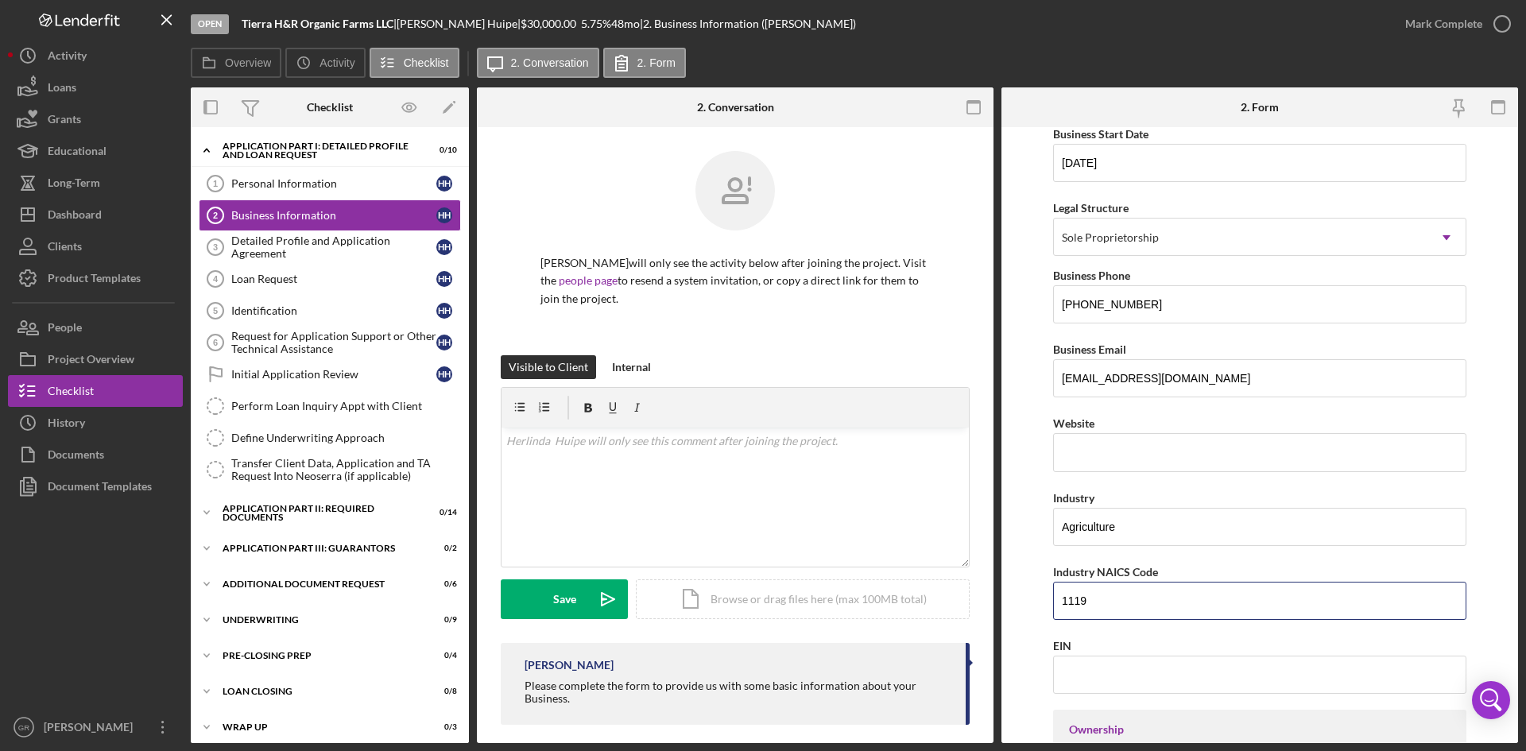
type input "1119"
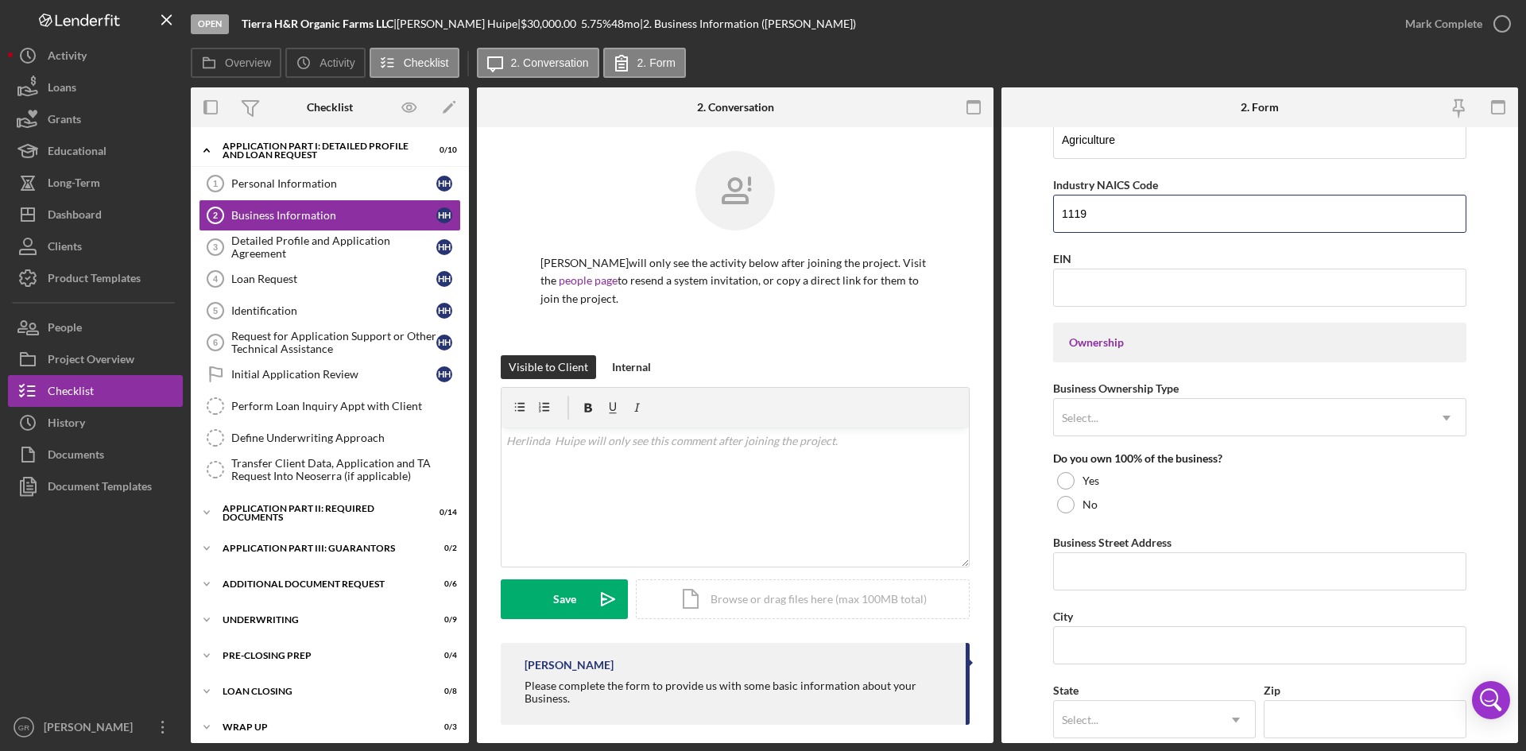
scroll to position [556, 0]
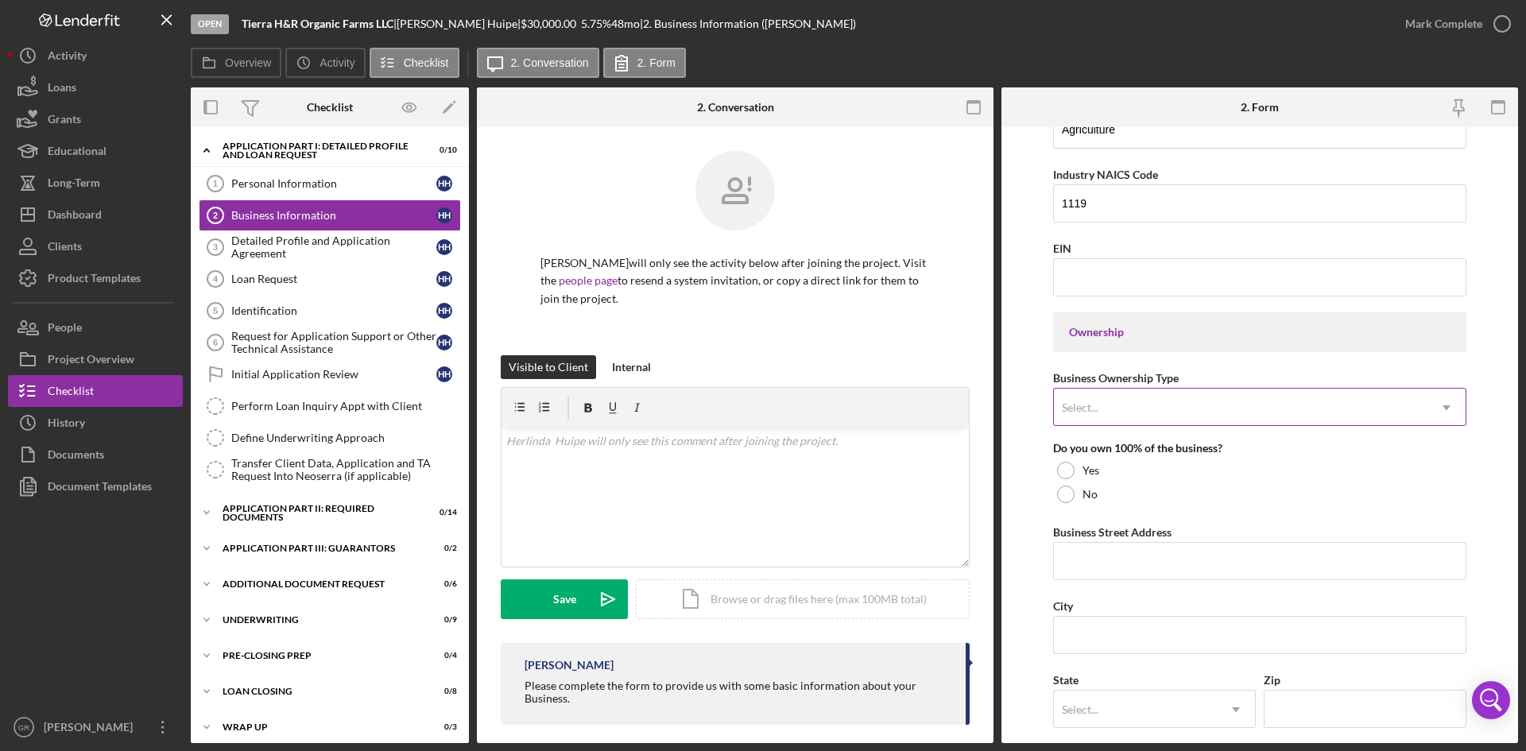
click at [1142, 398] on div "Select..." at bounding box center [1241, 408] width 374 height 37
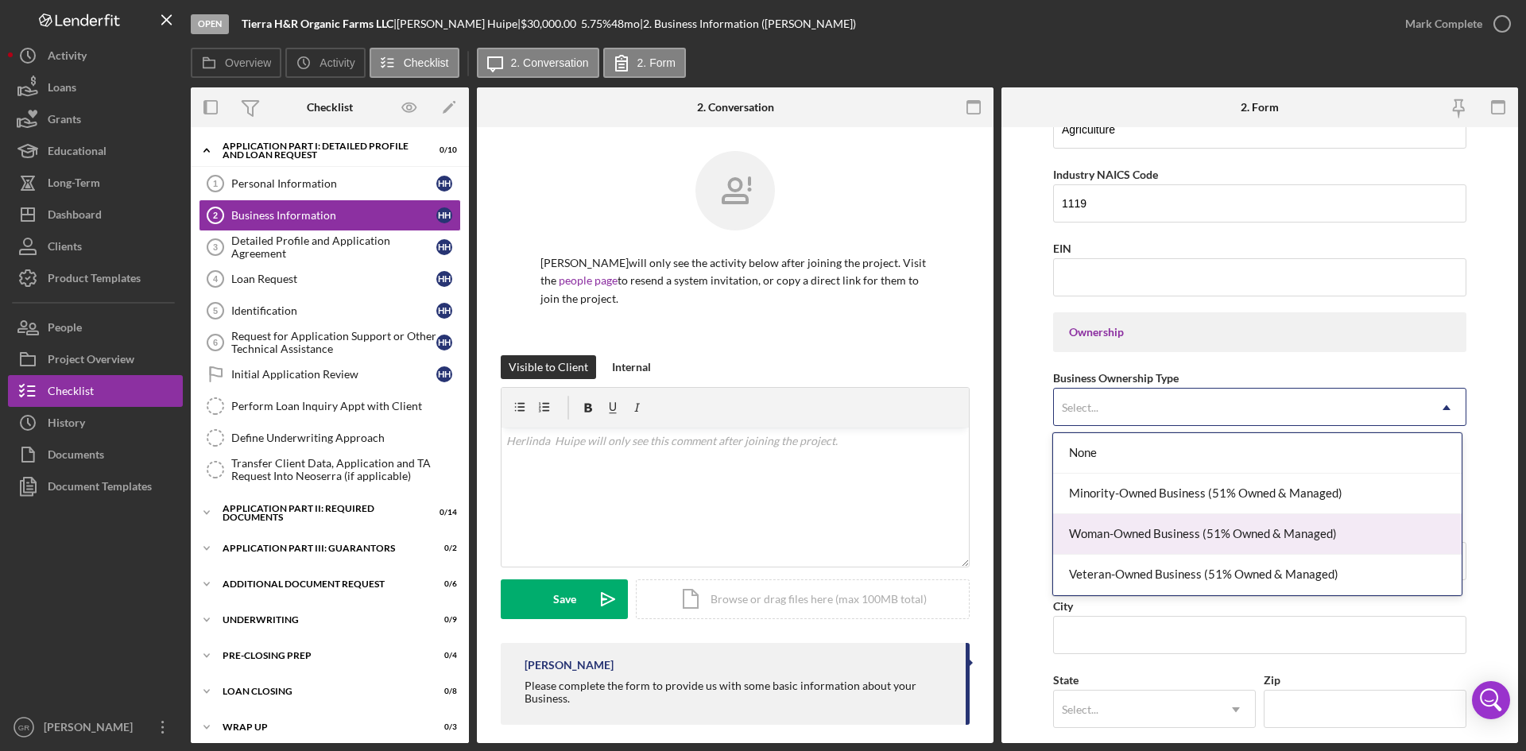
click at [1127, 524] on div "Woman-Owned Business (51% Owned & Managed)" at bounding box center [1257, 534] width 408 height 41
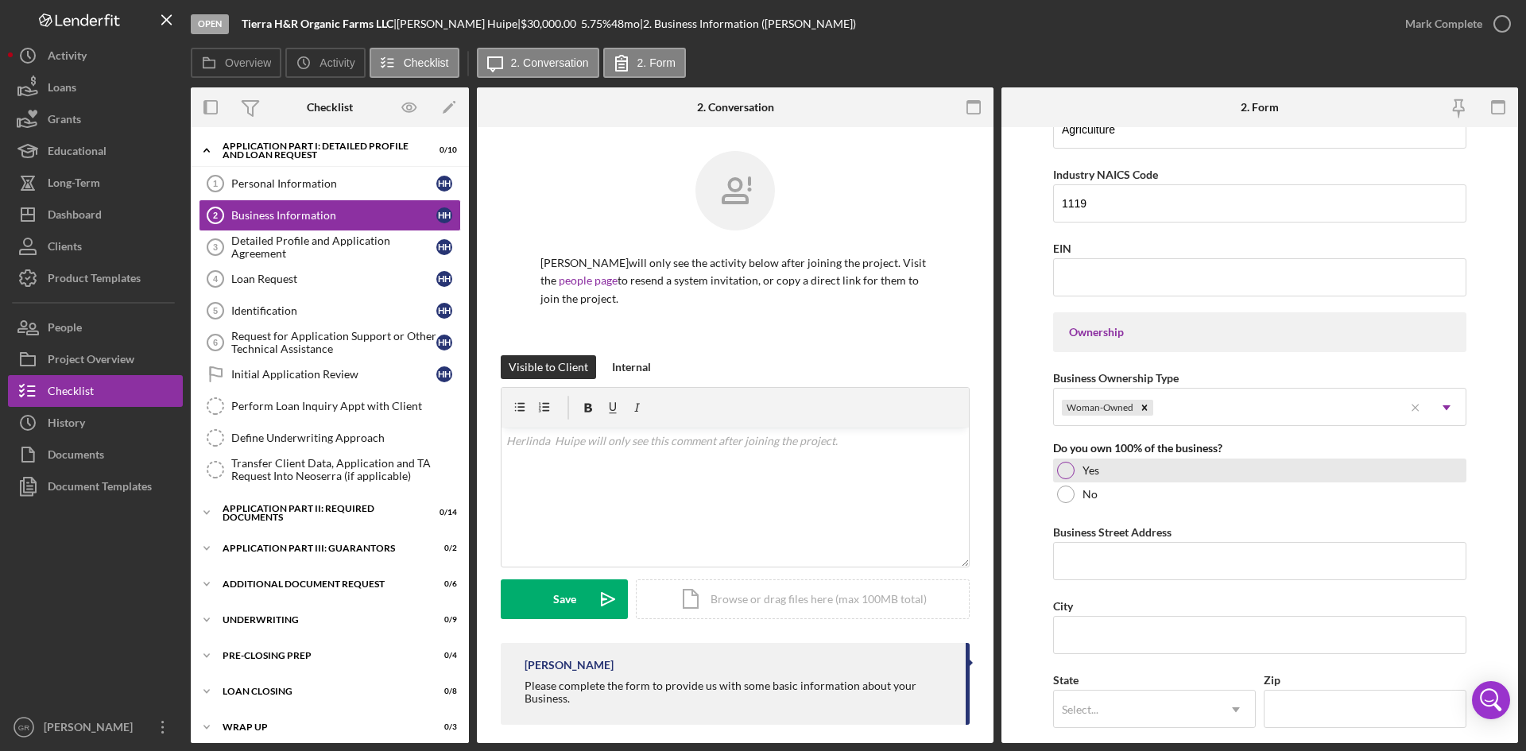
click at [1084, 462] on div "Yes" at bounding box center [1259, 471] width 413 height 24
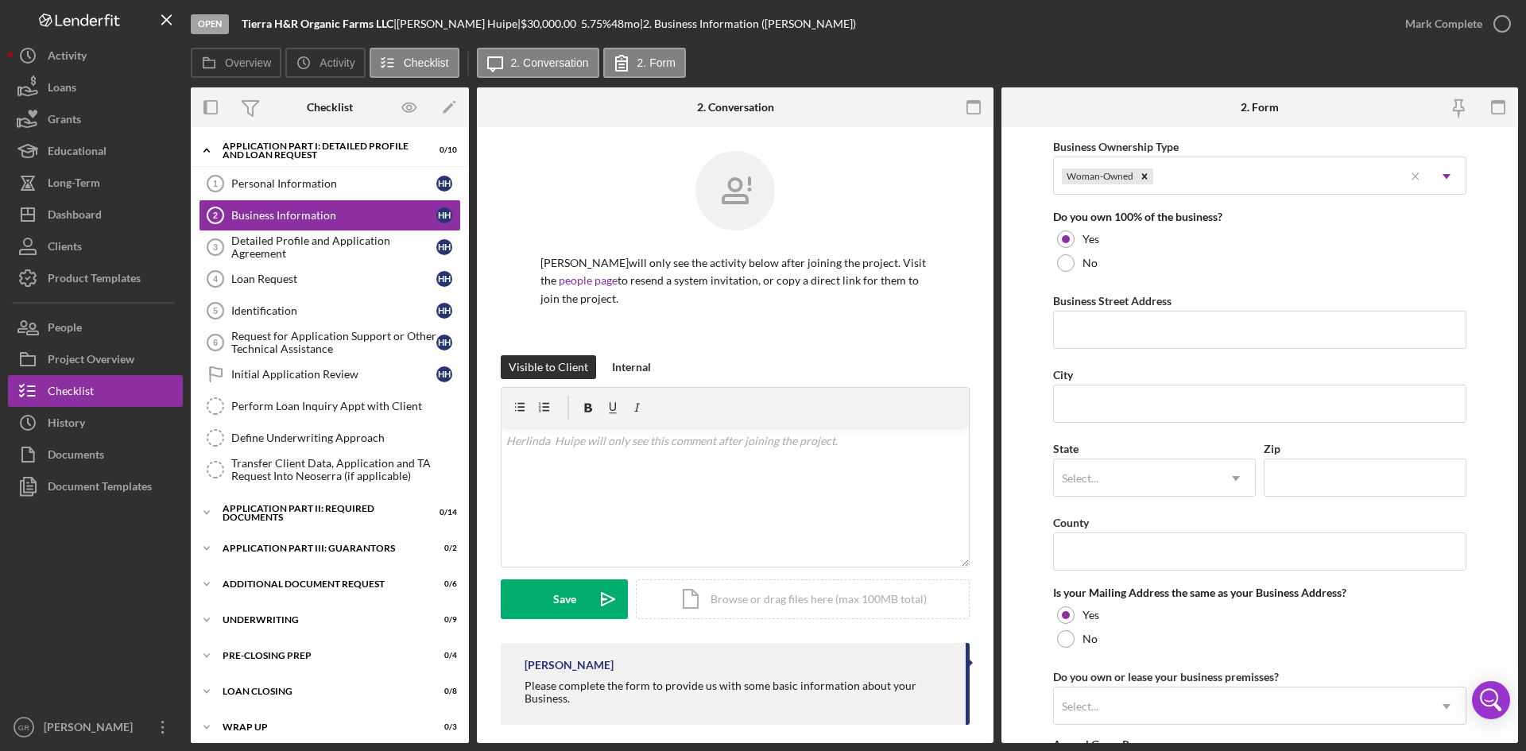
scroll to position [795, 0]
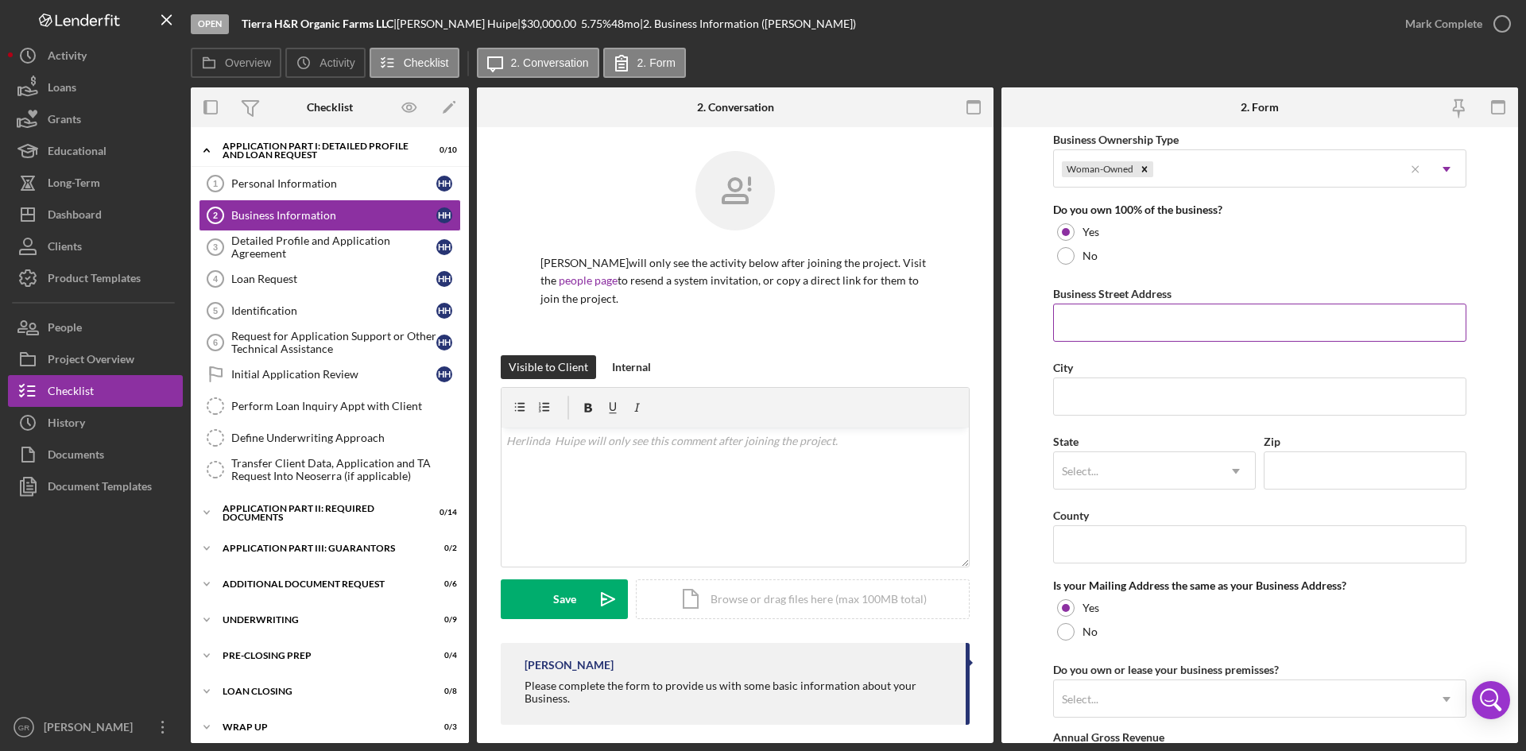
click at [1118, 321] on input "Business Street Address" at bounding box center [1259, 323] width 413 height 38
type input "[STREET_ADDRESS][PERSON_NAME]"
click at [1145, 390] on input "City" at bounding box center [1259, 397] width 413 height 38
type input "[PERSON_NAME]"
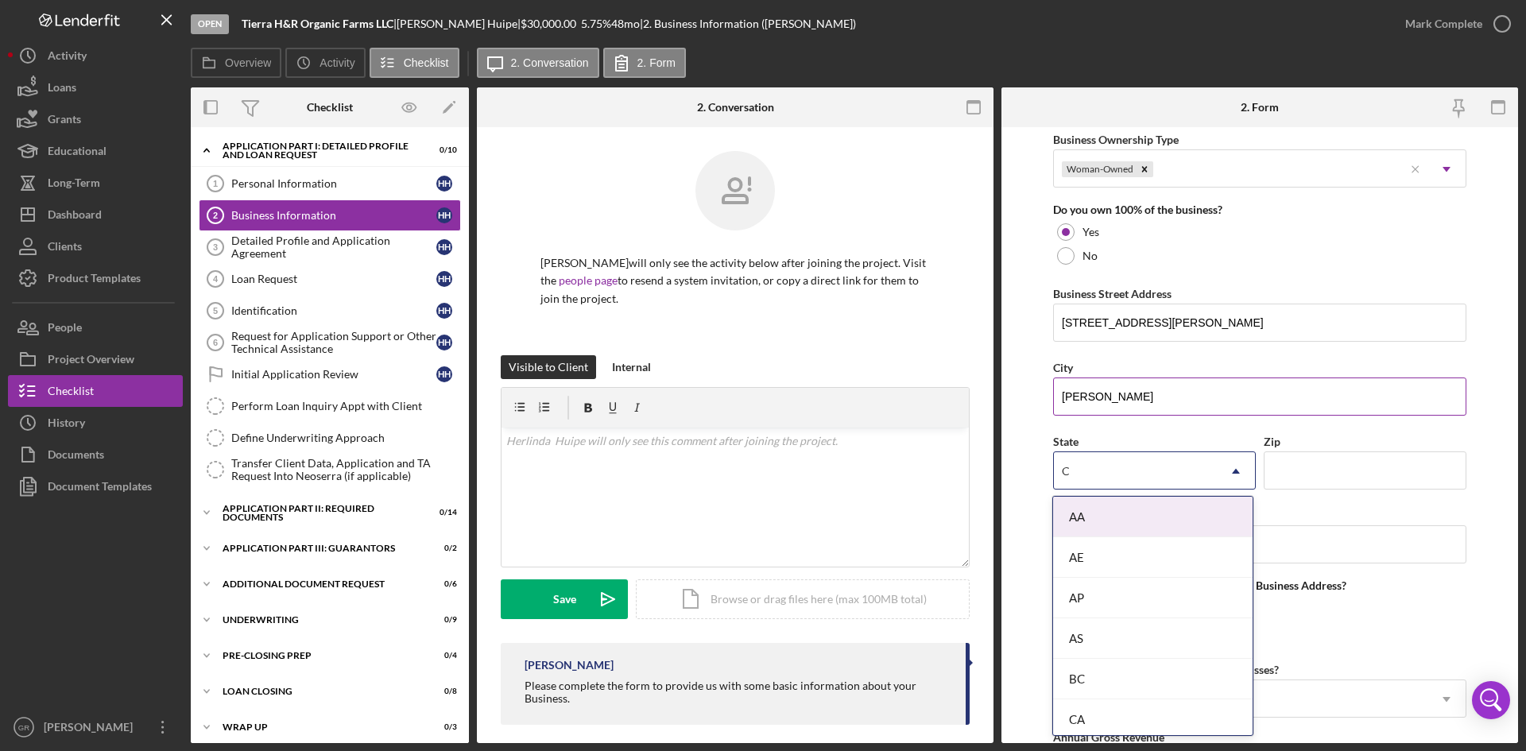
type input "CA"
click at [1064, 459] on div "AA" at bounding box center [1135, 471] width 163 height 37
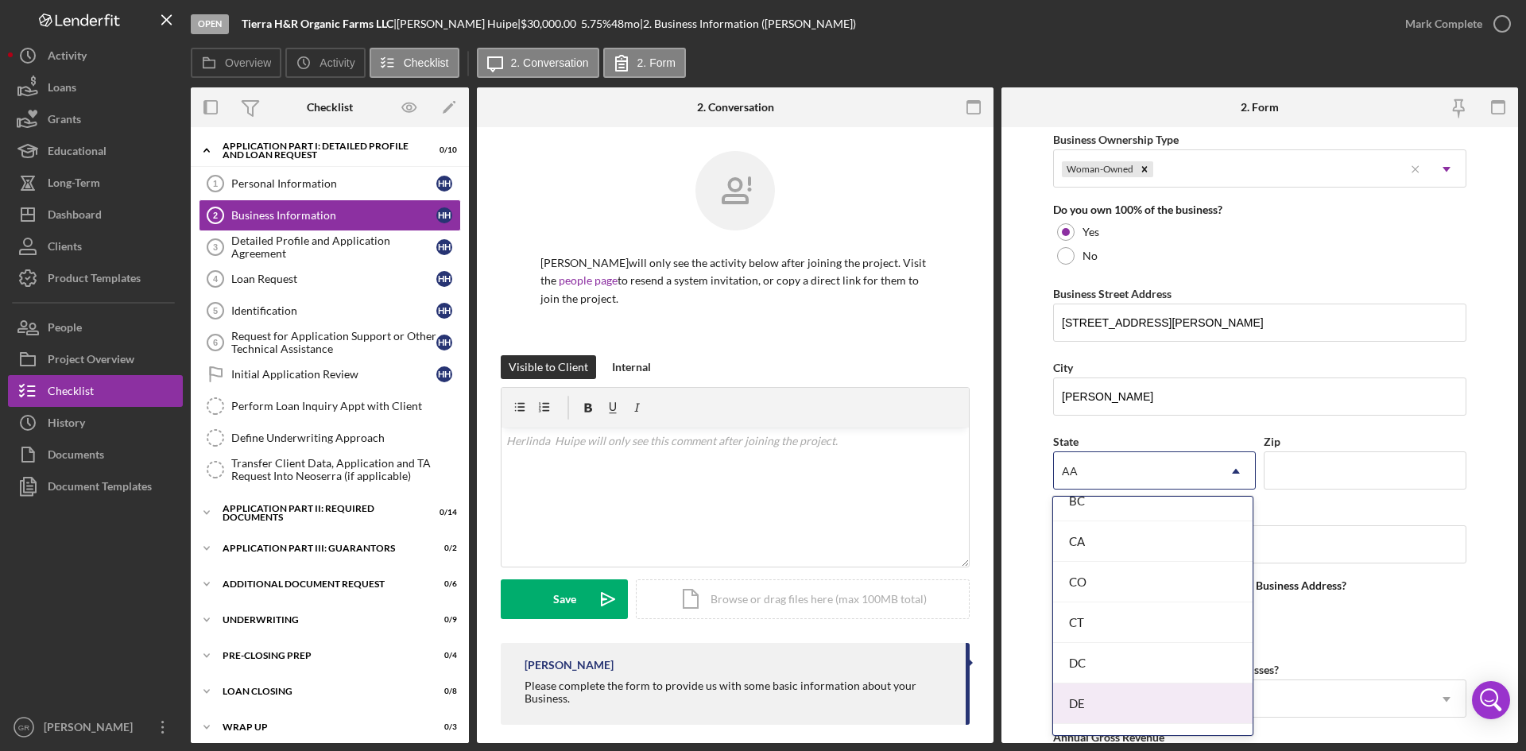
scroll to position [397, 0]
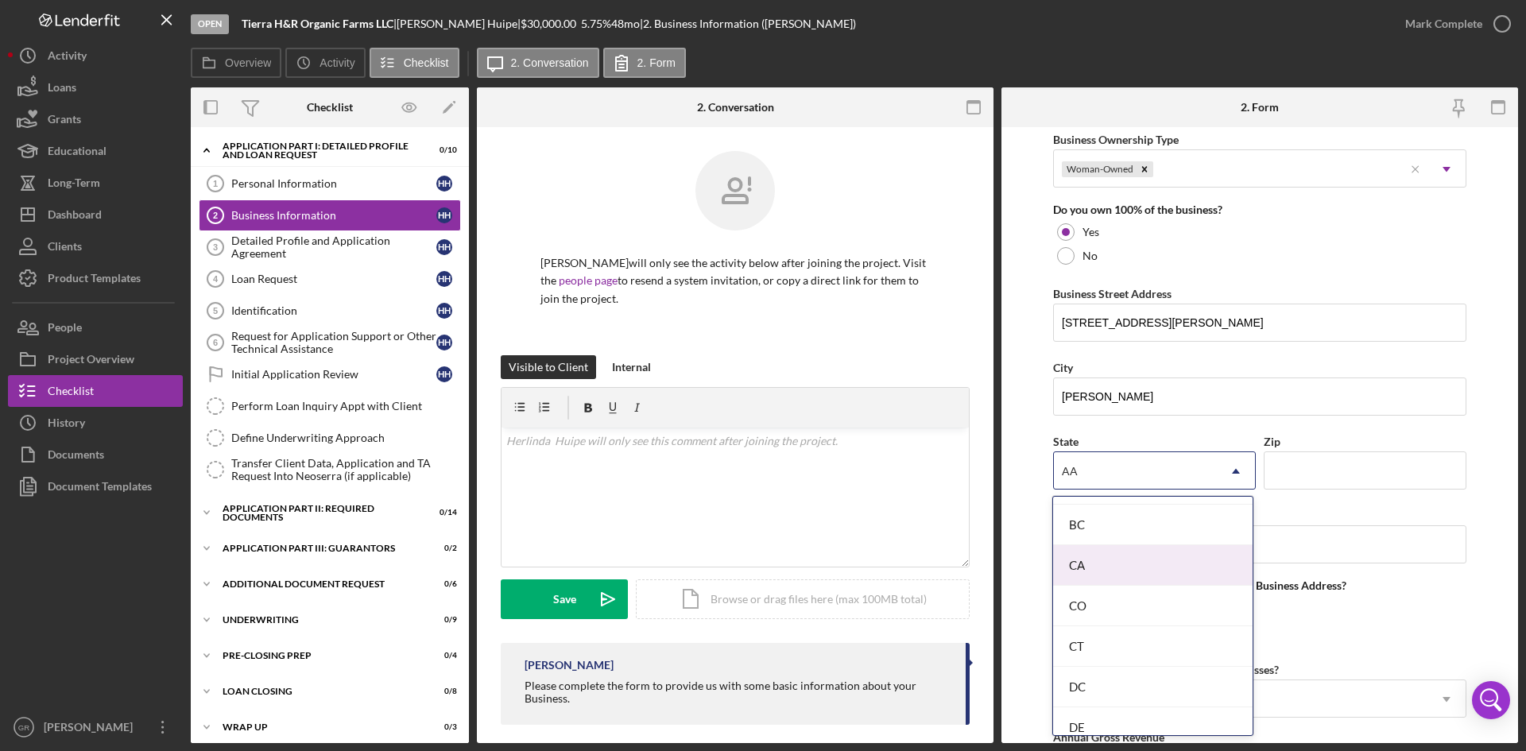
click at [1083, 557] on div "CA" at bounding box center [1153, 565] width 200 height 41
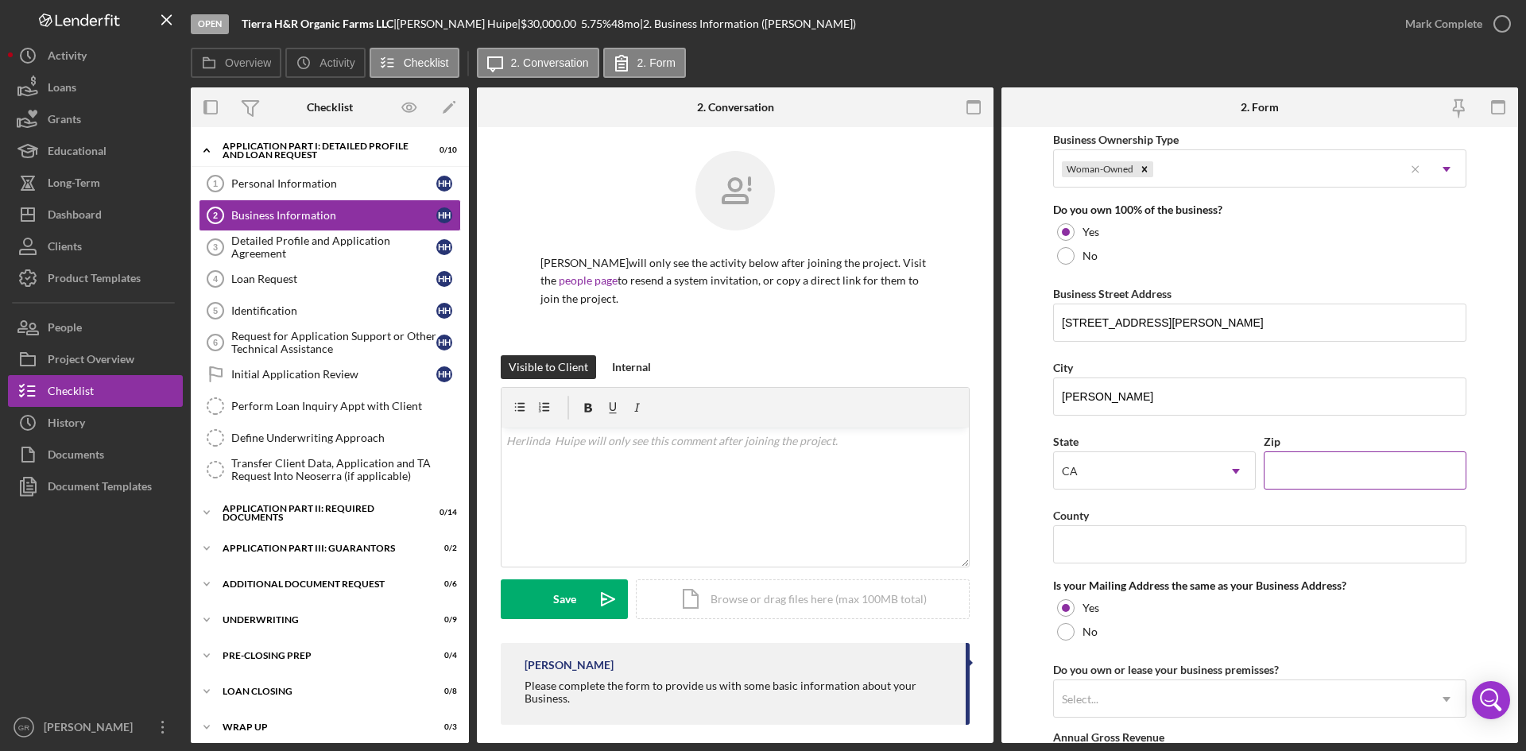
click at [1296, 469] on input "Zip" at bounding box center [1365, 471] width 203 height 38
type input "93905"
click at [1083, 545] on input "County" at bounding box center [1259, 544] width 413 height 38
type input "Monterey"
click at [1073, 507] on div "County" at bounding box center [1259, 516] width 413 height 20
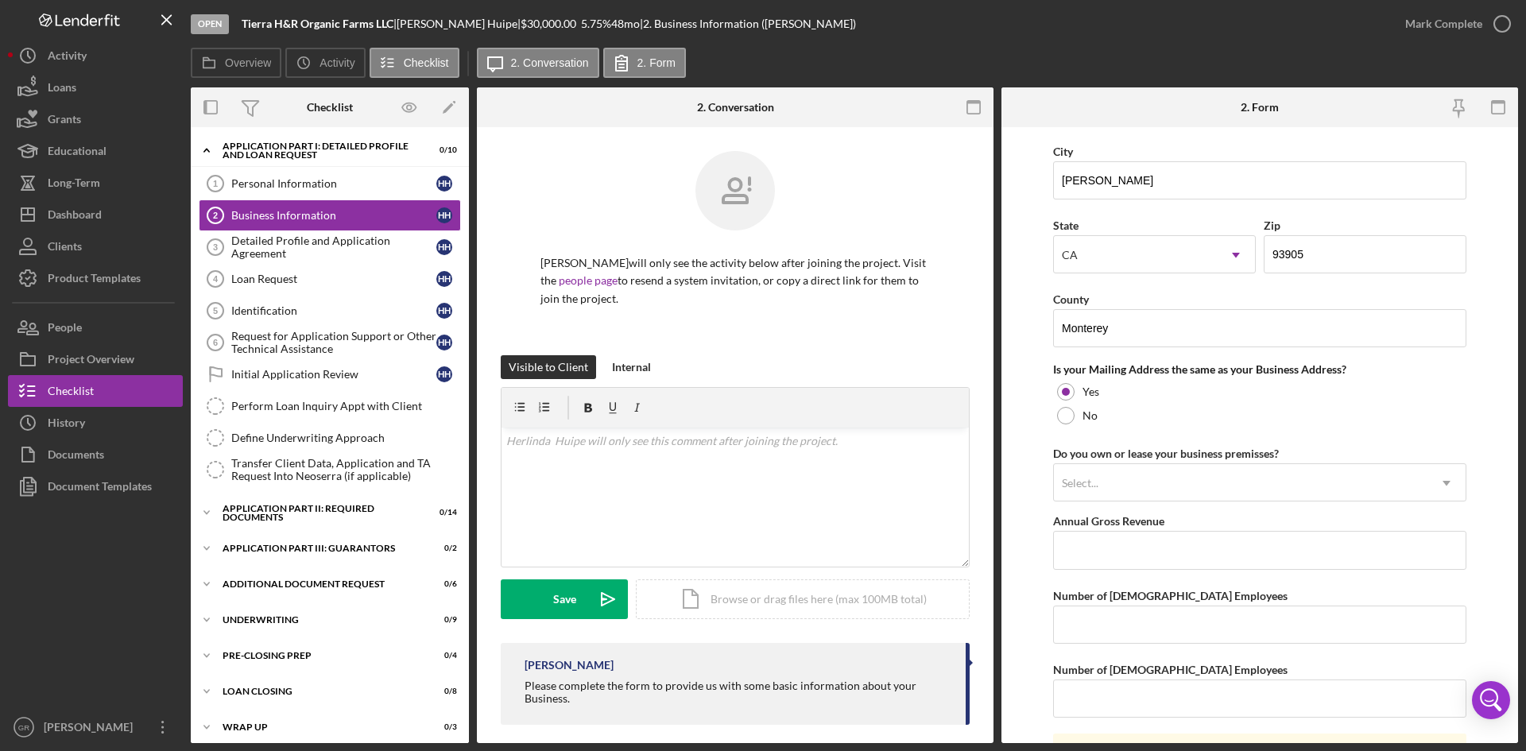
scroll to position [1033, 0]
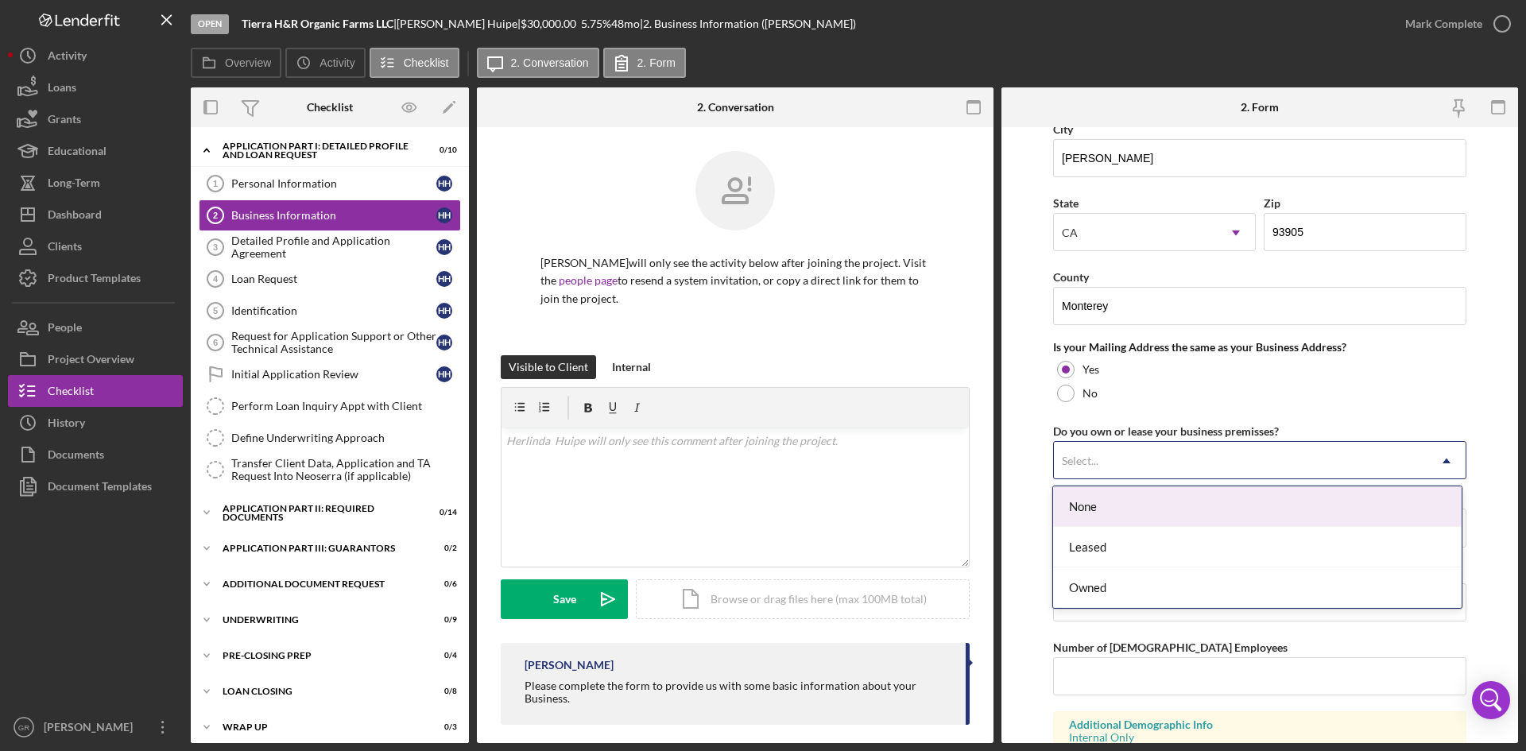
click at [1099, 467] on div "Select..." at bounding box center [1080, 461] width 41 height 13
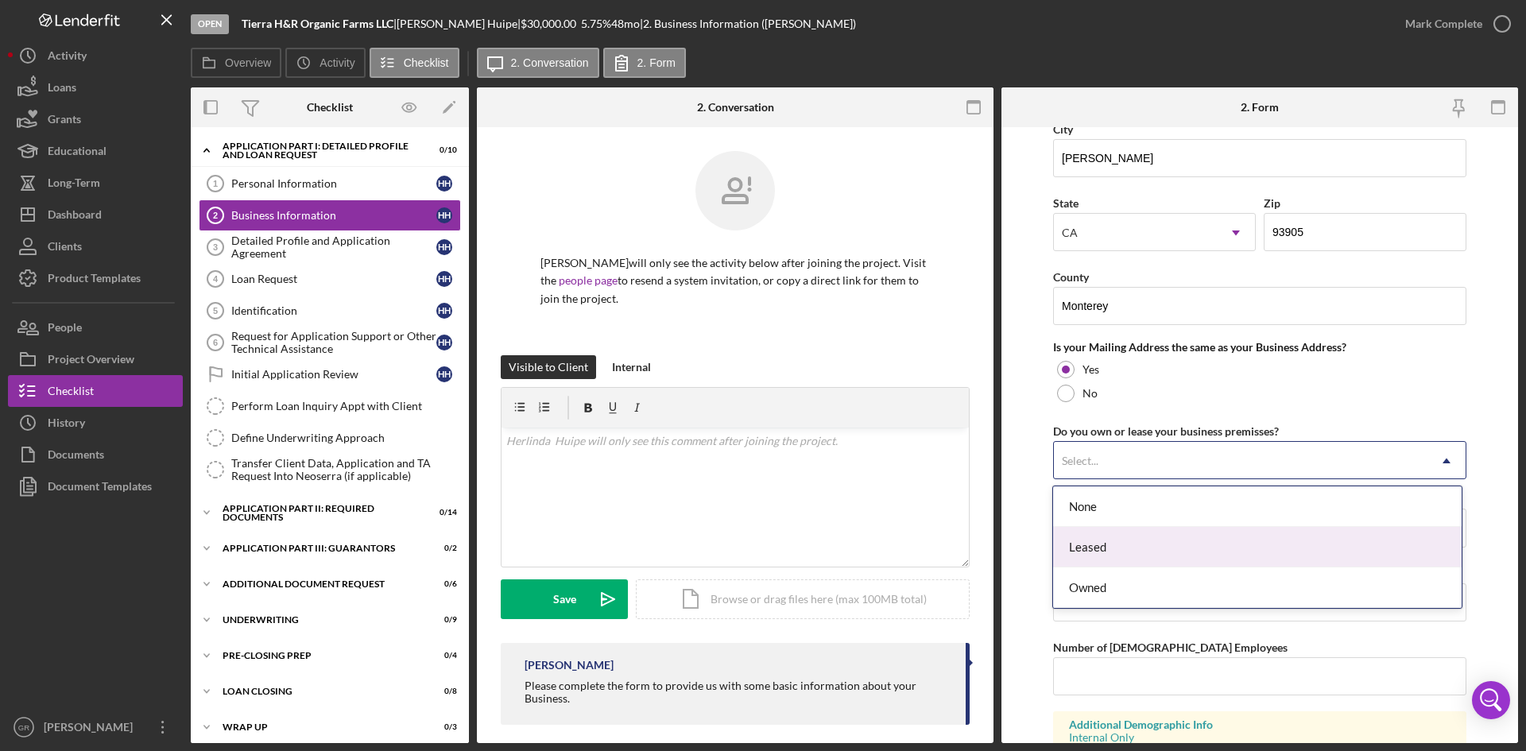
click at [1122, 557] on div "Leased" at bounding box center [1257, 547] width 408 height 41
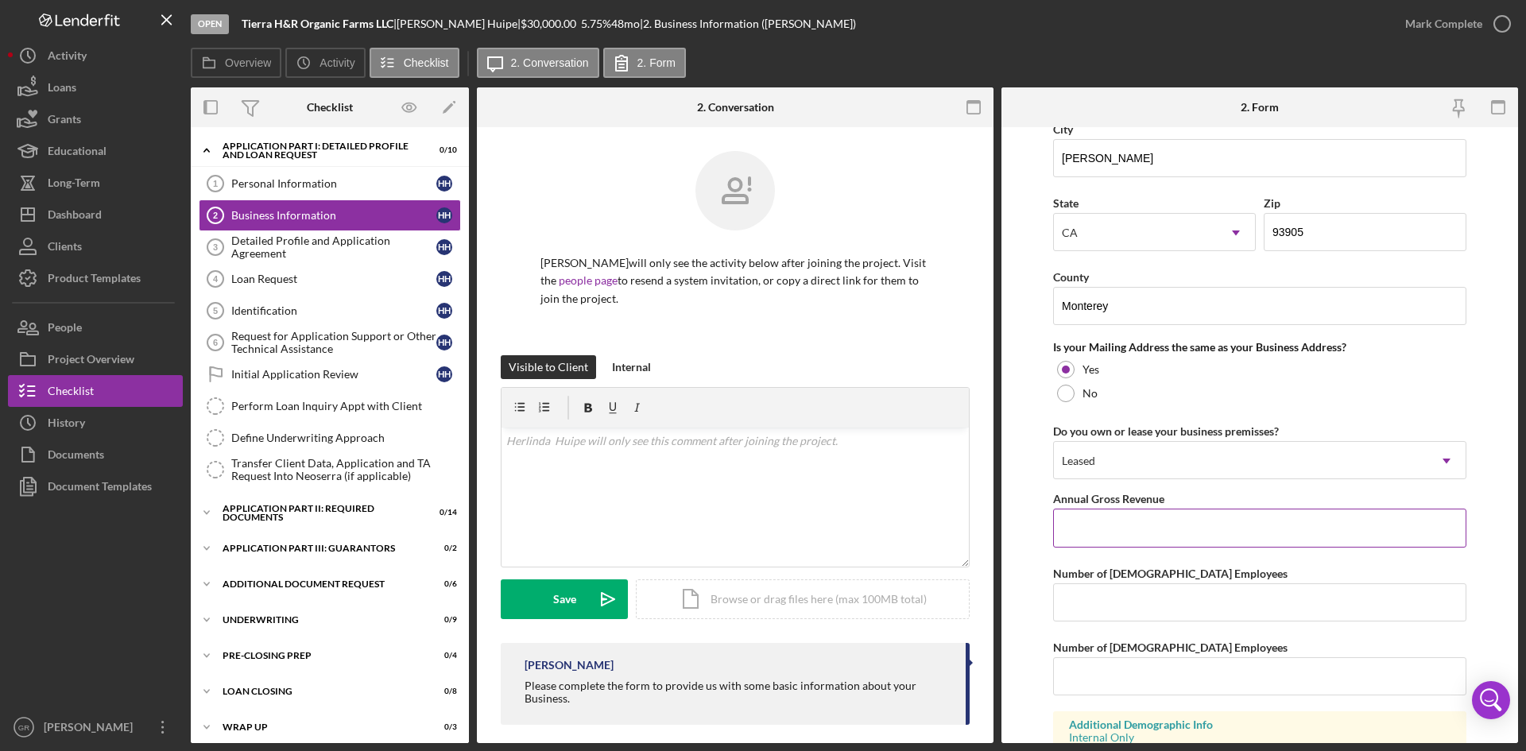
click at [1117, 521] on input "Annual Gross Revenue" at bounding box center [1259, 528] width 413 height 38
